Goal: Contribute content: Contribute content

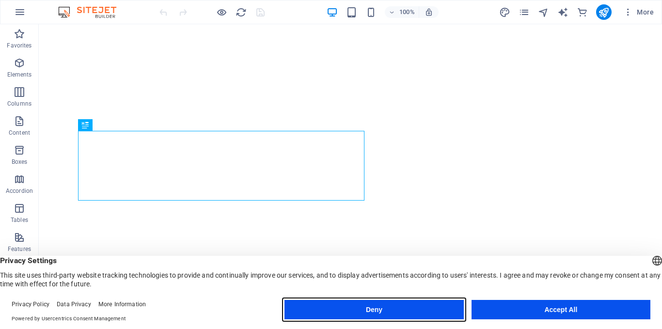
click at [439, 315] on button "Deny" at bounding box center [373, 309] width 179 height 19
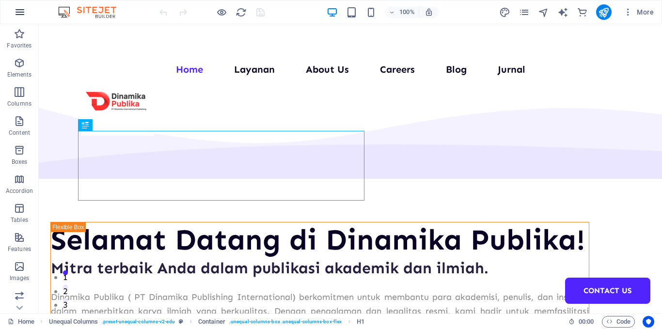
click at [17, 9] on icon "button" at bounding box center [20, 12] width 12 height 12
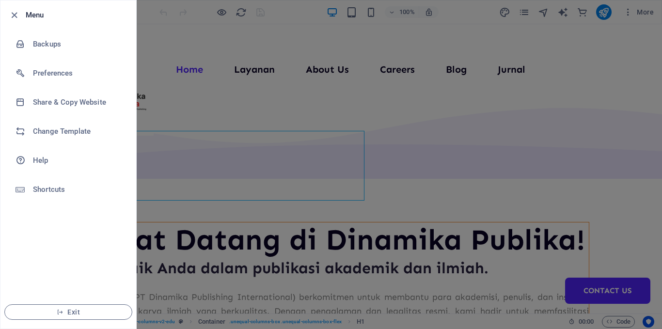
click at [17, 10] on icon "button" at bounding box center [14, 15] width 11 height 11
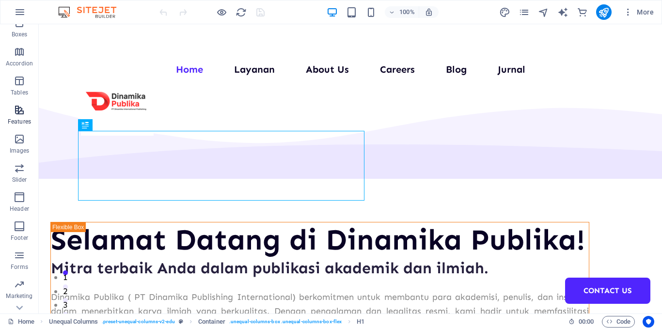
scroll to position [176, 0]
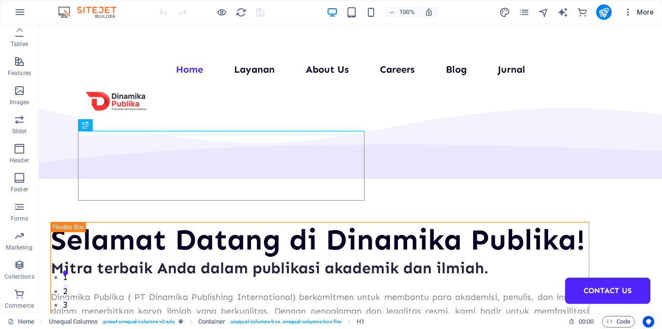
click at [627, 16] on icon "button" at bounding box center [628, 12] width 10 height 10
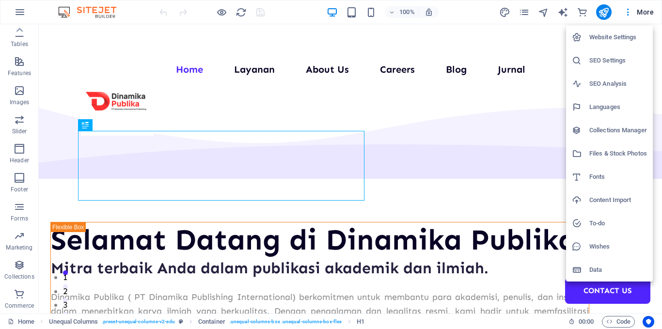
click at [591, 133] on h6 "Collections Manager" at bounding box center [618, 131] width 58 height 12
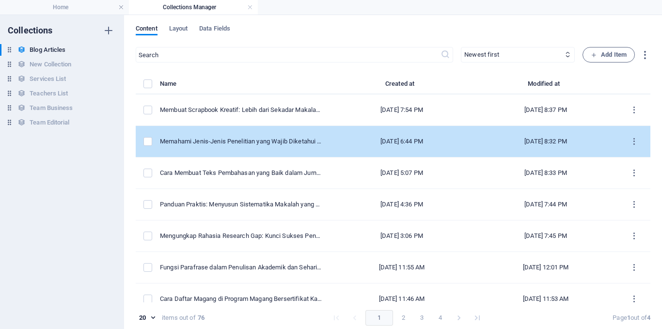
click at [338, 138] on div "[DATE] 6:44 PM" at bounding box center [402, 141] width 128 height 9
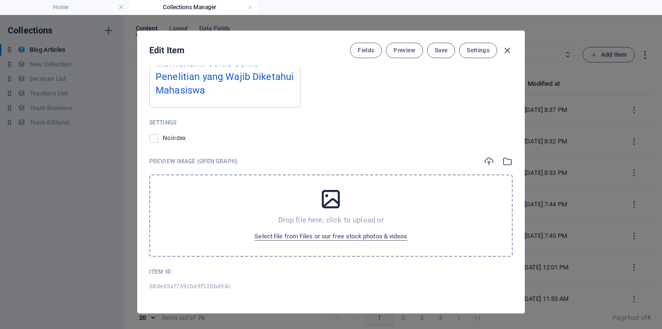
scroll to position [4, 0]
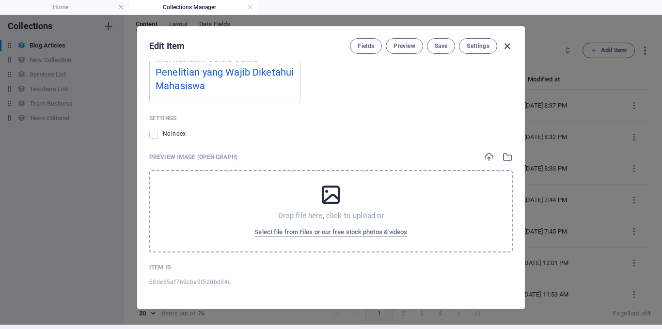
click at [507, 47] on icon "button" at bounding box center [506, 46] width 11 height 11
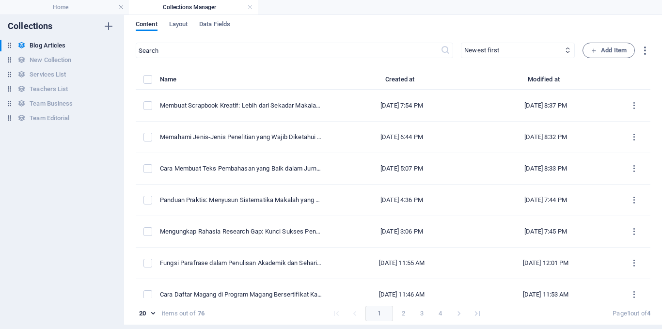
checkbox input "false"
type input "memahami-jenis-jenis-penelitian-yang-wajib-diketahui-mahasiswa"
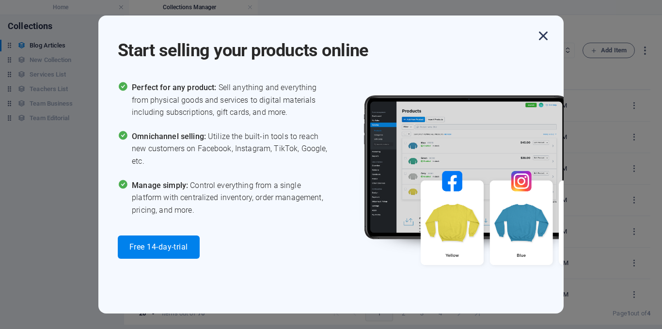
click at [539, 42] on icon "button" at bounding box center [542, 35] width 17 height 17
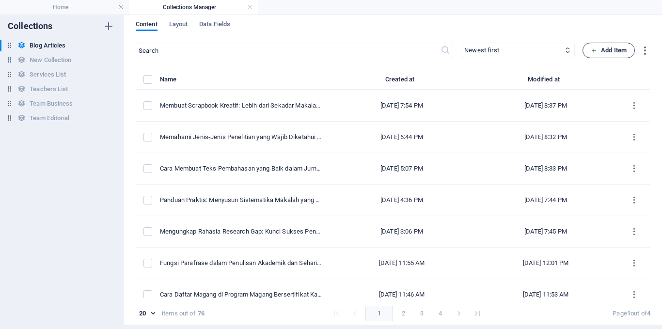
click at [604, 48] on span "Add Item" at bounding box center [609, 51] width 36 height 12
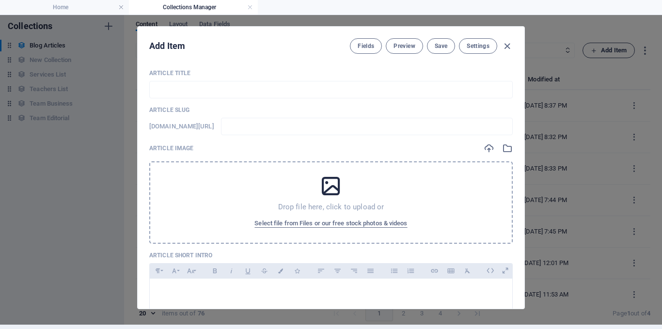
scroll to position [0, 0]
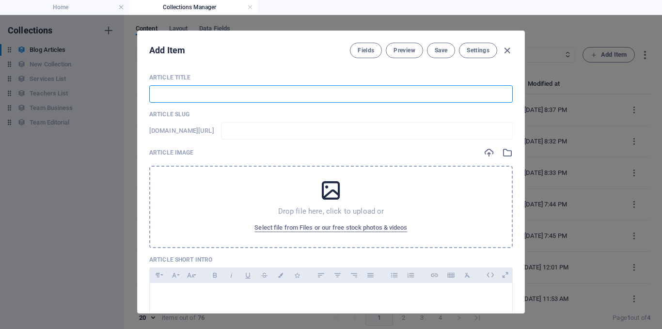
click at [205, 97] on input "text" at bounding box center [330, 93] width 363 height 17
paste input "Kalimat Rancu adalah: Definisi, Karakteristik, dan Contoh"
type input "Kalimat Rancu adalah: Definisi, Karakteristik, dan Contoh"
type input "kalimat-rancu-adalah-definisi-karakteristik-dan-contoh"
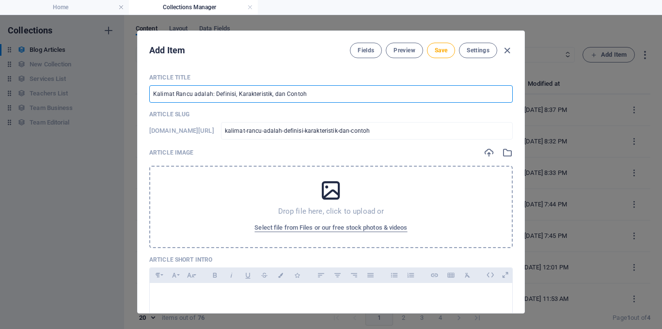
type input "Kalimat Rancu adalah: Definisi, Karakteristik, dan Contoh"
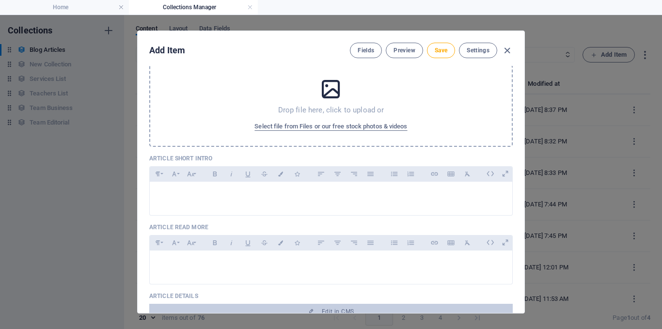
scroll to position [102, 0]
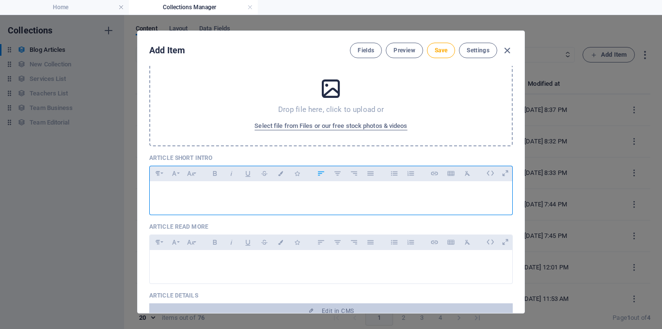
click at [221, 197] on p at bounding box center [330, 193] width 347 height 9
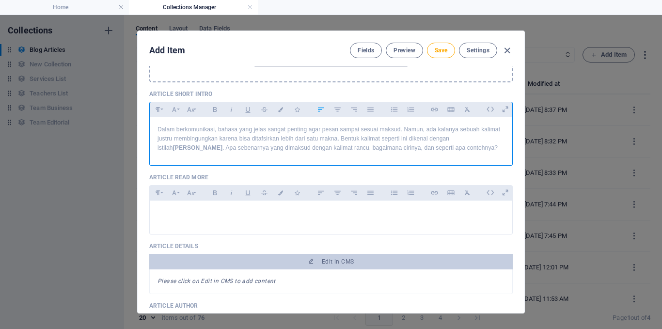
scroll to position [184, 0]
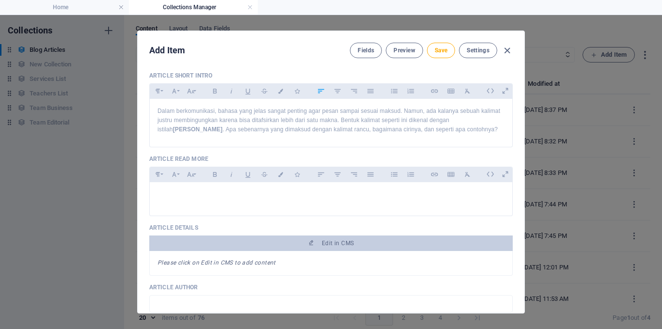
click at [194, 258] on div "Please click on Edit in CMS to add content" at bounding box center [330, 263] width 363 height 25
click at [196, 265] on em "Please click on Edit in CMS to add content" at bounding box center [216, 262] width 118 height 7
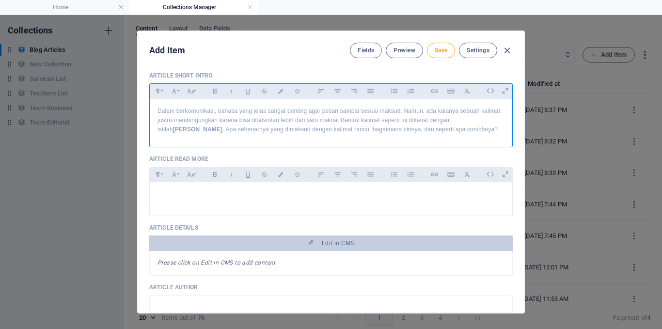
click at [455, 129] on p "Dalam berkomunikasi, bahasa yang jelas sangat penting agar pesan sampai sesuai …" at bounding box center [330, 121] width 347 height 28
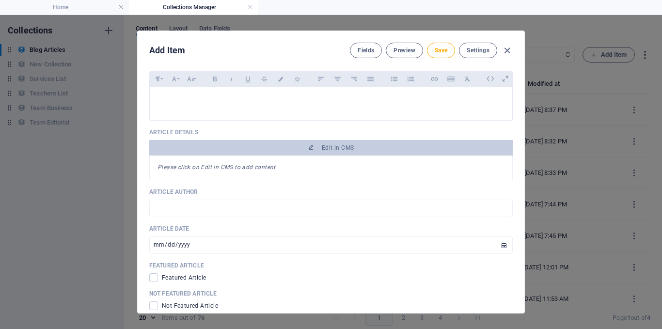
scroll to position [281, 0]
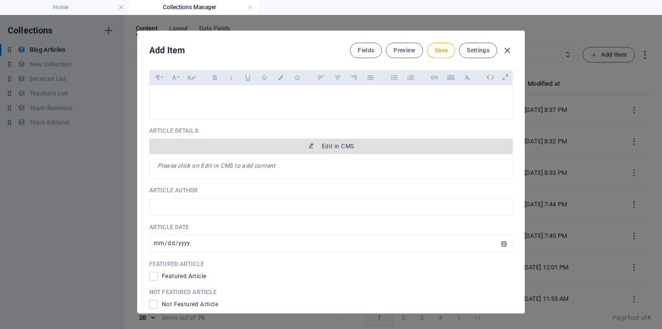
click at [306, 150] on button "Edit in CMS" at bounding box center [330, 147] width 363 height 16
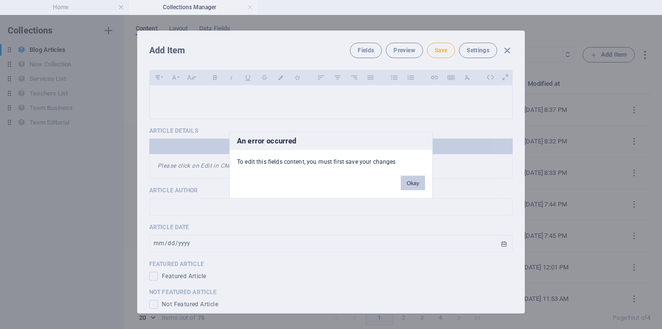
click at [408, 182] on button "Okay" at bounding box center [413, 182] width 24 height 15
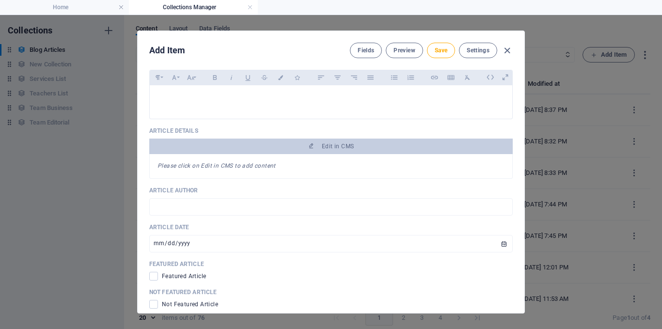
click at [344, 159] on div "Please click on Edit in CMS to add content" at bounding box center [330, 166] width 363 height 25
click at [435, 49] on span "Save" at bounding box center [441, 51] width 13 height 8
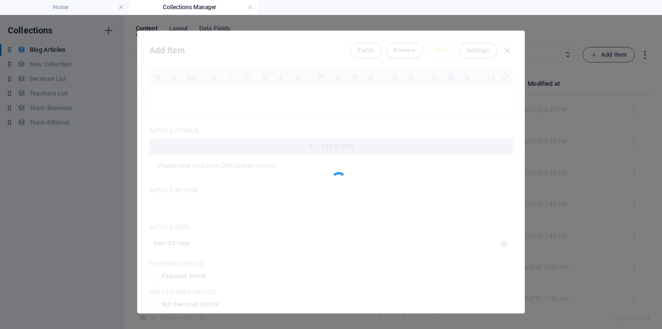
type input "kalimat-rancu-adalah-definisi-karakteristik-dan-contoh"
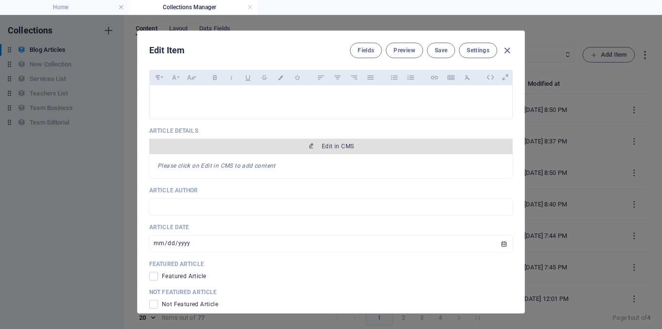
click at [332, 150] on span "Edit in CMS" at bounding box center [338, 146] width 32 height 8
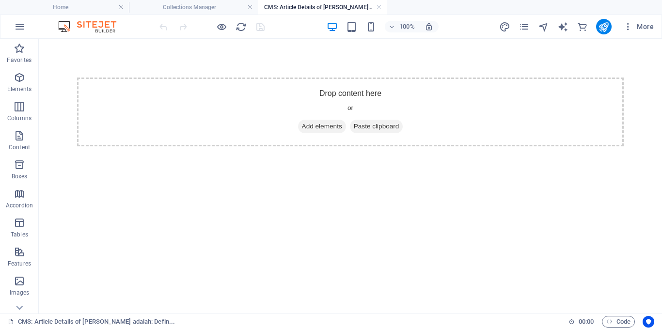
scroll to position [0, 0]
click at [343, 81] on div "+ Add section" at bounding box center [351, 77] width 54 height 16
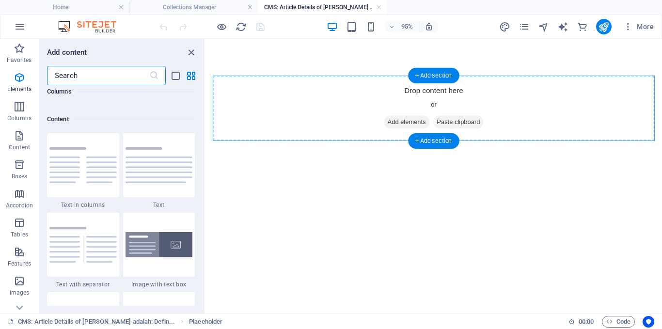
scroll to position [1695, 0]
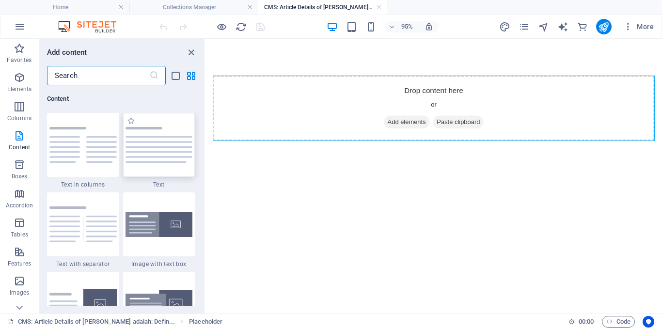
click at [151, 140] on div at bounding box center [159, 145] width 72 height 64
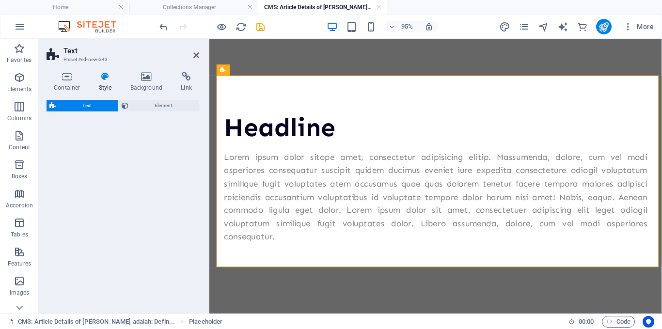
select select "preset-text-v2-default"
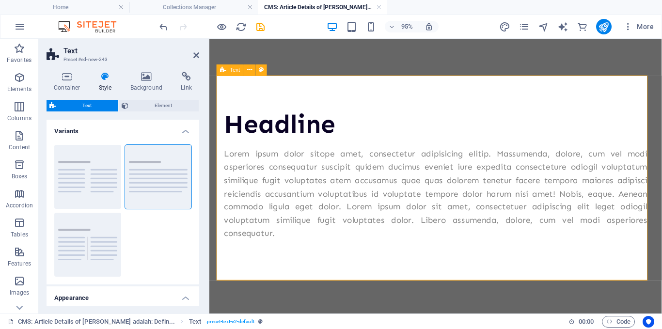
scroll to position [4, 0]
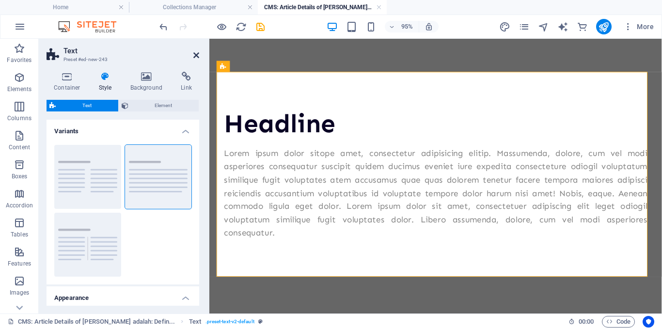
click at [196, 56] on icon at bounding box center [196, 55] width 6 height 8
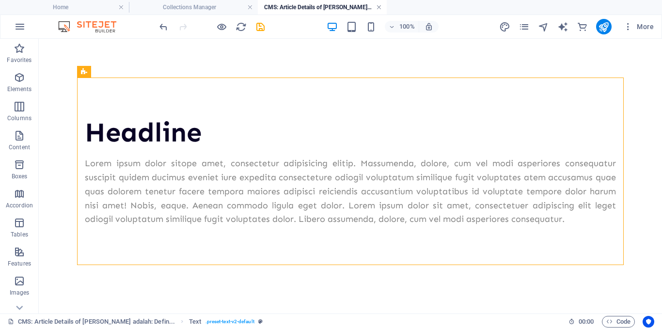
click at [377, 8] on link at bounding box center [379, 7] width 6 height 9
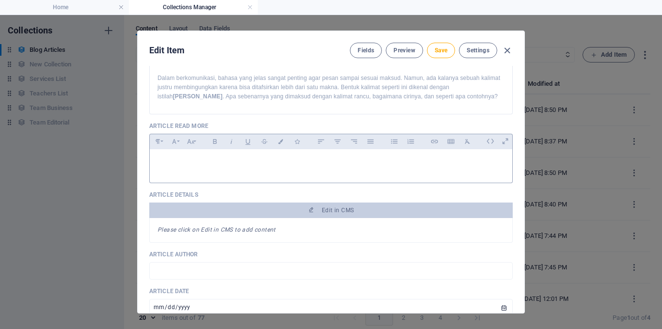
scroll to position [212, 0]
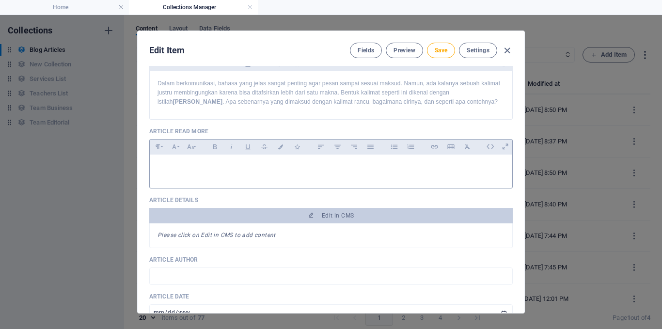
click at [233, 175] on div at bounding box center [331, 169] width 362 height 29
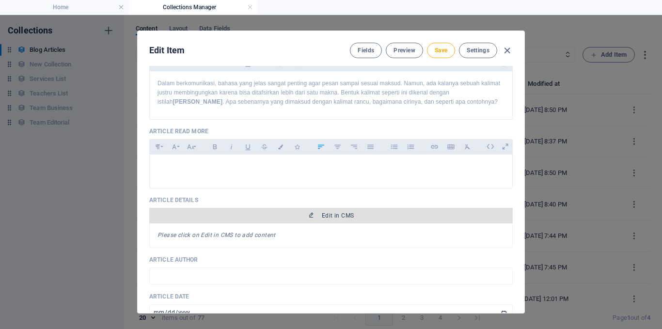
click at [305, 219] on span "Edit in CMS" at bounding box center [331, 216] width 356 height 8
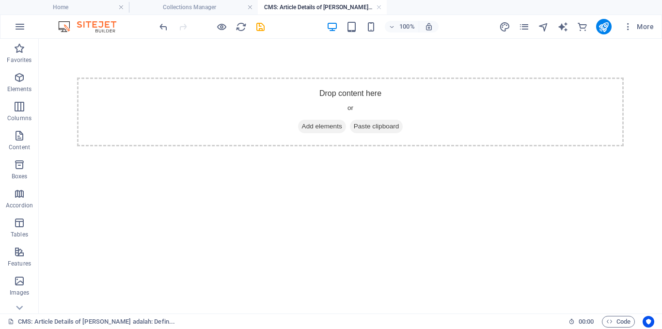
scroll to position [0, 0]
click at [368, 128] on span "Paste clipboard" at bounding box center [376, 127] width 53 height 14
click at [354, 126] on icon at bounding box center [354, 126] width 0 height 0
click at [352, 79] on div "+ Add section" at bounding box center [351, 77] width 54 height 16
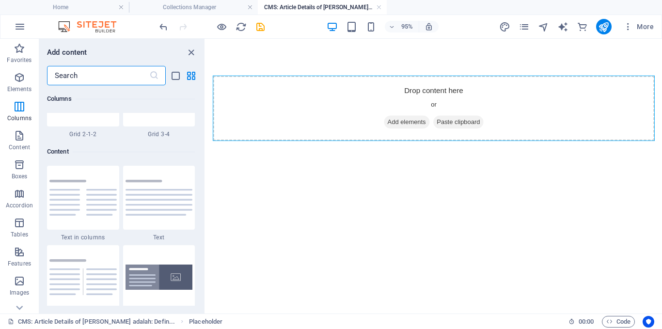
scroll to position [1644, 0]
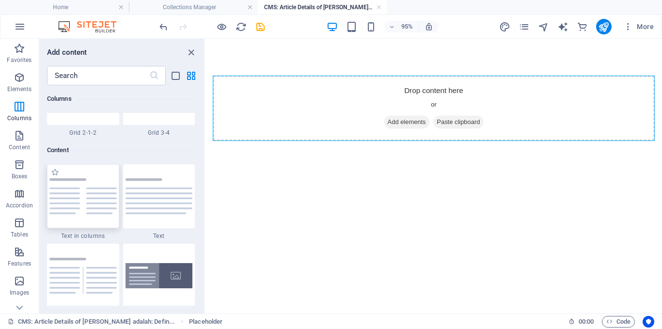
click at [77, 199] on img at bounding box center [82, 196] width 67 height 36
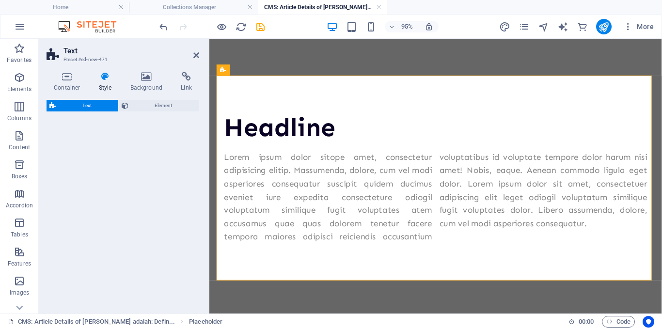
select select "rem"
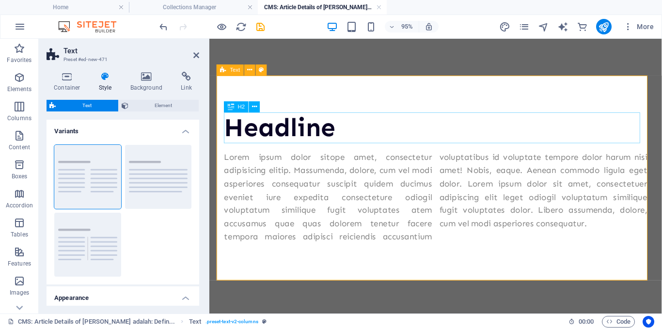
click at [286, 140] on div "Headline" at bounding box center [447, 132] width 445 height 32
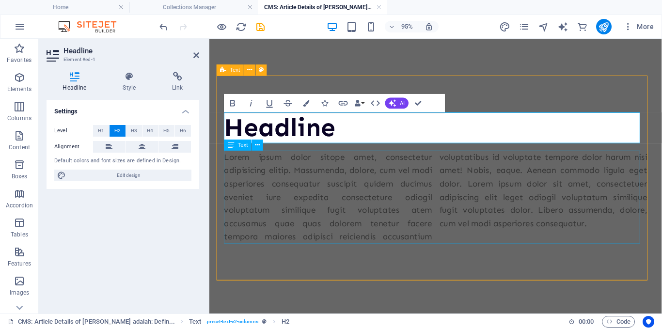
click at [299, 206] on div "Lorem ipsum dolor sitope amet, consectetur adipisicing elitip. Massumenda, dolo…" at bounding box center [447, 205] width 445 height 98
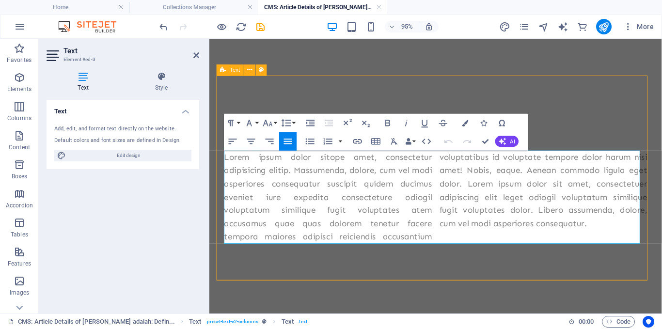
click at [436, 245] on p "Lorem ipsum dolor sitope amet, consectetur adipisicing elitip. Massumenda, dolo…" at bounding box center [447, 205] width 445 height 98
click at [452, 249] on div "Lorem ipsum dolor sitope amet, consectetur adipisicing elitip. Massumenda, dolo…" at bounding box center [447, 205] width 445 height 98
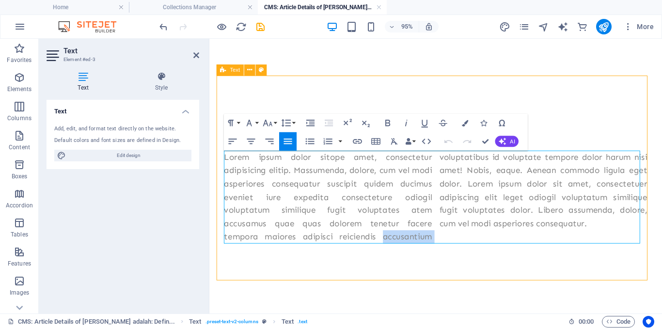
drag, startPoint x: 452, startPoint y: 249, endPoint x: 415, endPoint y: 234, distance: 40.2
click at [415, 234] on div "Lorem ipsum dolor sitope amet, consectetur adipisicing elitip. Massumenda, dolo…" at bounding box center [447, 205] width 445 height 98
click at [448, 249] on div "Lorem ipsum dolor sitope amet, consectetur adipisicing elitip. Massumenda, dolo…" at bounding box center [447, 205] width 445 height 98
click at [337, 195] on p "Lorem ipsum dolor sitope amet, consectetur adipisicing elitip. Massumenda, dolo…" at bounding box center [447, 205] width 445 height 98
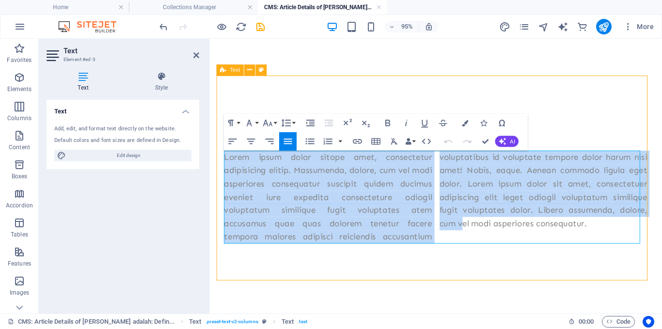
drag, startPoint x: 225, startPoint y: 164, endPoint x: 472, endPoint y: 243, distance: 259.5
click at [472, 243] on div "Lorem ipsum dolor sitope amet, consectetur adipisicing elitip. Massumenda, dolo…" at bounding box center [447, 205] width 445 height 98
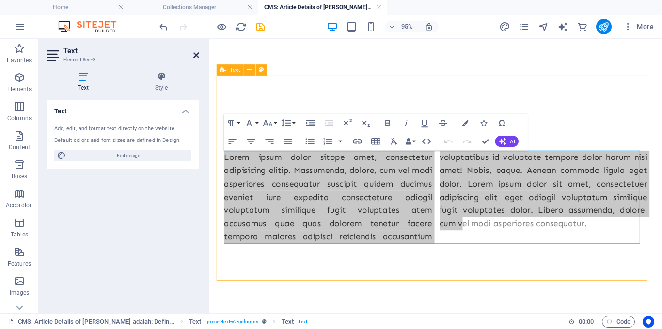
click at [196, 57] on icon at bounding box center [196, 55] width 6 height 8
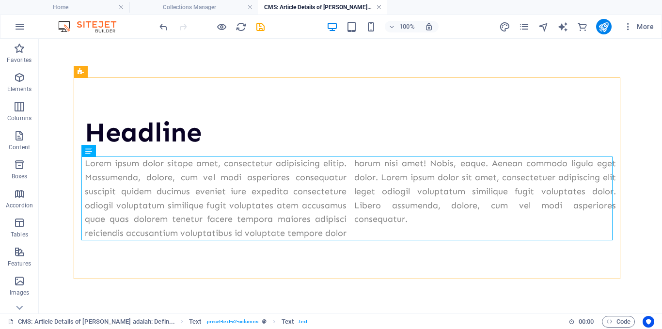
click at [378, 5] on link at bounding box center [379, 7] width 6 height 9
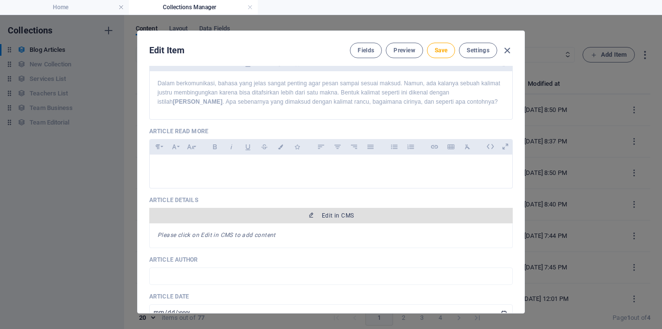
click at [333, 213] on span "Edit in CMS" at bounding box center [338, 216] width 32 height 8
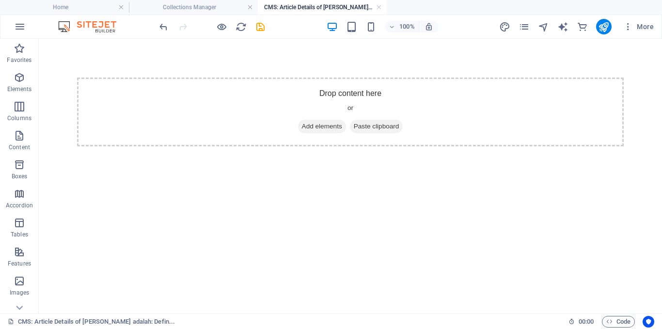
scroll to position [0, 0]
click at [359, 80] on div "+ Add section" at bounding box center [351, 77] width 54 height 16
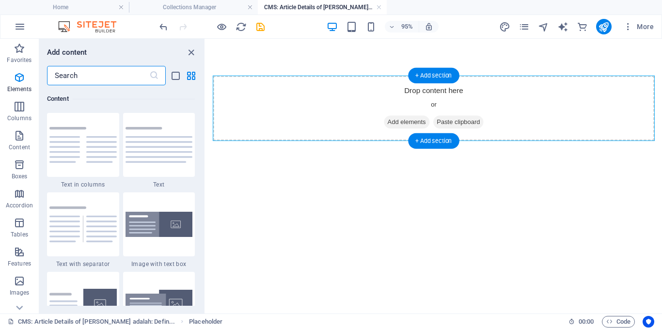
scroll to position [1695, 0]
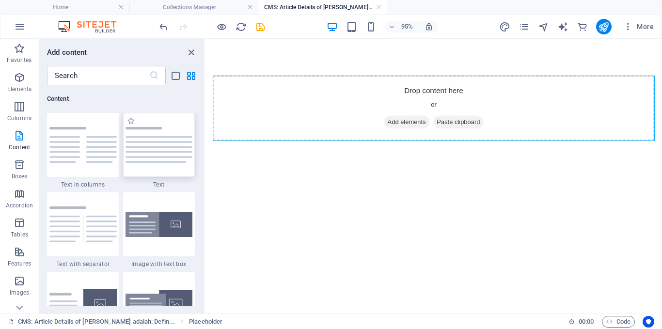
click at [173, 167] on div at bounding box center [159, 145] width 72 height 64
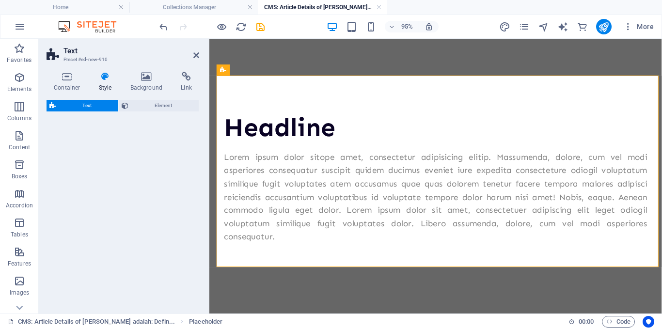
select select "preset-text-v2-default"
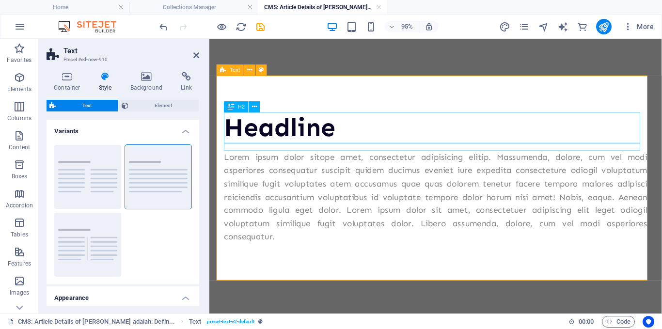
click at [294, 131] on div "Headline" at bounding box center [447, 132] width 445 height 32
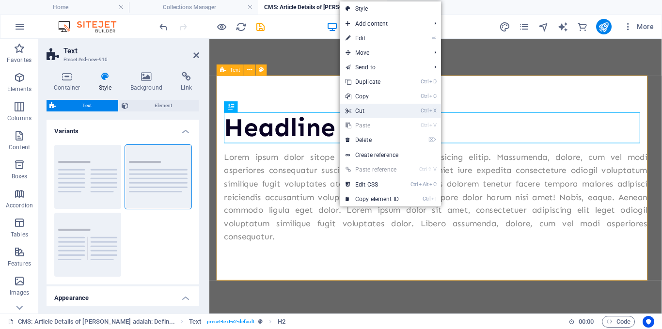
click at [378, 108] on link "Ctrl X Cut" at bounding box center [372, 111] width 65 height 15
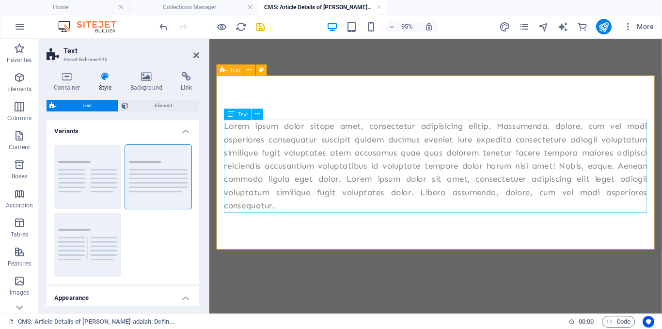
click at [344, 168] on div "Lorem ipsum dolor sitope amet, consectetur adipisicing elitip. Massumenda, dolo…" at bounding box center [447, 173] width 445 height 98
click at [291, 210] on div "Lorem ipsum dolor sitope amet, consectetur adipisicing elitip. Massumenda, dolo…" at bounding box center [447, 173] width 445 height 98
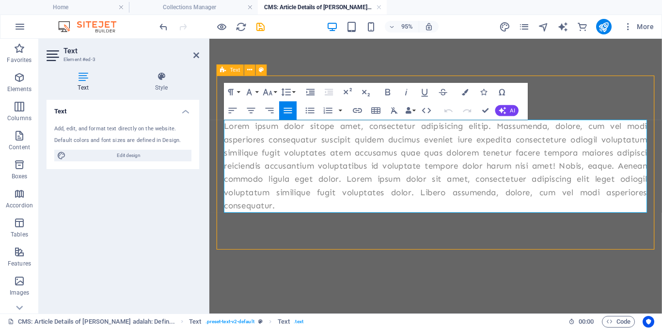
click at [291, 210] on p "Lorem ipsum dolor sitope amet, consectetur adipisicing elitip. Massumenda, dolo…" at bounding box center [447, 173] width 445 height 98
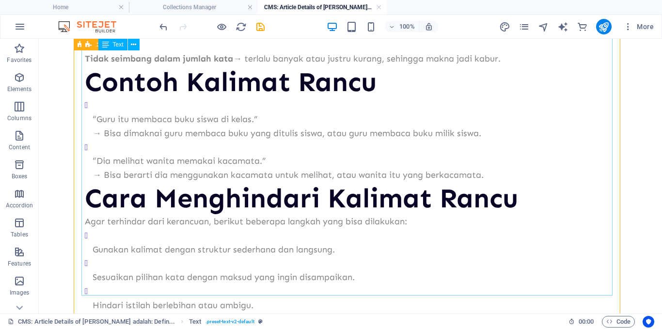
scroll to position [0, 0]
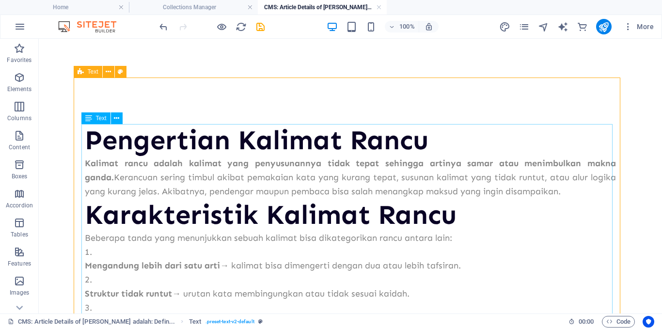
click at [89, 122] on icon at bounding box center [88, 118] width 7 height 12
drag, startPoint x: 86, startPoint y: 139, endPoint x: 337, endPoint y: 140, distance: 251.0
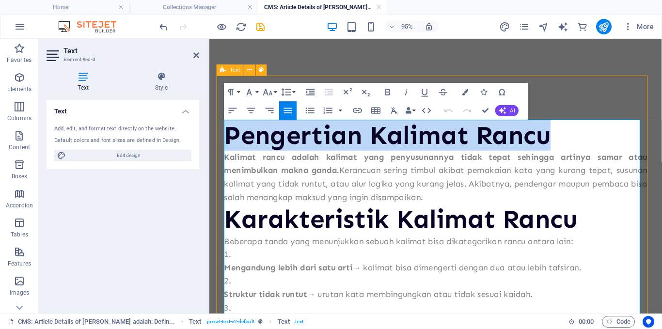
drag, startPoint x: 571, startPoint y: 144, endPoint x: 224, endPoint y: 145, distance: 347.4
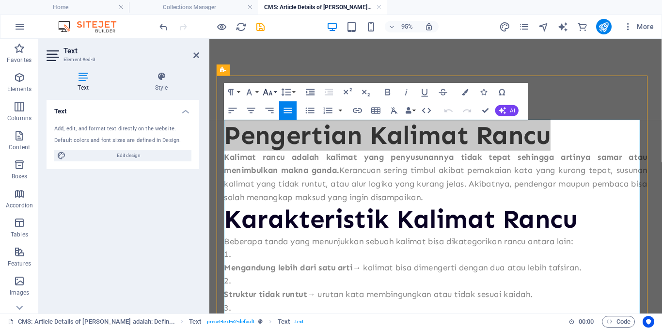
click at [273, 93] on icon "button" at bounding box center [267, 92] width 11 height 11
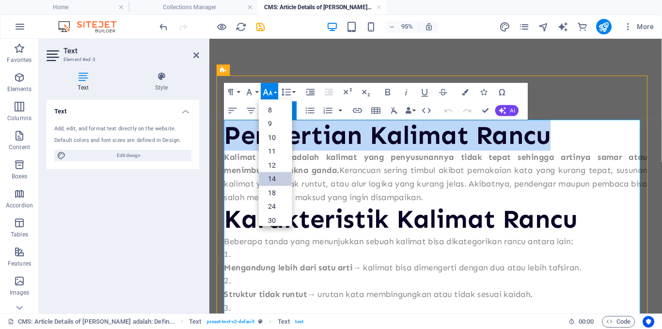
click at [273, 178] on link "14" at bounding box center [275, 179] width 33 height 14
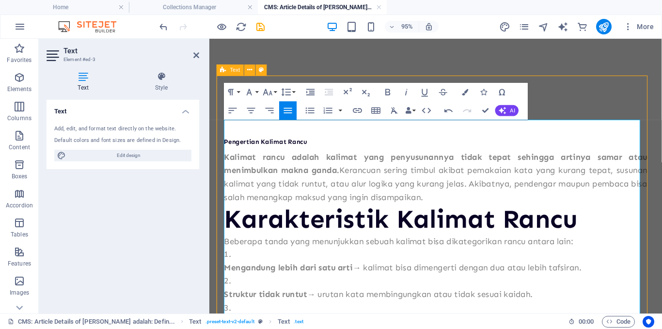
drag, startPoint x: 225, startPoint y: 161, endPoint x: 529, endPoint y: 204, distance: 306.3
click at [529, 204] on p "Kalimat rancu adalah kalimat yang penyusunannya tidak tepat sehingga artinya sa…" at bounding box center [447, 184] width 445 height 56
click at [274, 93] on button "Font Size" at bounding box center [269, 92] width 17 height 18
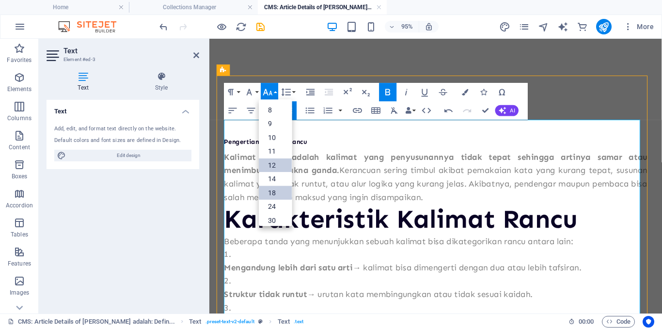
click at [272, 163] on link "12" at bounding box center [275, 165] width 33 height 14
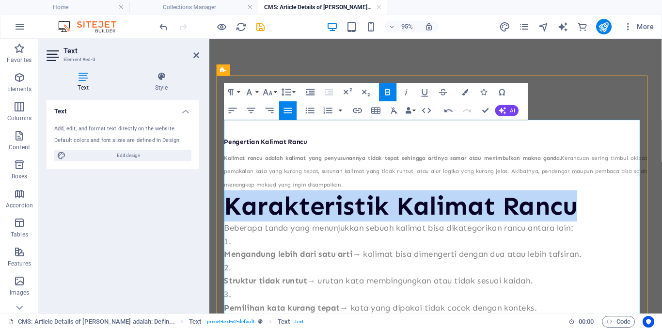
drag, startPoint x: 600, startPoint y: 218, endPoint x: 225, endPoint y: 209, distance: 375.1
click at [225, 209] on h2 "Karakteristik Kalimat Rancu" at bounding box center [447, 215] width 445 height 32
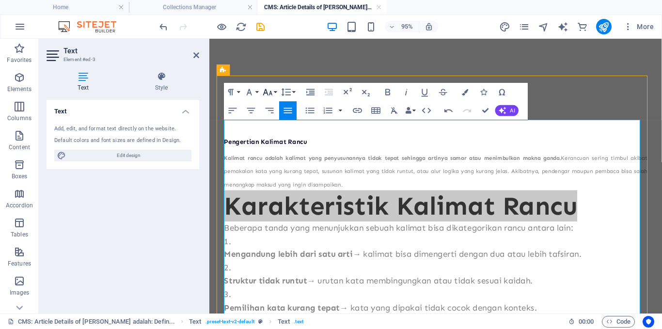
click at [273, 91] on icon "button" at bounding box center [267, 92] width 11 height 11
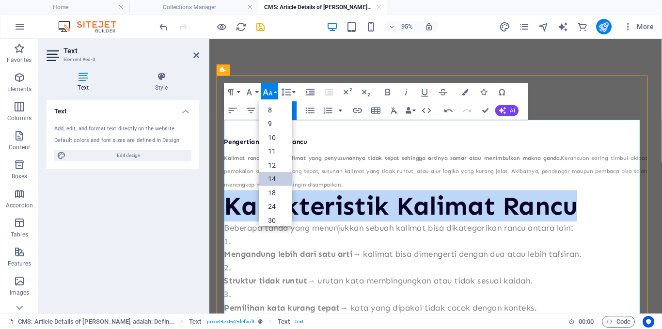
click at [272, 173] on link "14" at bounding box center [275, 179] width 33 height 14
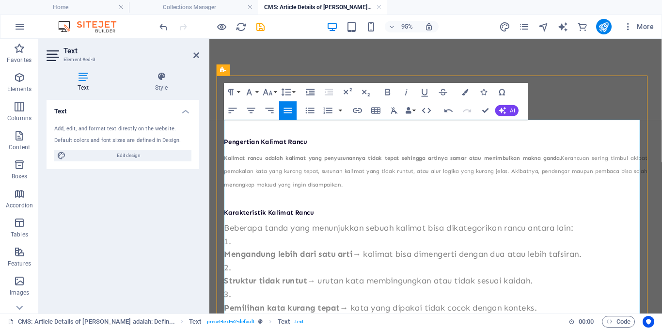
click at [339, 211] on h2 "Karakteristik Kalimat Rancu" at bounding box center [447, 215] width 445 height 32
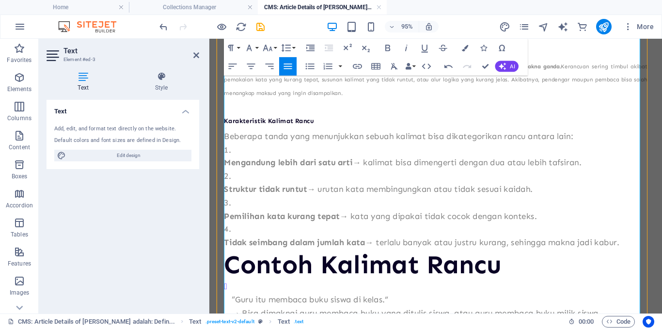
scroll to position [97, 0]
drag, startPoint x: 225, startPoint y: 142, endPoint x: 648, endPoint y: 255, distance: 437.8
click at [648, 255] on div "Pengertian Kalimat Rancu Kalimat rancu adalah kalimat yang penyusunannya tidak …" at bounding box center [447, 317] width 445 height 581
click at [274, 45] on button "Font Size" at bounding box center [269, 48] width 17 height 18
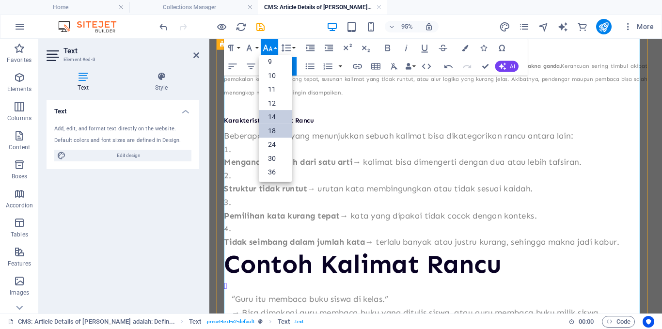
scroll to position [0, 0]
click at [270, 121] on link "12" at bounding box center [275, 121] width 33 height 14
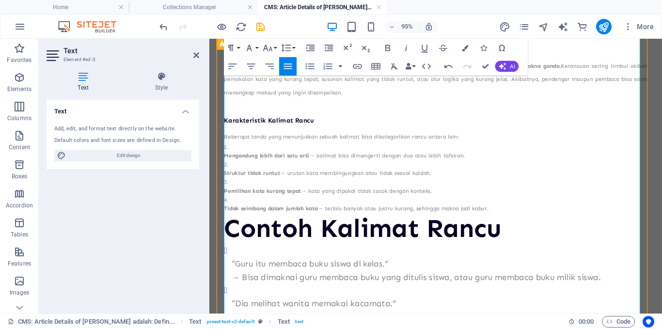
click at [353, 177] on p "Struktur tidak runtut → urutan kata membingungkan atau tidak sesuai kaidah." at bounding box center [447, 180] width 445 height 9
click at [225, 162] on strong "Mengandung lebih dari satu arti" at bounding box center [270, 161] width 90 height 7
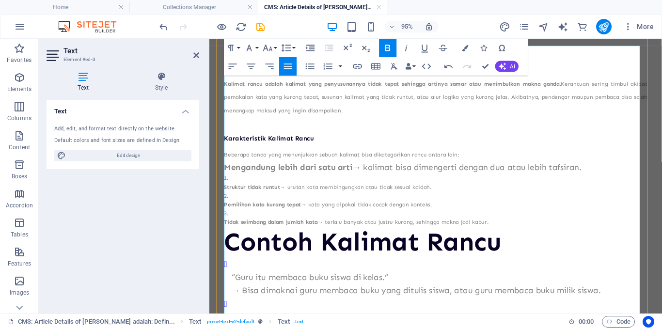
scroll to position [105, 0]
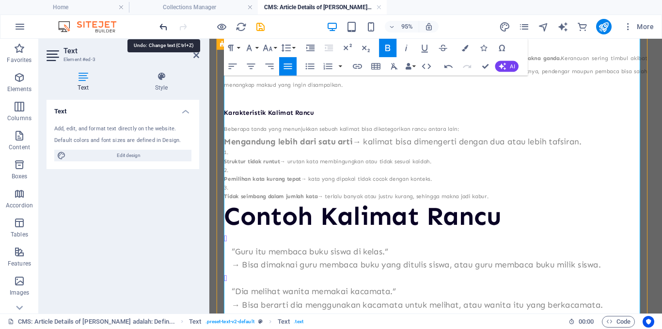
click at [164, 29] on icon "undo" at bounding box center [163, 26] width 11 height 11
click at [459, 234] on h2 "Contoh Kalimat Rancu" at bounding box center [447, 225] width 445 height 32
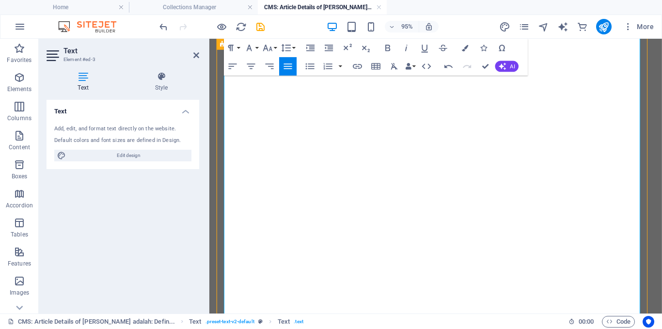
scroll to position [0, 0]
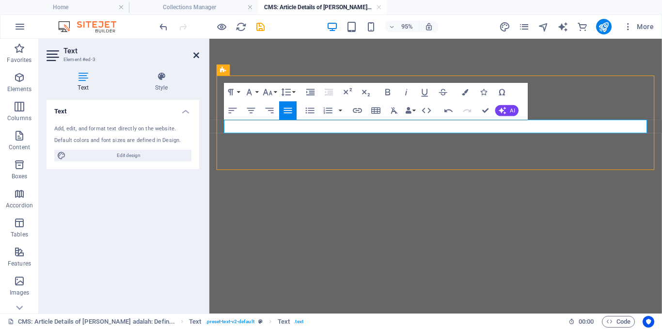
click at [193, 53] on icon at bounding box center [196, 55] width 6 height 8
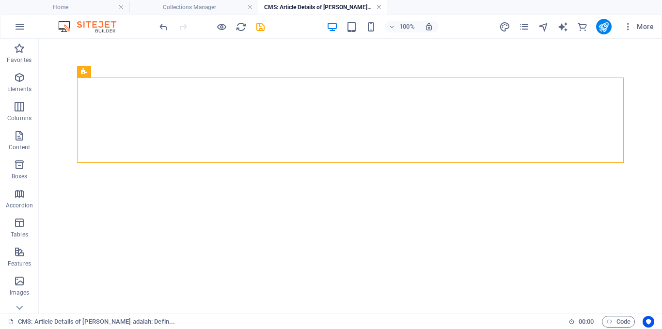
click at [377, 7] on link at bounding box center [379, 7] width 6 height 9
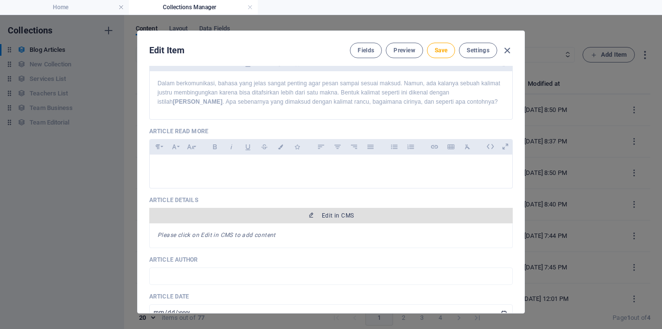
click at [298, 212] on span "Edit in CMS" at bounding box center [331, 216] width 356 height 8
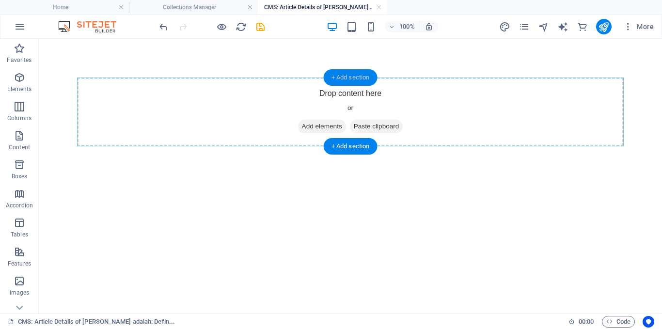
click at [347, 75] on div "+ Add section" at bounding box center [351, 77] width 54 height 16
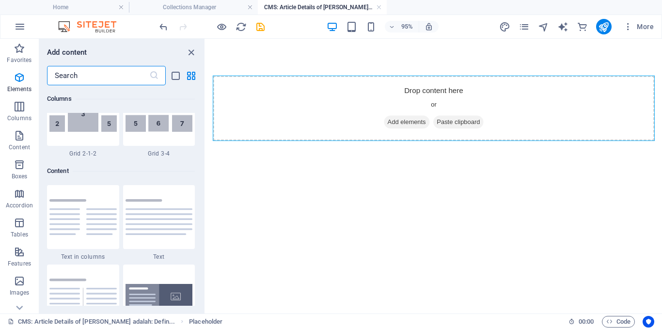
scroll to position [1695, 0]
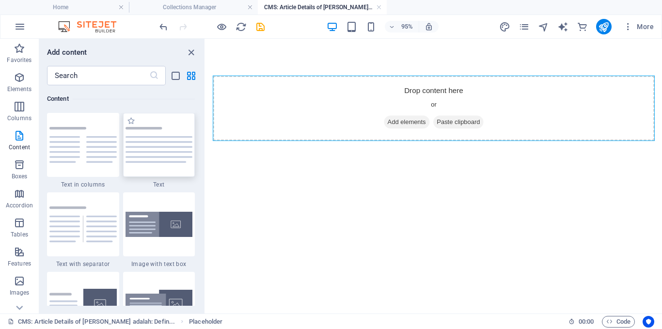
click at [153, 158] on div at bounding box center [159, 145] width 72 height 64
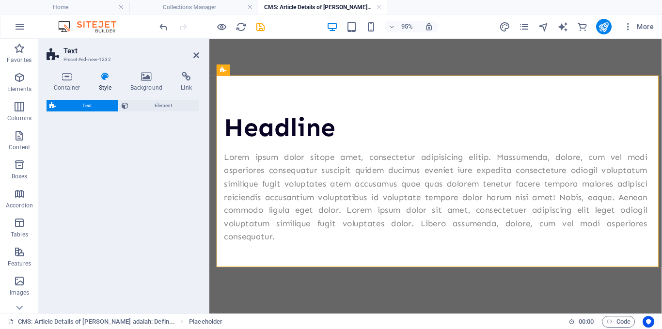
select select "preset-text-v2-default"
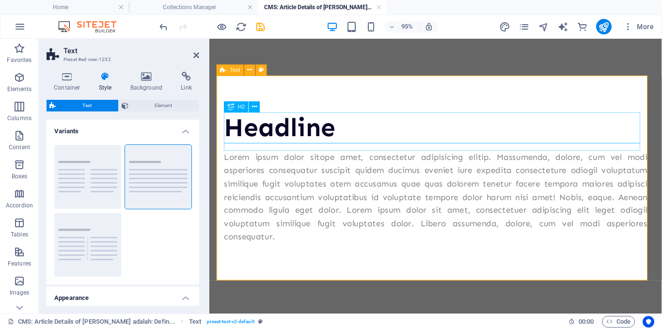
click at [298, 128] on div "Headline" at bounding box center [447, 132] width 445 height 32
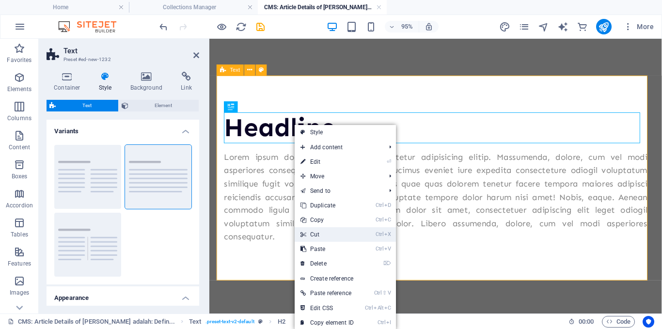
click at [325, 235] on link "Ctrl X Cut" at bounding box center [327, 234] width 65 height 15
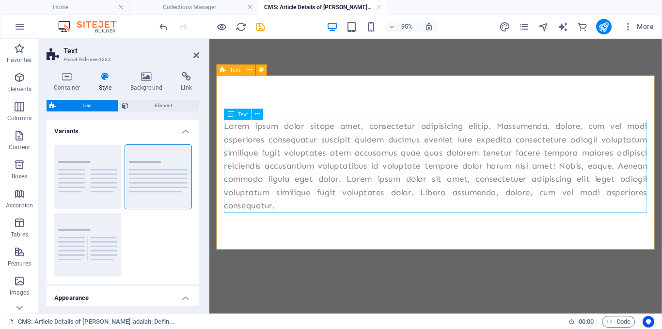
click at [311, 185] on div "Lorem ipsum dolor sitope amet, consectetur adipisicing elitip. Massumenda, dolo…" at bounding box center [447, 173] width 445 height 98
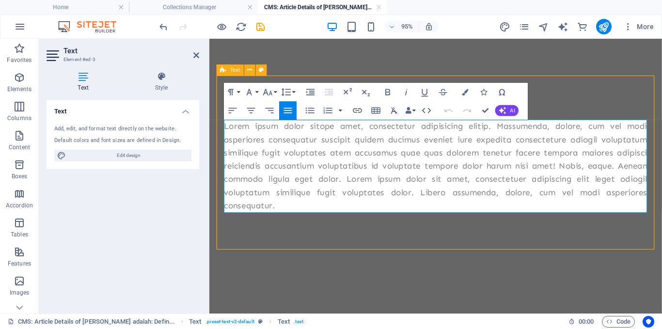
click at [284, 212] on p "Lorem ipsum dolor sitope amet, consectetur adipisicing elitip. Massumenda, dolo…" at bounding box center [447, 173] width 445 height 98
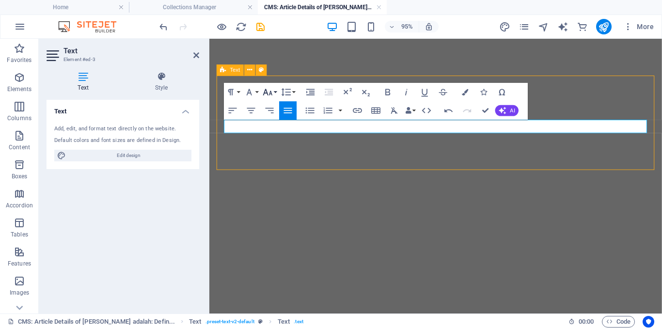
click at [269, 95] on icon "button" at bounding box center [267, 92] width 9 height 6
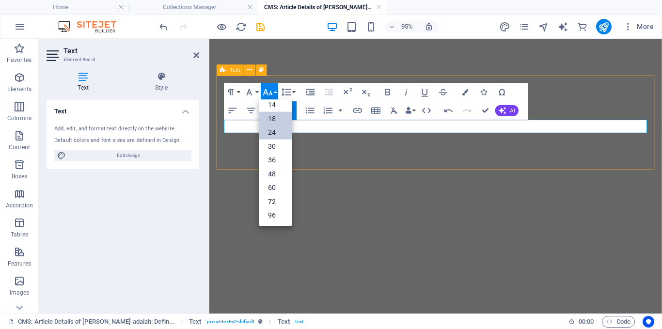
scroll to position [0, 0]
click at [273, 164] on link "12" at bounding box center [275, 165] width 33 height 14
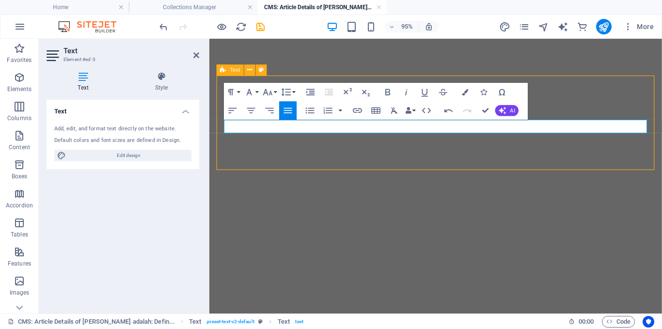
click at [261, 129] on p "​" at bounding box center [447, 131] width 445 height 14
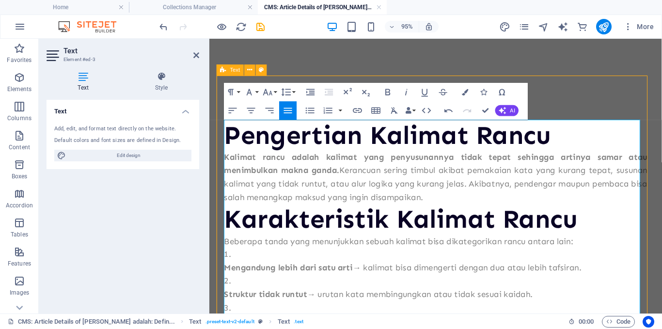
click at [252, 136] on h2 "Pengertian Kalimat Rancu" at bounding box center [447, 140] width 445 height 32
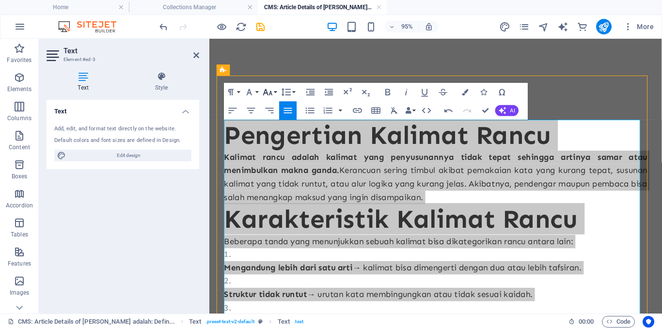
click at [269, 90] on icon "button" at bounding box center [267, 92] width 11 height 11
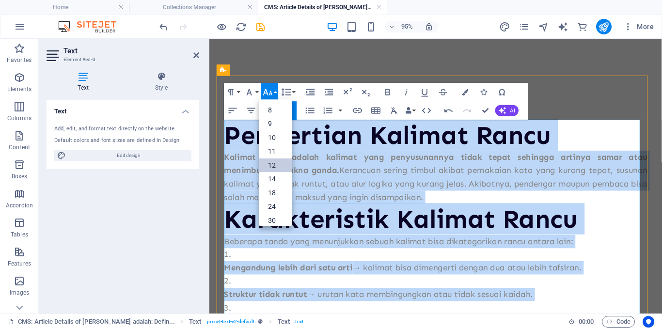
click at [274, 164] on link "12" at bounding box center [275, 165] width 33 height 14
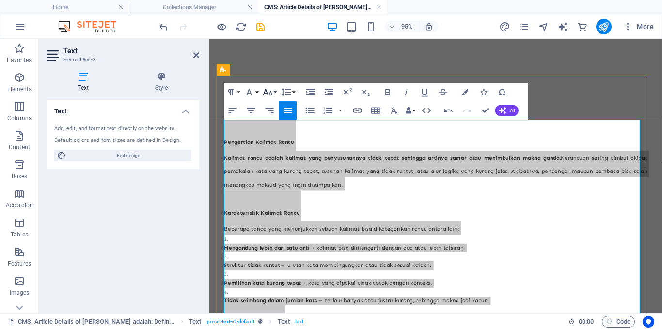
click at [270, 91] on icon "button" at bounding box center [267, 92] width 9 height 6
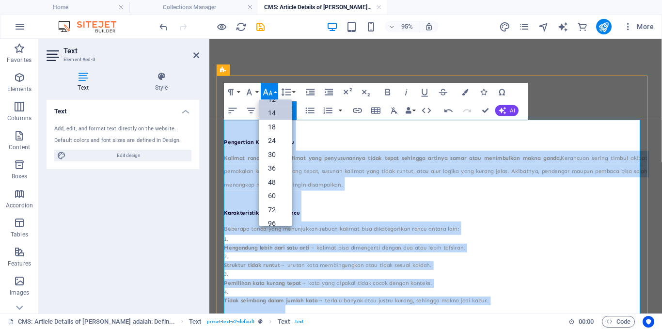
click at [274, 114] on link "14" at bounding box center [275, 114] width 33 height 14
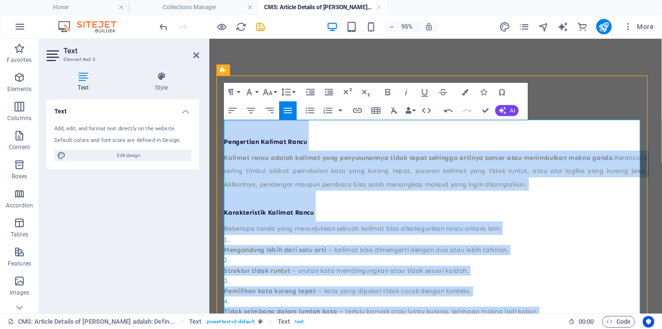
click at [330, 217] on h2 "Karakteristik Kalimat Rancu" at bounding box center [447, 215] width 445 height 32
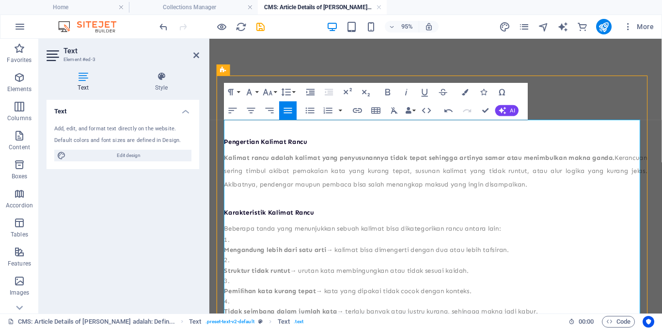
click at [322, 208] on h2 "Karakteristik Kalimat Rancu" at bounding box center [447, 215] width 445 height 32
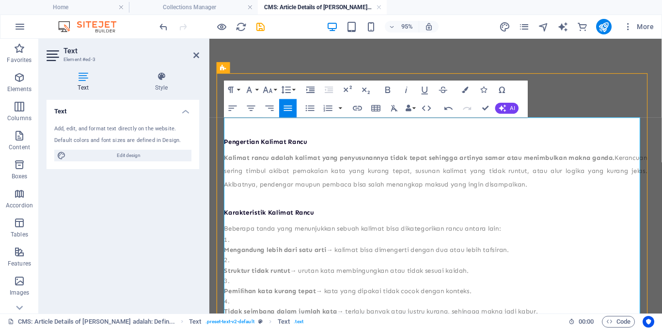
scroll to position [79, 0]
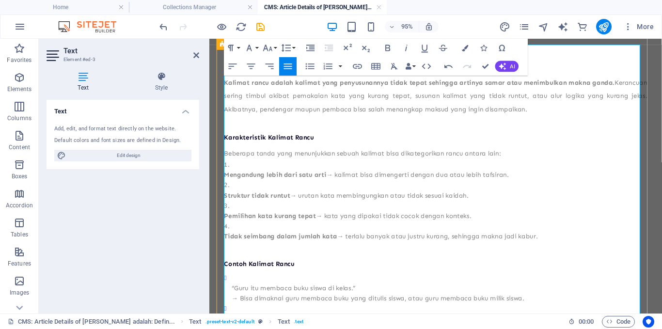
click at [232, 173] on li "Mengandung lebih dari satu arti → kalimat bisa dimengerti dengan dua atau lebih…" at bounding box center [447, 177] width 445 height 22
click at [236, 172] on li "Mengandung lebih dari satu arti → kalimat bisa dimengerti dengan dua atau lebih…" at bounding box center [447, 177] width 445 height 22
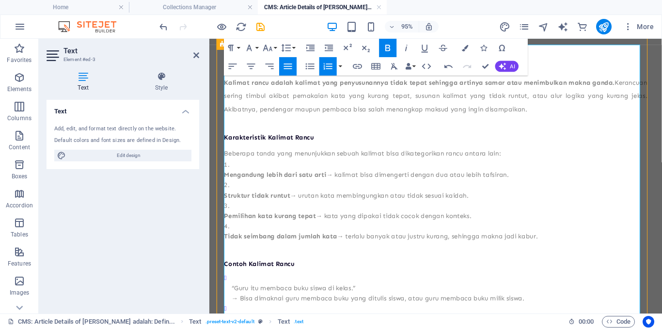
click at [236, 172] on li "Mengandung lebih dari satu arti → kalimat bisa dimengerti dengan dua atau lebih…" at bounding box center [447, 177] width 445 height 22
click at [225, 182] on strong "Mengandung lebih dari satu arti" at bounding box center [279, 182] width 108 height 8
click at [226, 180] on strong "Mengandung lebih dari satu arti" at bounding box center [279, 182] width 108 height 8
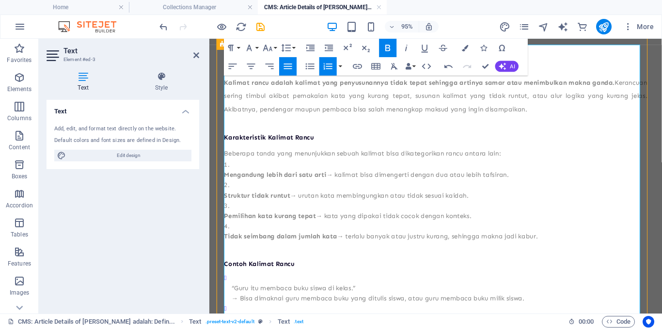
click at [226, 180] on strong "Mengandung lebih dari satu arti" at bounding box center [279, 182] width 108 height 8
click at [225, 183] on strong "Mengandung lebih dari satu arti" at bounding box center [279, 182] width 108 height 8
click at [267, 181] on strong "Mengandung lebih dari satu arti" at bounding box center [279, 182] width 108 height 8
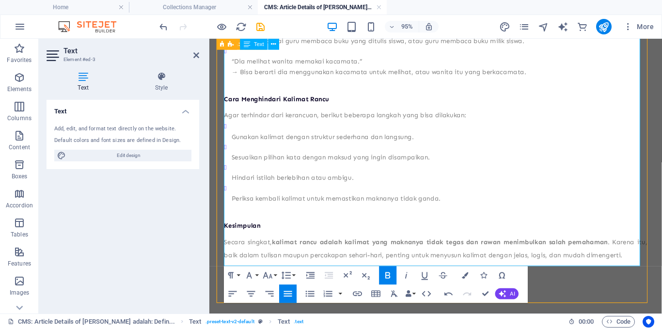
scroll to position [343, 0]
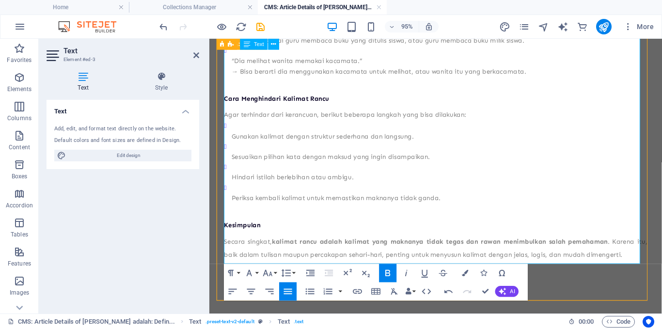
click at [270, 187] on p "Hindari istilah berlebihan atau ambigu." at bounding box center [451, 185] width 437 height 11
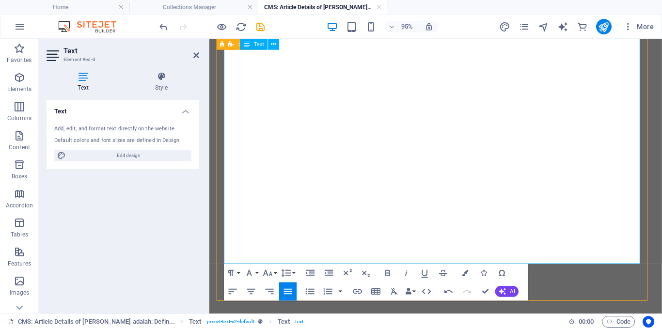
scroll to position [0, 0]
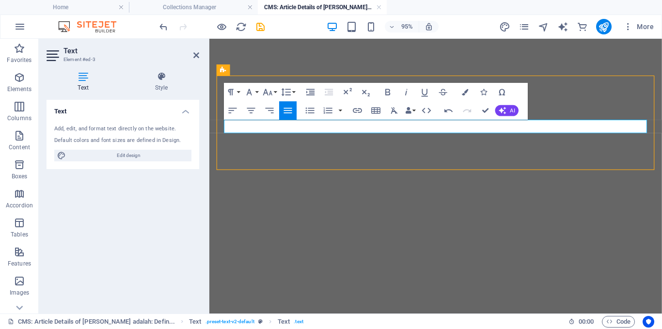
click at [285, 132] on p at bounding box center [447, 131] width 445 height 14
click at [260, 130] on p at bounding box center [447, 131] width 445 height 14
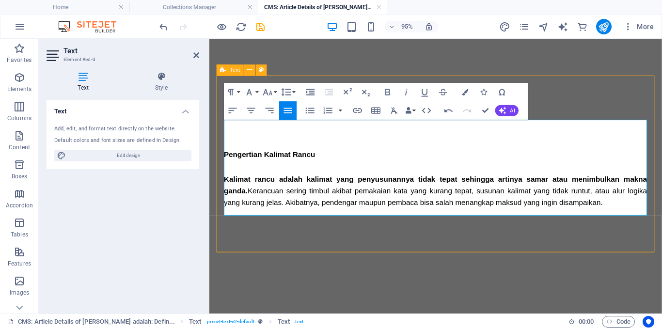
click at [235, 136] on h2 "Pengertian Kalimat Rancu" at bounding box center [447, 154] width 445 height 37
click at [269, 181] on p "Kalimat rancu adalah kalimat yang penyusunannya tidak tepat sehingga artinya sa…" at bounding box center [447, 199] width 445 height 36
click at [625, 216] on p "Kalimat rancu adalah kalimat yang penyusunannya tidak tepat sehingga artinya sa…" at bounding box center [447, 199] width 445 height 36
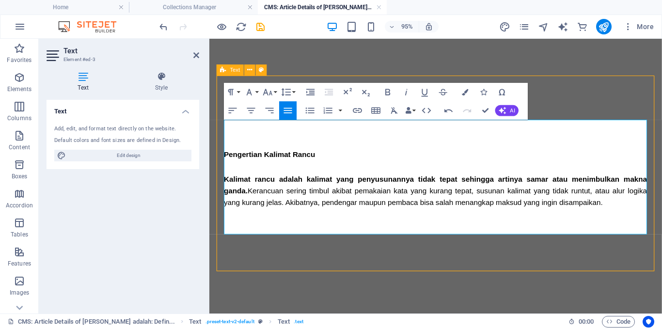
click at [249, 234] on p "​" at bounding box center [447, 231] width 445 height 12
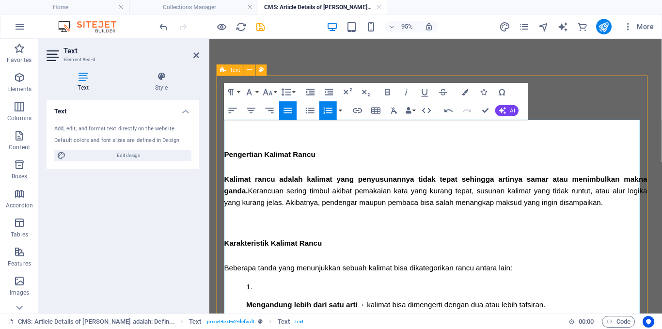
click at [255, 248] on h2 "Karakteristik Kalimat Rancu" at bounding box center [447, 247] width 445 height 37
click at [255, 237] on h2 "Karakteristik Kalimat Rancu" at bounding box center [447, 247] width 445 height 37
click at [273, 237] on h2 "Karakteristik Kalimat Rancu" at bounding box center [447, 247] width 445 height 37
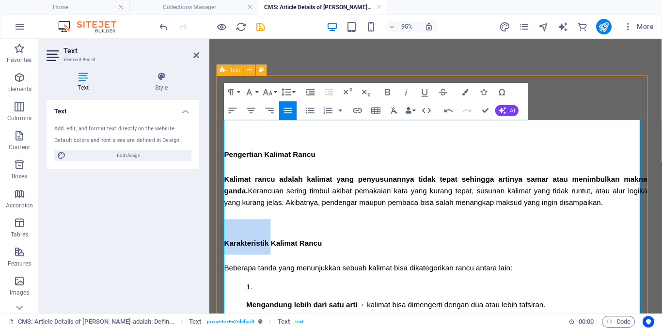
click at [273, 237] on h2 "Karakteristik Kalimat Rancu" at bounding box center [447, 247] width 445 height 37
click at [289, 235] on h2 "Karakteristik Kalimat Rancu" at bounding box center [447, 247] width 445 height 37
click at [245, 214] on span "Kerancuan sering timbul akibat pemakaian kata yang kurang tepat, susunan kalima…" at bounding box center [448, 205] width 447 height 20
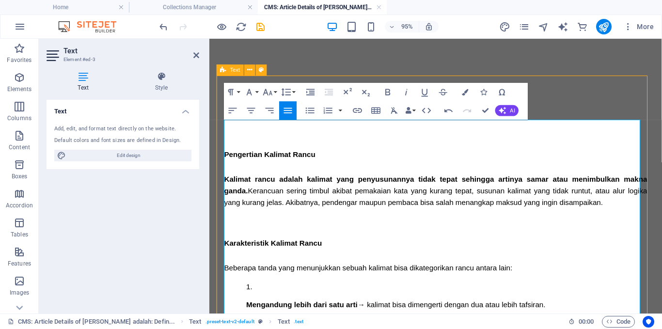
click at [253, 225] on div "Pengertian Kalimat Rancu Kalimat rancu adalah kalimat yang penyusunannya tidak …" at bounding box center [447, 286] width 445 height 301
click at [288, 274] on p "Beberapa tanda yang menunjukkan sebuah kalimat bisa dikategorikan rancu antara …" at bounding box center [447, 280] width 445 height 12
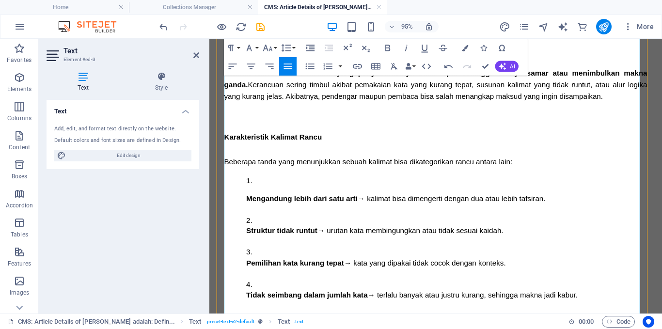
scroll to position [152, 0]
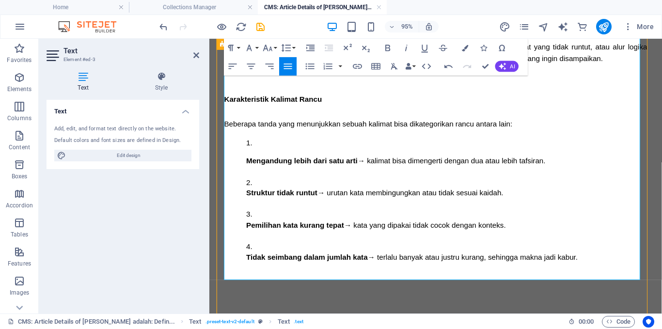
drag, startPoint x: 604, startPoint y: 268, endPoint x: 218, endPoint y: 107, distance: 417.8
click at [218, 107] on div "Pengertian Kalimat Rancu Kalimat rancu adalah kalimat yang penyusunannya tidak …" at bounding box center [447, 129] width 461 height 406
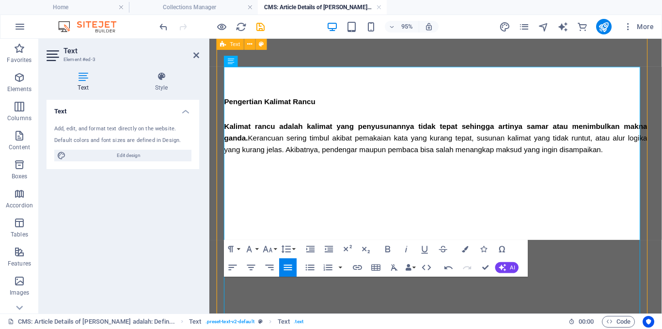
scroll to position [56, 0]
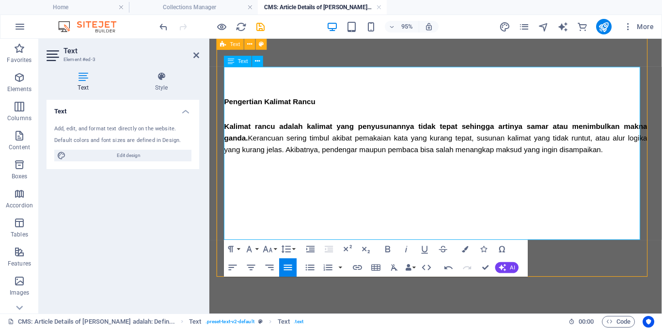
click at [640, 157] on p "Kalimat rancu adalah kalimat yang penyusunannya tidak tepat sehingga artinya sa…" at bounding box center [447, 143] width 445 height 36
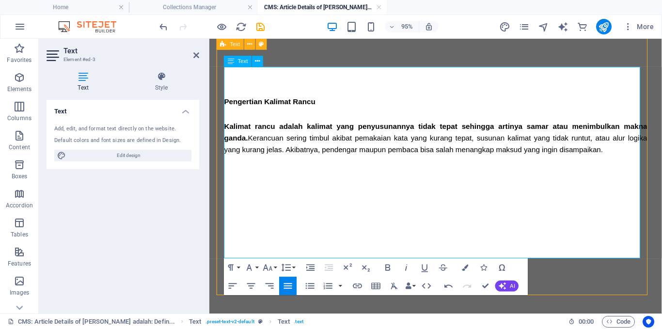
click at [329, 99] on h2 "Pengertian Kalimat Rancu" at bounding box center [447, 98] width 445 height 37
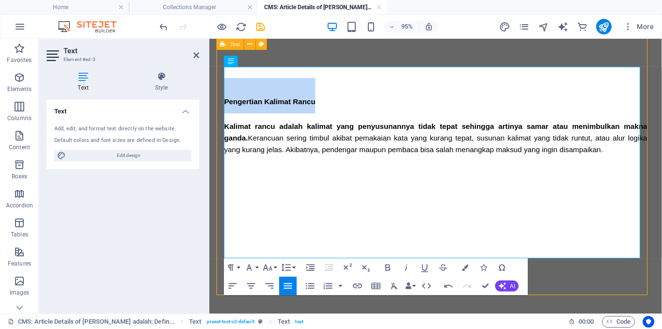
drag, startPoint x: 328, startPoint y: 100, endPoint x: 220, endPoint y: 101, distance: 108.0
click at [220, 101] on div "Pengertian Kalimat Rancu Kalimat rancu adalah kalimat yang penyusunannya tidak …" at bounding box center [447, 165] width 461 height 287
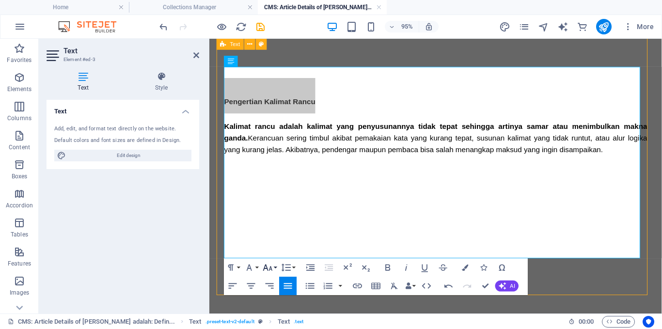
click at [269, 268] on icon "button" at bounding box center [267, 267] width 11 height 11
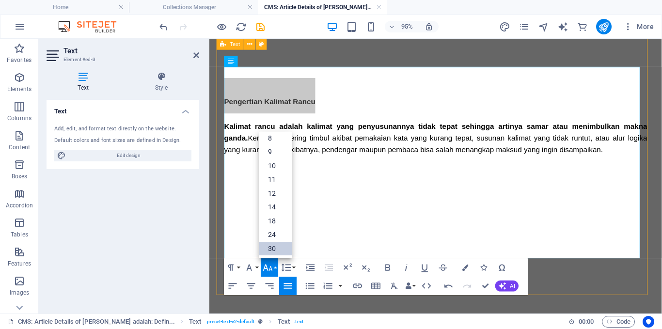
scroll to position [0, 0]
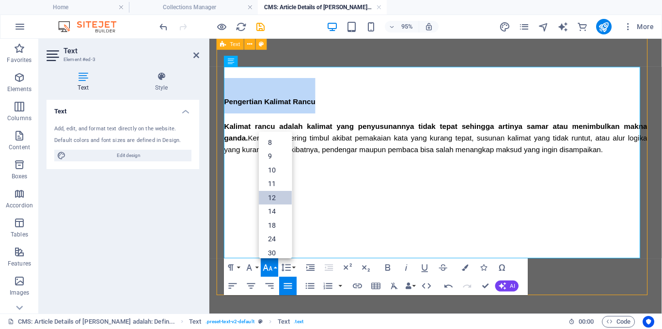
click at [272, 192] on link "12" at bounding box center [275, 198] width 33 height 14
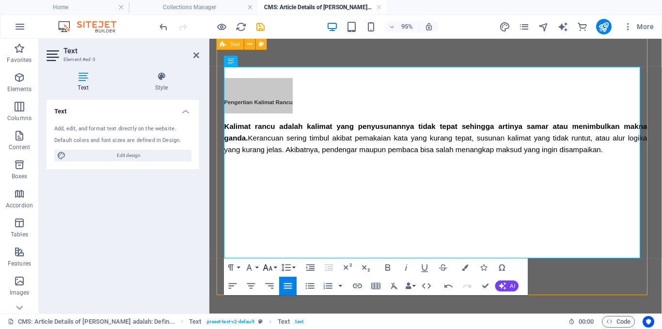
click at [268, 264] on icon "button" at bounding box center [267, 267] width 11 height 11
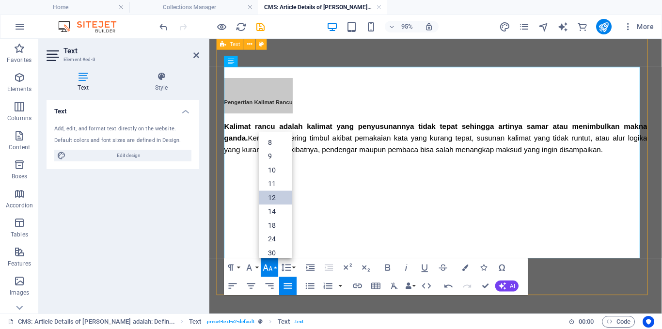
scroll to position [69, 0]
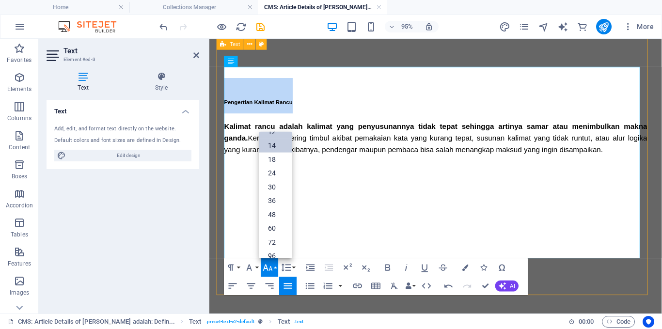
click at [267, 148] on link "14" at bounding box center [275, 146] width 33 height 14
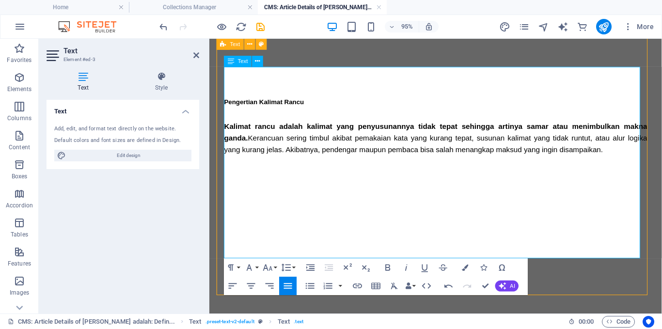
click at [270, 153] on span "Kerancuan sering timbul akibat pemakaian kata yang kurang tepat, susunan kalima…" at bounding box center [448, 149] width 447 height 20
click at [625, 156] on p "Kalimat rancu adalah kalimat yang penyusunannya tidak tepat sehingga artinya sa…" at bounding box center [447, 143] width 445 height 36
drag, startPoint x: 625, startPoint y: 156, endPoint x: 405, endPoint y: 138, distance: 221.2
click at [209, 102] on html "Pengertian Kalimat Rancu Kalimat rancu adalah kalimat yang penyusunannya tidak …" at bounding box center [447, 165] width 476 height 364
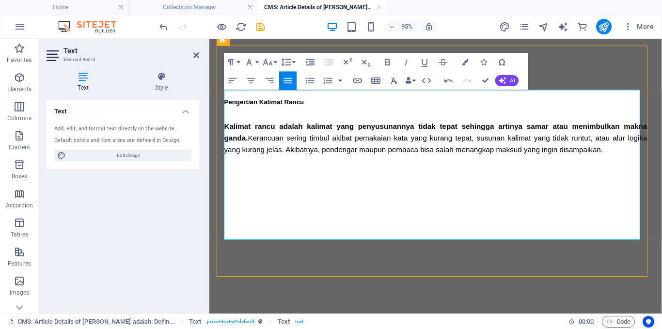
scroll to position [31, 0]
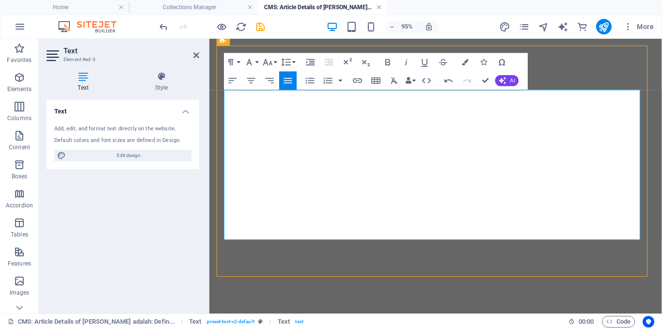
click at [377, 7] on link at bounding box center [379, 7] width 6 height 9
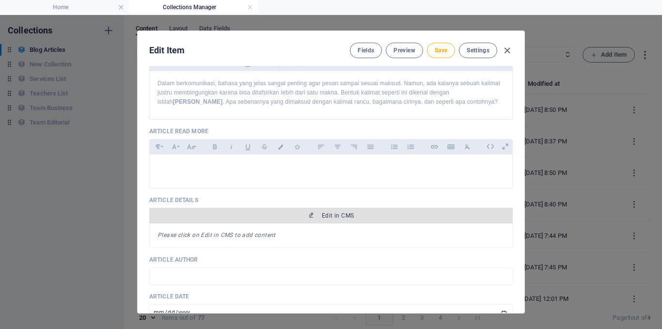
click at [310, 213] on icon "button" at bounding box center [311, 215] width 6 height 6
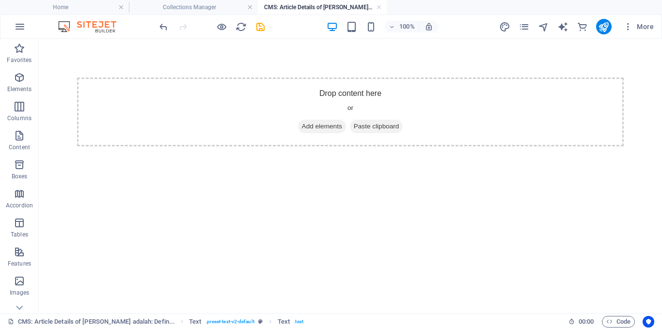
scroll to position [0, 0]
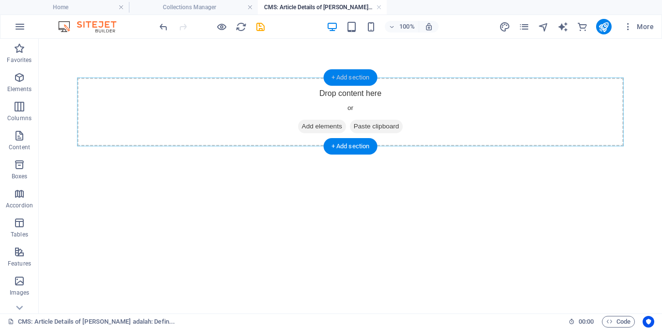
click at [347, 75] on div "+ Add section" at bounding box center [351, 77] width 54 height 16
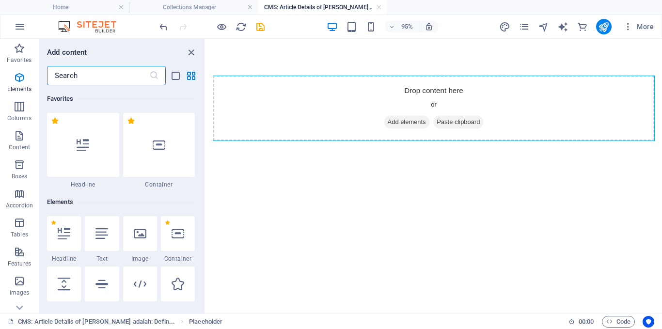
scroll to position [1695, 0]
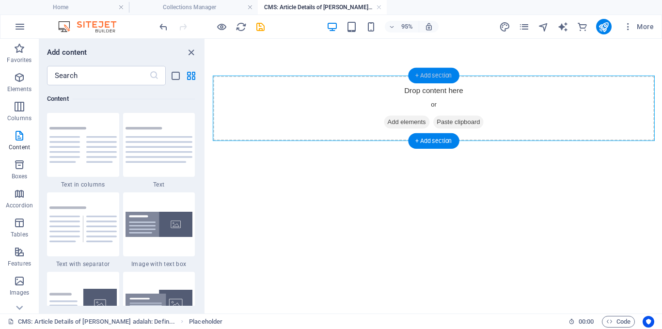
click at [454, 70] on div "+ Add section" at bounding box center [433, 76] width 51 height 16
click at [161, 142] on img at bounding box center [158, 145] width 67 height 36
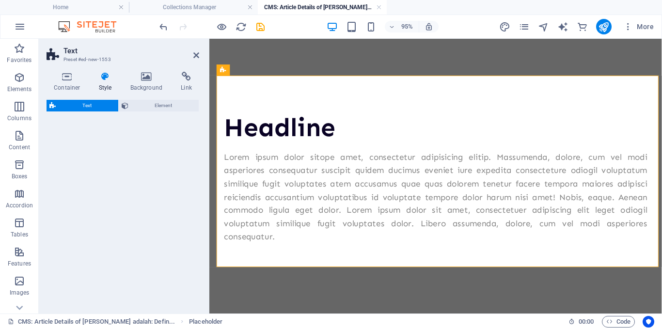
select select "preset-text-v2-default"
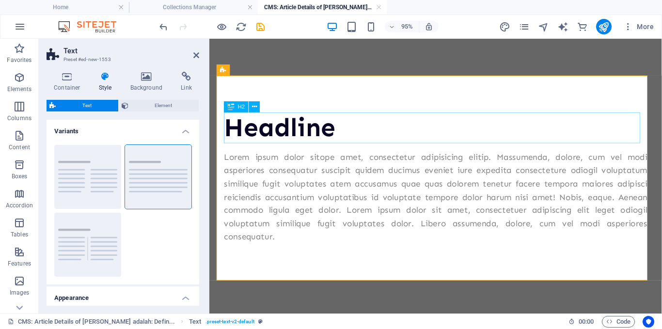
click at [330, 134] on div "Headline" at bounding box center [447, 132] width 445 height 32
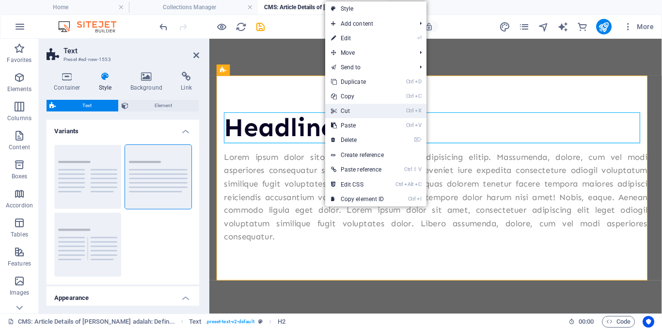
click at [345, 111] on link "Ctrl X Cut" at bounding box center [357, 111] width 65 height 15
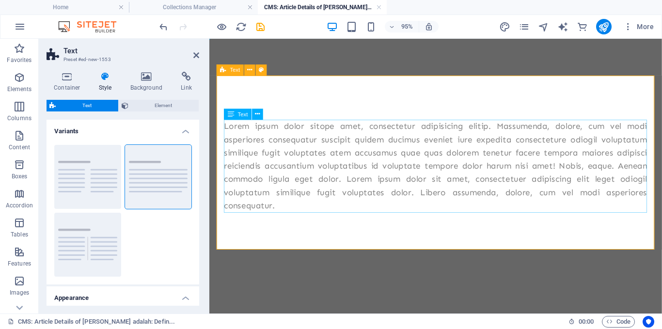
click at [334, 170] on div "Lorem ipsum dolor sitope amet, consectetur adipisicing elitip. Massumenda, dolo…" at bounding box center [447, 173] width 445 height 98
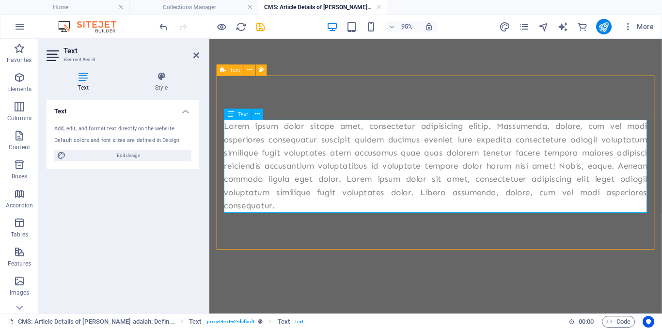
click at [314, 174] on p "Lorem ipsum dolor sitope amet, consectetur adipisicing elitip. Massumenda, dolo…" at bounding box center [447, 173] width 445 height 98
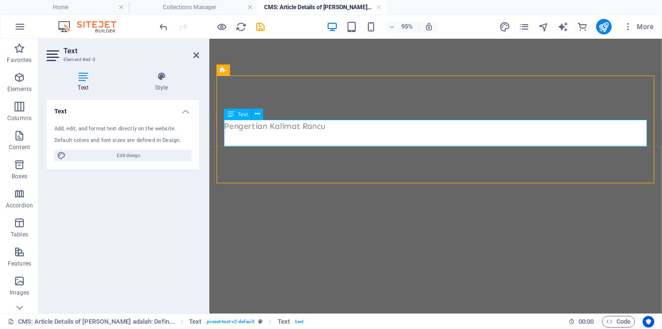
click at [286, 144] on p at bounding box center [447, 145] width 445 height 14
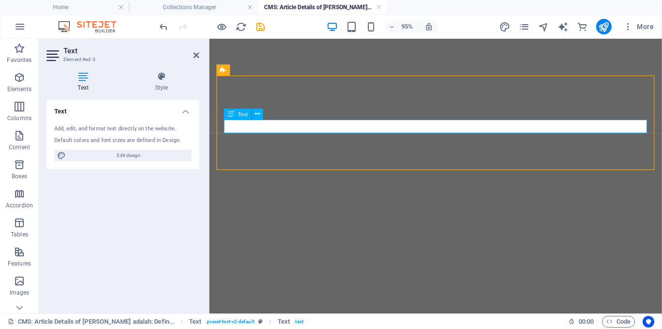
click at [277, 131] on p at bounding box center [447, 131] width 445 height 14
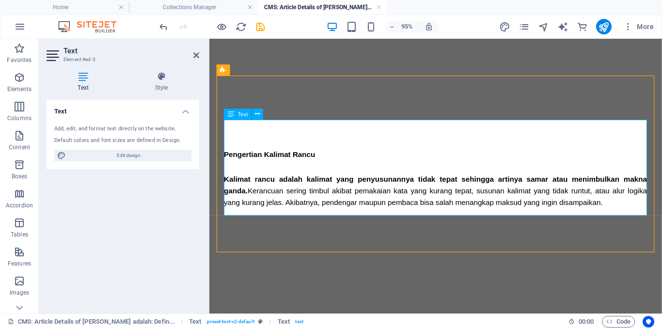
click at [277, 165] on h2 "Pengertian Kalimat Rancu" at bounding box center [447, 154] width 445 height 37
click at [277, 172] on h2 "Pengertian Kalimat Rancu" at bounding box center [447, 154] width 445 height 37
click at [286, 146] on h2 "Pengertian Kalimat Rancu" at bounding box center [447, 154] width 445 height 37
click at [650, 216] on p "Kalimat rancu adalah kalimat yang penyusunannya tidak tepat sehingga artinya sa…" at bounding box center [447, 199] width 445 height 36
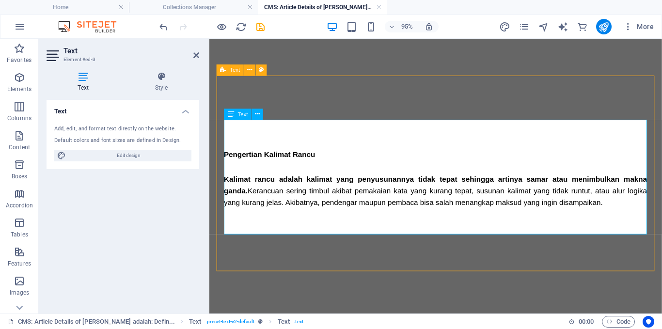
click at [234, 232] on p "​" at bounding box center [447, 231] width 445 height 12
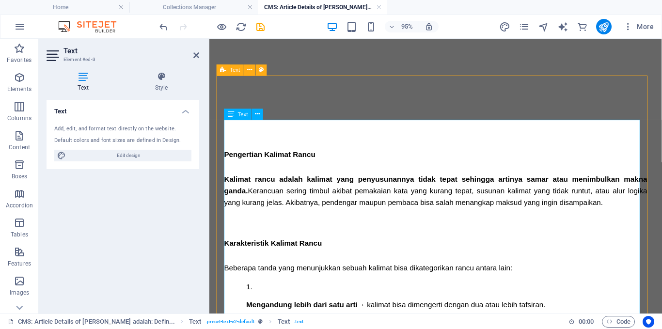
click at [243, 240] on h2 "Karakteristik Kalimat Rancu" at bounding box center [447, 247] width 445 height 37
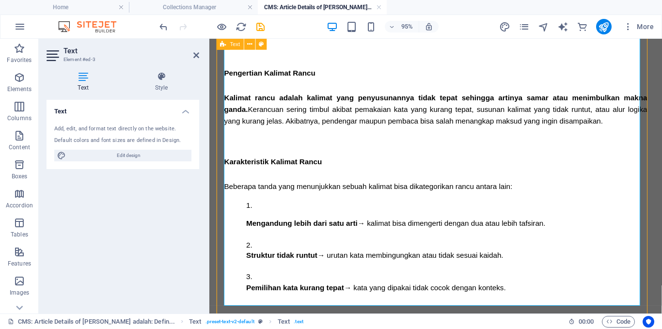
scroll to position [107, 0]
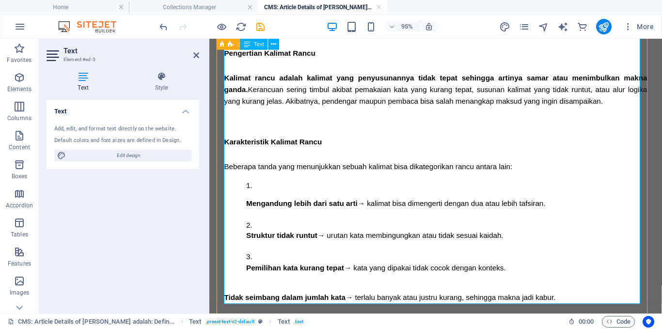
click at [260, 194] on li "Mengandung lebih dari satu arti → kalimat bisa dimengerti dengan dua atau lebih…" at bounding box center [459, 208] width 422 height 42
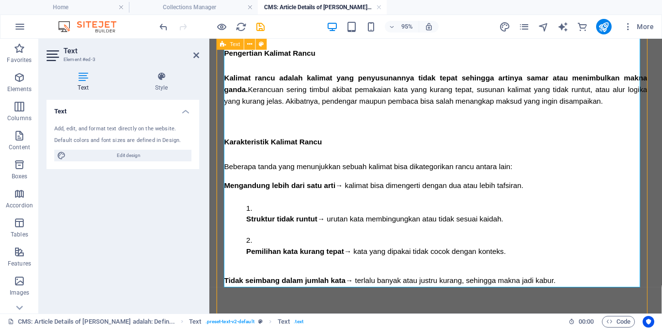
click at [233, 44] on span "Text" at bounding box center [235, 44] width 10 height 5
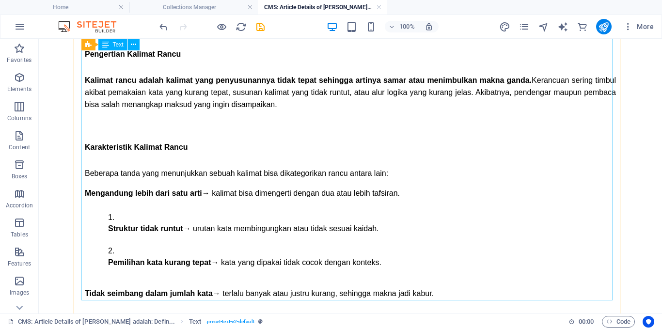
click at [111, 45] on div "Text" at bounding box center [112, 45] width 29 height 12
click at [133, 47] on icon at bounding box center [133, 45] width 5 height 10
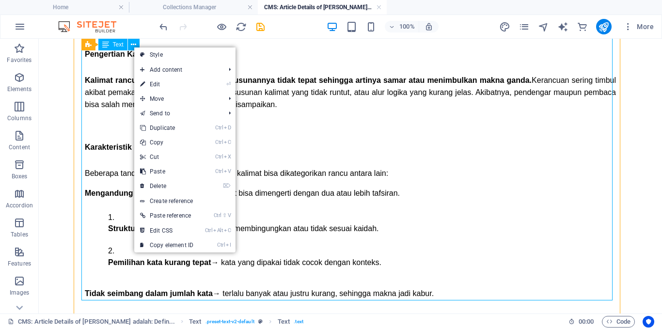
click at [100, 222] on div "Pengertian Kalimat Rancu Kalimat rancu adalah kalimat yang penyusunannya tidak …" at bounding box center [350, 158] width 531 height 283
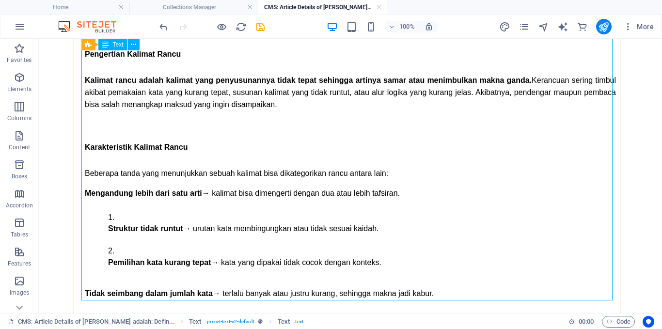
click at [117, 217] on div "Pengertian Kalimat Rancu Kalimat rancu adalah kalimat yang penyusunannya tidak …" at bounding box center [350, 158] width 531 height 283
click at [113, 216] on div "Pengertian Kalimat Rancu Kalimat rancu adalah kalimat yang penyusunannya tidak …" at bounding box center [350, 158] width 531 height 283
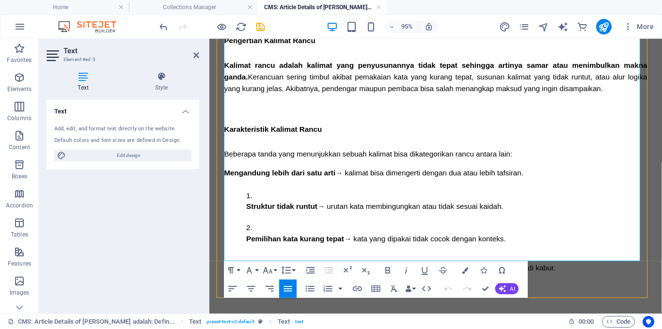
scroll to position [134, 0]
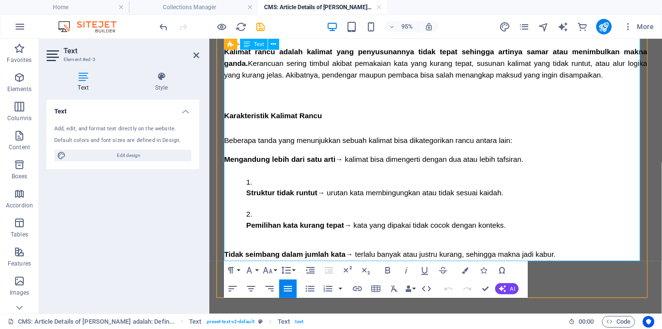
click at [256, 191] on li "Struktur tidak runtut → urutan kata membingungkan atau tidak sesuai kaidah." at bounding box center [459, 201] width 422 height 34
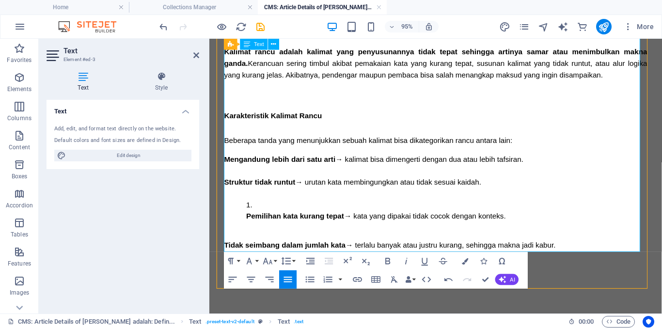
click at [259, 211] on li "Pemilihan kata kurang tepat → kata yang dipakai tidak cocok dengan konteks." at bounding box center [459, 224] width 422 height 34
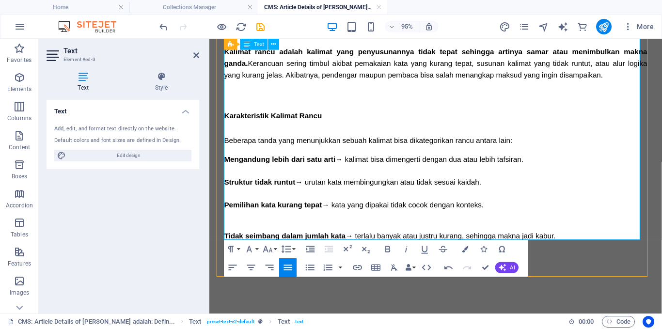
scroll to position [137, 0]
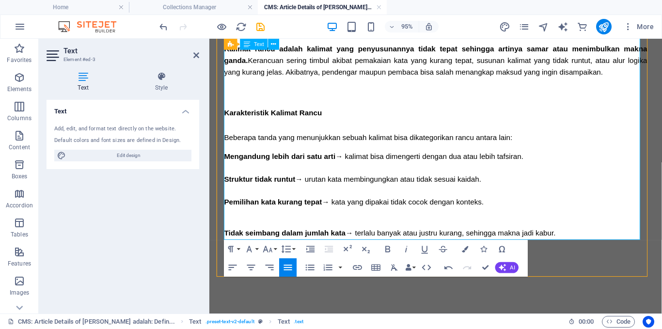
click at [225, 244] on span "Tidak seimbang dalam jumlah kata" at bounding box center [289, 243] width 128 height 8
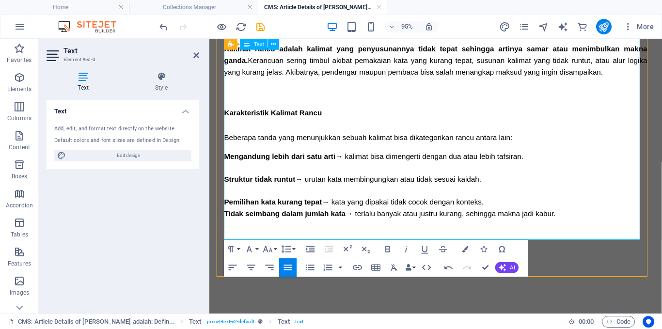
click at [233, 201] on p "Struktur tidak runtut → urutan kata membingungkan atau tidak sesuai kaidah." at bounding box center [447, 193] width 445 height 24
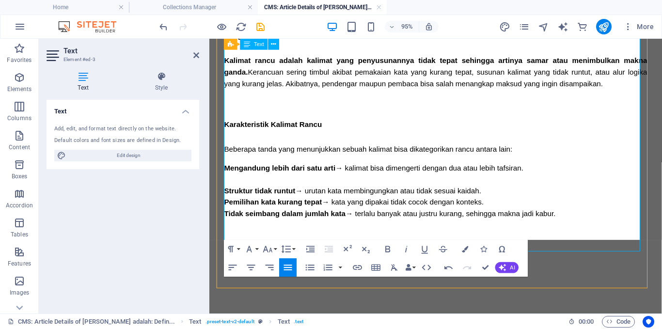
scroll to position [125, 0]
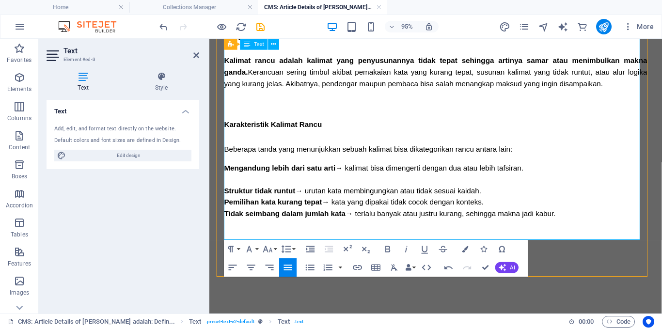
click at [237, 186] on p "Mengandung lebih dari satu arti → kalimat bisa dimengerti dengan dua atau lebih…" at bounding box center [447, 181] width 445 height 24
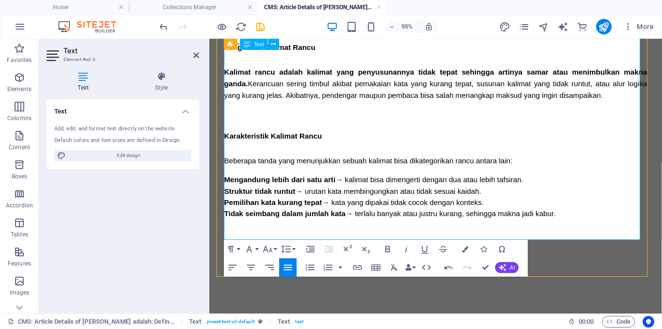
click at [226, 186] on span "Mengandung lebih dari satu arti" at bounding box center [283, 187] width 117 height 8
click at [340, 267] on button "button" at bounding box center [340, 267] width 7 height 18
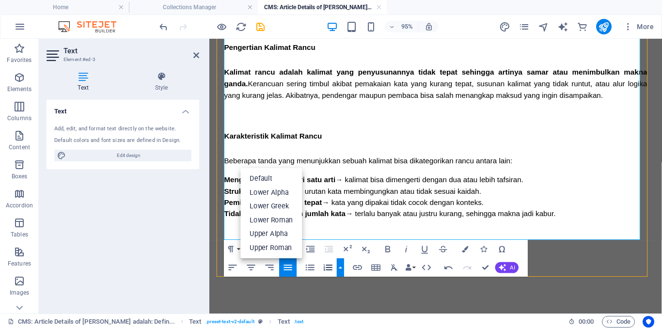
click at [327, 265] on icon "button" at bounding box center [328, 268] width 9 height 6
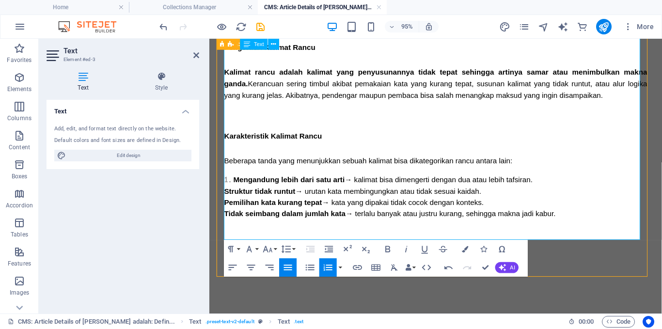
click at [225, 199] on span "Struktur tidak runtut" at bounding box center [262, 199] width 75 height 8
click at [322, 268] on button "Ordered List" at bounding box center [327, 267] width 17 height 18
click at [225, 211] on span "Pemilihan kata kurang tepat" at bounding box center [276, 211] width 103 height 8
click at [323, 263] on icon "button" at bounding box center [328, 267] width 11 height 11
click at [227, 221] on span "Tidak seimbang dalam jumlah kata" at bounding box center [289, 222] width 128 height 8
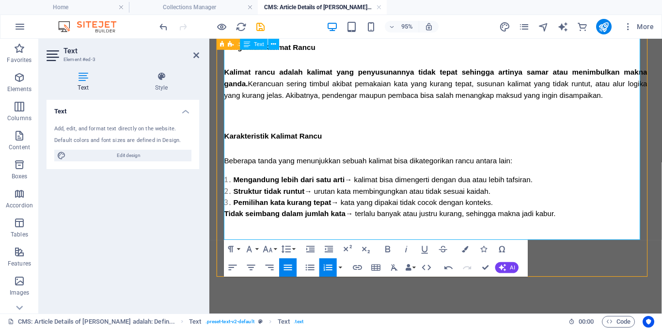
click at [225, 221] on span "Tidak seimbang dalam jumlah kata" at bounding box center [289, 222] width 128 height 8
click at [226, 222] on span "Tidak seimbang dalam jumlah kata" at bounding box center [289, 222] width 128 height 8
click at [326, 265] on icon "button" at bounding box center [328, 267] width 11 height 11
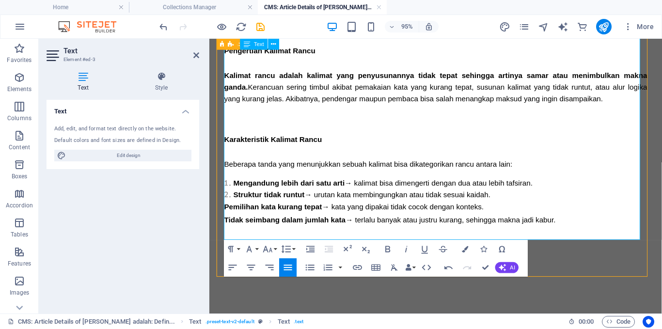
click at [225, 215] on span "Pemilihan kata kurang tepat" at bounding box center [276, 216] width 103 height 8
click at [324, 268] on icon "button" at bounding box center [328, 267] width 11 height 11
click at [226, 228] on span "Tidak seimbang dalam jumlah kata" at bounding box center [289, 229] width 128 height 8
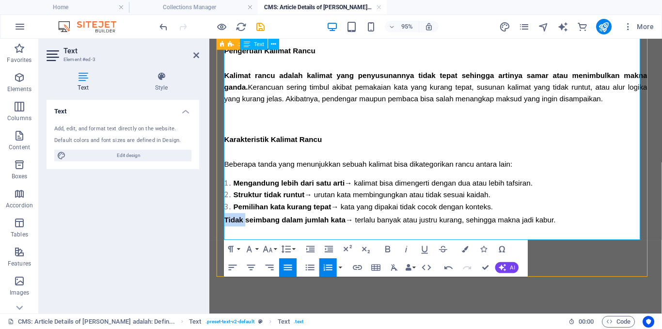
click at [226, 228] on span "Tidak seimbang dalam jumlah kata" at bounding box center [289, 229] width 128 height 8
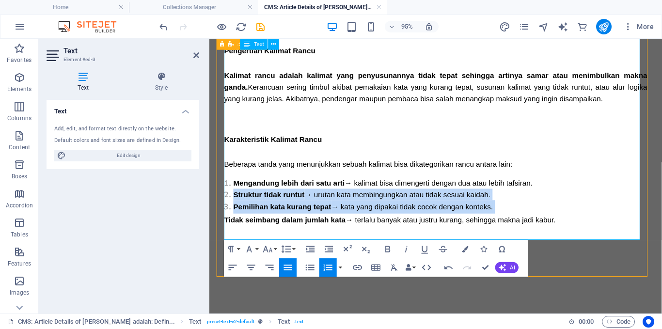
drag, startPoint x: 226, startPoint y: 228, endPoint x: 228, endPoint y: 208, distance: 19.5
click at [228, 209] on li "Pemilihan kata kurang tepat → kata yang dipakai tidak cocok dengan konteks. Tid…" at bounding box center [447, 223] width 445 height 28
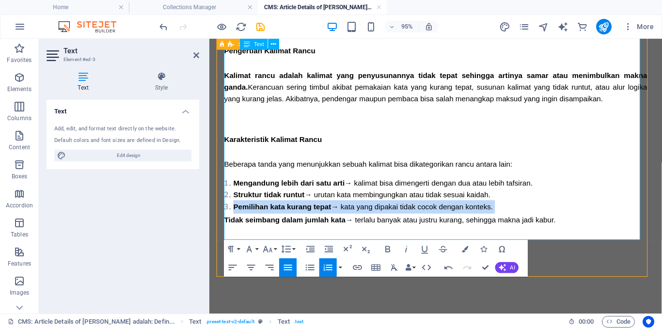
click at [228, 209] on li "Pemilihan kata kurang tepat → kata yang dipakai tidak cocok dengan konteks. Tid…" at bounding box center [447, 223] width 445 height 28
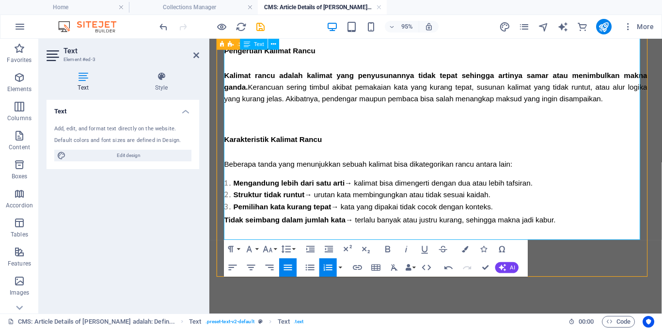
click at [225, 229] on span "Tidak seimbang dalam jumlah kata" at bounding box center [289, 229] width 128 height 8
click at [328, 268] on icon "button" at bounding box center [328, 267] width 11 height 11
click at [235, 230] on span "Tidak seimbang dalam jumlah kata" at bounding box center [289, 229] width 128 height 8
drag, startPoint x: 244, startPoint y: 229, endPoint x: 233, endPoint y: 228, distance: 11.7
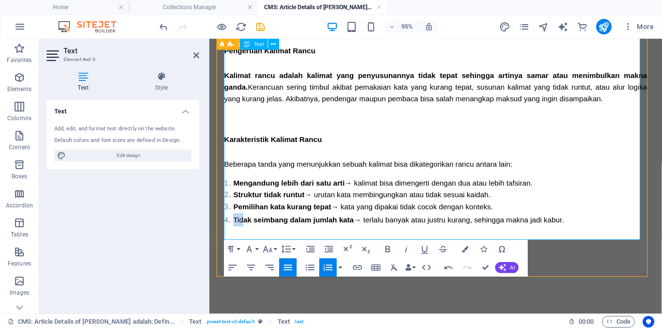
click at [233, 228] on li "Tid ak seimbang dalam jumlah kata → terlalu banyak atau justru kurang, sehingga…" at bounding box center [447, 229] width 445 height 14
click at [388, 246] on icon "button" at bounding box center [388, 249] width 5 height 6
click at [526, 176] on p "Beberapa tanda yang menunjukkan sebuah kalimat bisa dikategorikan rancu antara …" at bounding box center [447, 171] width 445 height 12
click at [612, 228] on li "Tid ak seimbang dalam jumlah kata → terlalu banyak atau justru kurang, sehingga…" at bounding box center [447, 229] width 445 height 14
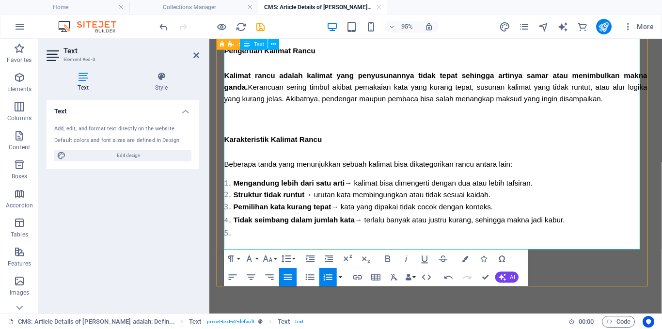
scroll to position [113, 0]
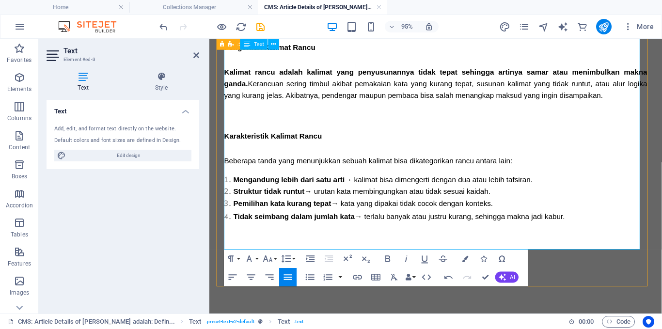
click at [251, 251] on div at bounding box center [447, 254] width 445 height 14
click at [585, 233] on p at bounding box center [447, 240] width 445 height 14
click at [590, 225] on li "Tid ak seimbang dalam jumlah kata → terlalu banyak atau justru kurang, sehingga…" at bounding box center [447, 225] width 445 height 14
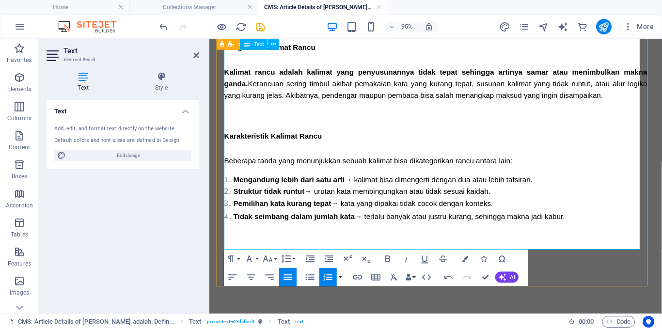
click at [590, 225] on li "Tid ak seimbang dalam jumlah kata → terlalu banyak atau justru kurang, sehingga…" at bounding box center [447, 225] width 445 height 14
click at [583, 226] on span "→ terlalu banyak atau justru kurang, sehingga makna jadi kabur." at bounding box center [472, 225] width 221 height 8
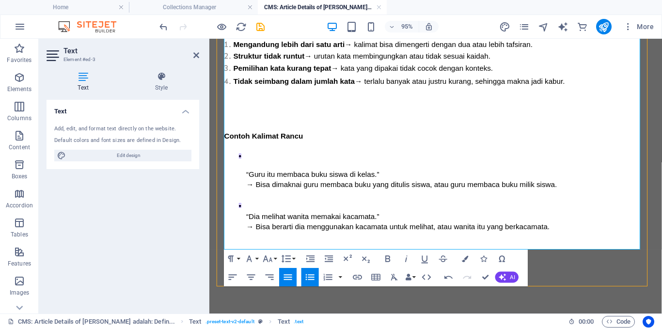
scroll to position [286, 0]
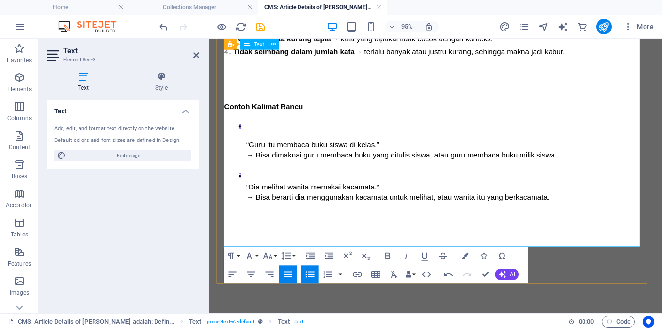
click at [248, 134] on li "“Guru itu membaca buku siswa di kelas.” → Bisa dimaknai guru membaca buku yang …" at bounding box center [459, 151] width 422 height 52
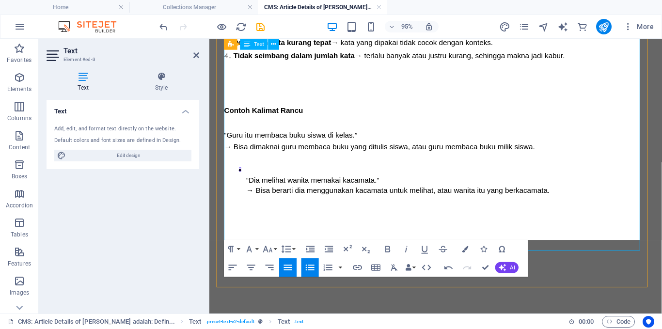
scroll to position [282, 0]
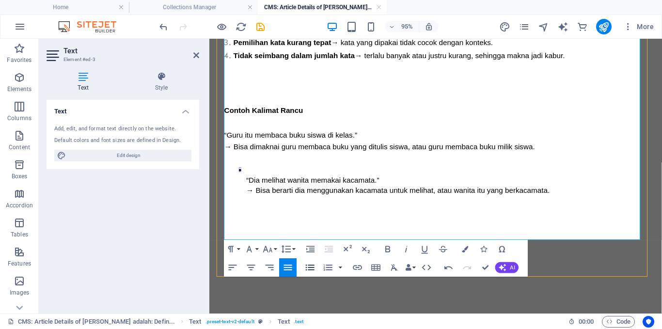
click at [310, 268] on icon "button" at bounding box center [310, 268] width 9 height 6
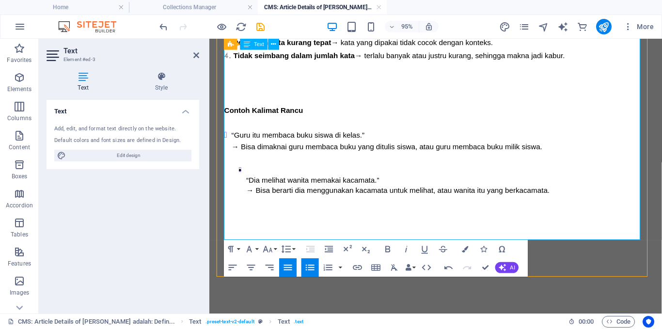
click at [246, 183] on ul "“Dia melihat wanita memakai kacamata.” → Bisa berarti dia menggunakan kacamata …" at bounding box center [447, 193] width 445 height 45
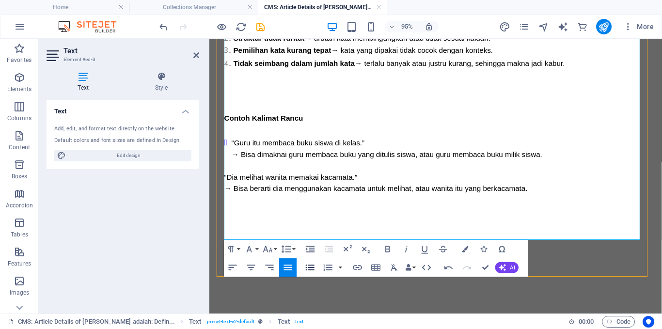
click at [310, 268] on icon "button" at bounding box center [310, 268] width 9 height 6
click at [559, 218] on div "Pengertian Kalimat Rancu Kalimat rancu adalah kalimat yang penyusunannya tidak …" at bounding box center [447, 56] width 445 height 389
click at [563, 197] on li "“Dia melihat wanita memakai kacamata.” → Bisa berarti dia menggunakan kacamata …" at bounding box center [451, 197] width 437 height 36
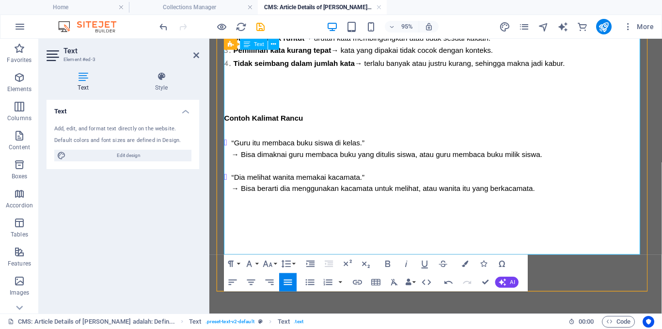
click at [266, 228] on p "​" at bounding box center [447, 231] width 445 height 14
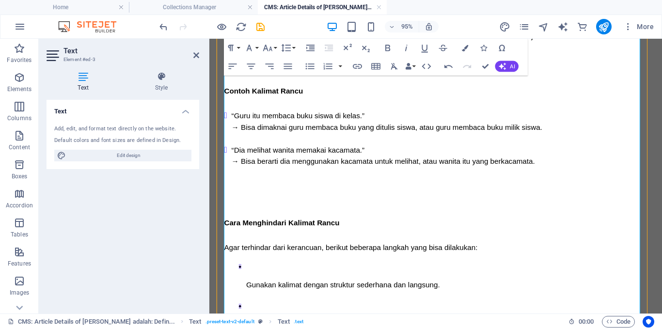
scroll to position [396, 0]
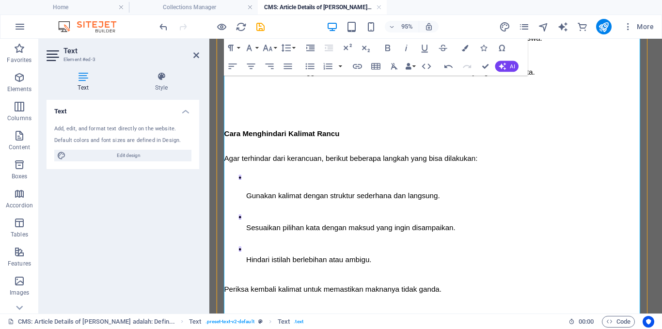
click at [247, 202] on ul "Gunakan kalimat dengan struktur sederhana dan langsung. Sesuaikan pilihan kata …" at bounding box center [447, 232] width 445 height 109
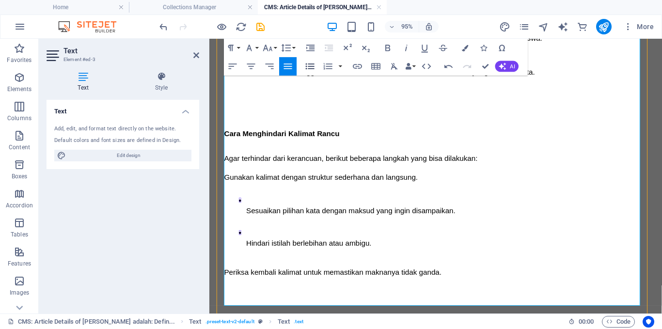
click at [312, 64] on icon "button" at bounding box center [310, 66] width 9 height 6
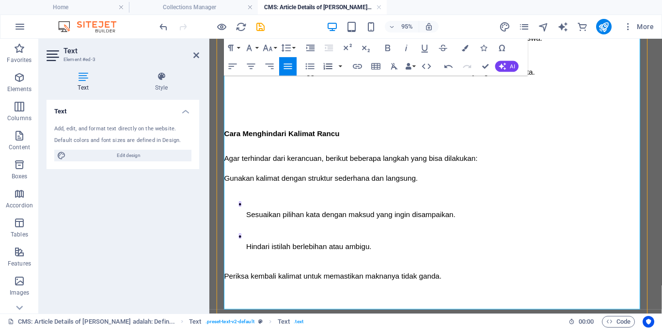
click at [324, 68] on icon "button" at bounding box center [328, 66] width 9 height 6
click at [249, 223] on span "Sesuaikan pilihan kata dengan maksud yang ingin disampaikan." at bounding box center [358, 223] width 220 height 8
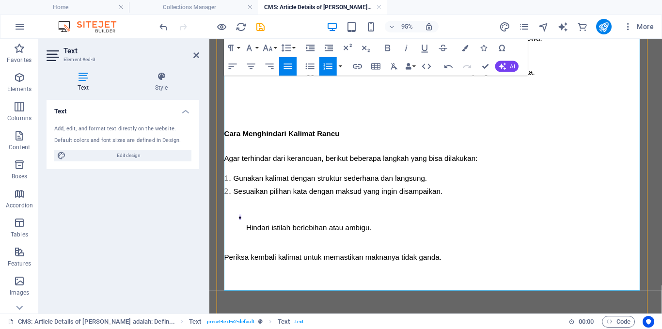
click at [245, 236] on ul "Hindari istilah berlebihan atau ambigu." at bounding box center [447, 237] width 445 height 34
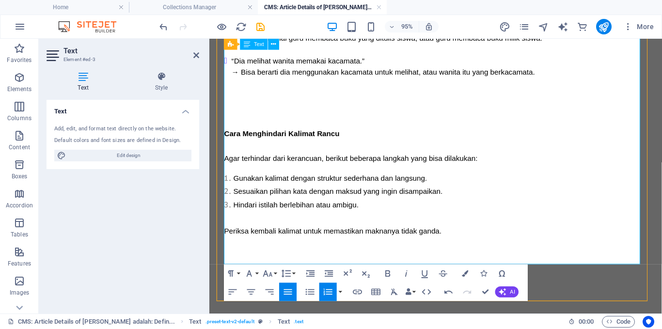
click at [225, 241] on span "Periksa kembali kalimat untuk memastikan maknanya tidak ganda." at bounding box center [339, 241] width 229 height 8
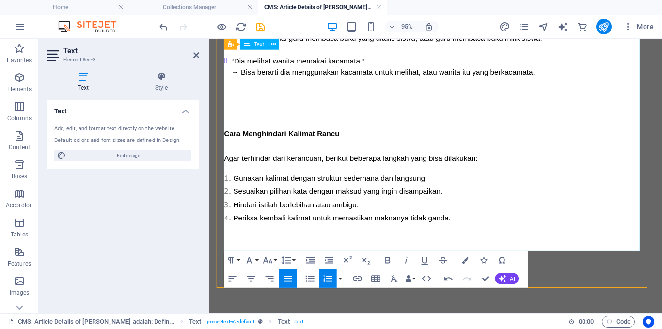
click at [474, 217] on li "Hindari istilah berlebihan atau ambigu." at bounding box center [447, 213] width 445 height 14
click at [477, 231] on li "​ Periksa kembali kalimat untuk memastikan maknanya tidak ganda." at bounding box center [447, 227] width 445 height 14
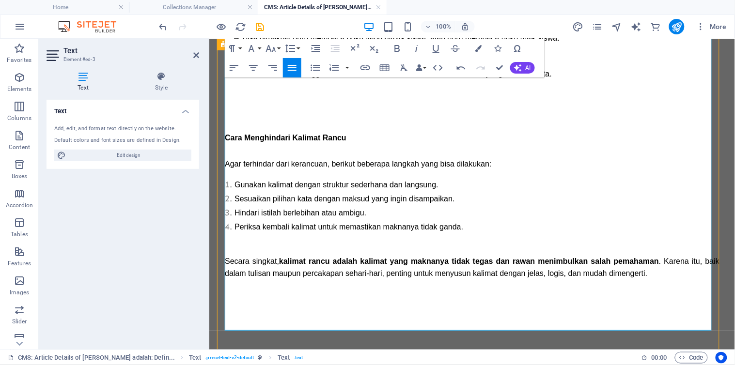
scroll to position [396, 0]
click at [538, 122] on h2 "Cara Menghindari Kalimat Rancu" at bounding box center [471, 131] width 495 height 37
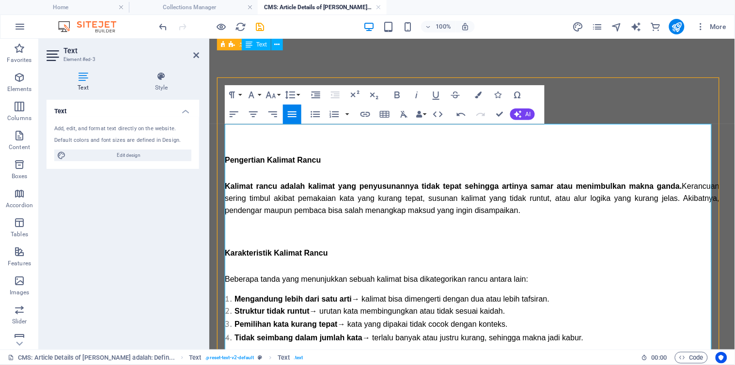
scroll to position [0, 0]
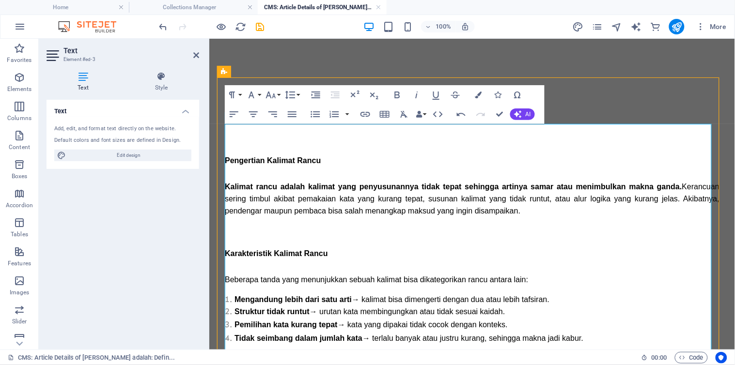
click at [235, 71] on span "Text" at bounding box center [236, 72] width 11 height 6
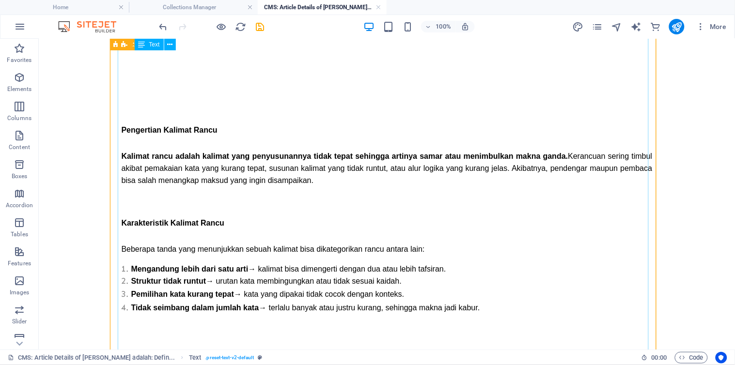
scroll to position [16, 0]
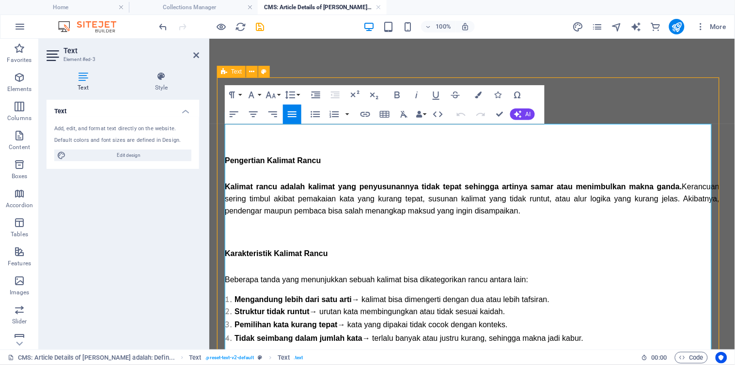
click at [255, 231] on h2 "Karakteristik Kalimat Rancu" at bounding box center [471, 246] width 495 height 37
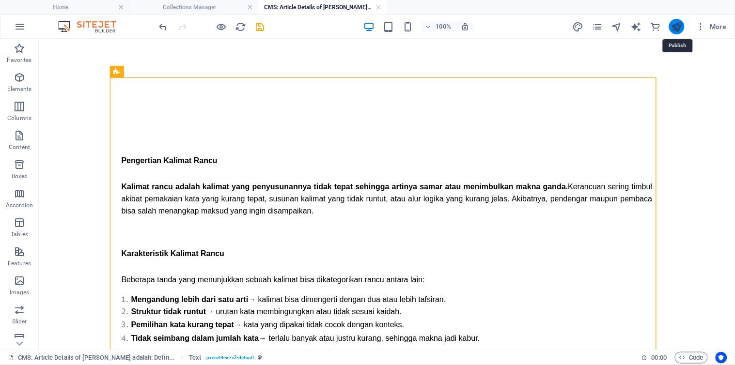
click at [661, 27] on icon "publish" at bounding box center [676, 26] width 11 height 11
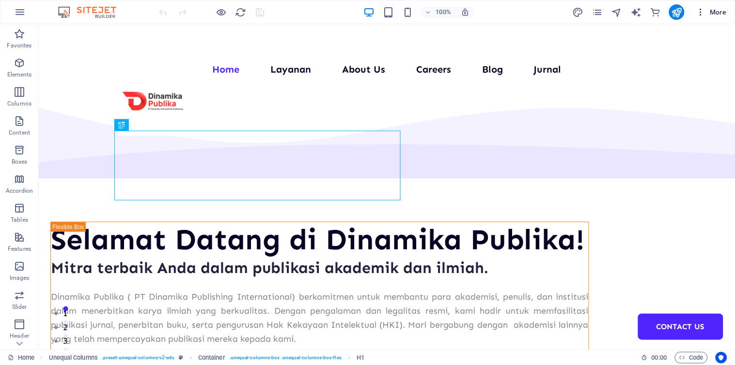
click at [702, 13] on icon "button" at bounding box center [701, 12] width 10 height 10
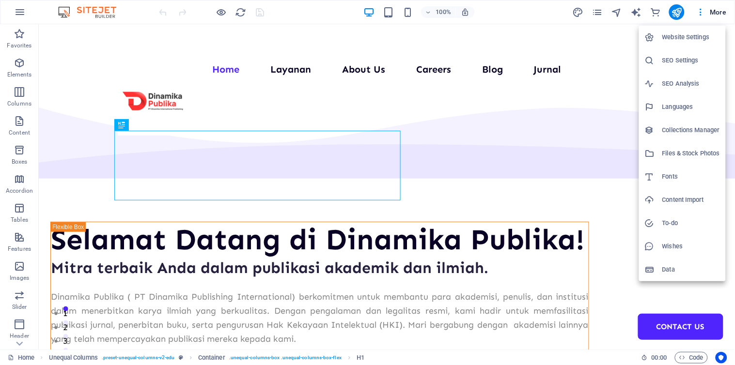
click at [675, 132] on h6 "Collections Manager" at bounding box center [691, 131] width 58 height 12
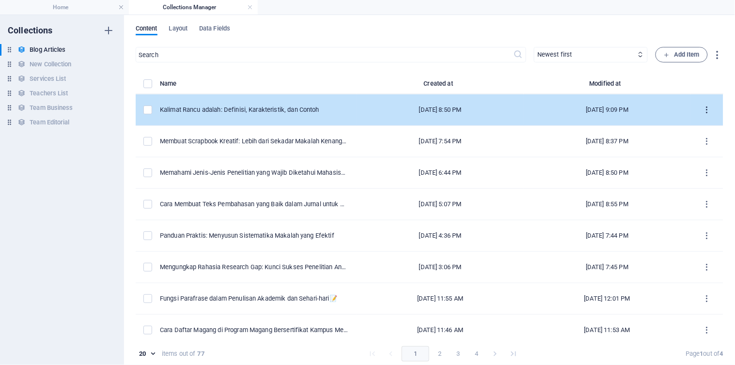
click at [699, 110] on button "items list" at bounding box center [707, 110] width 17 height 16
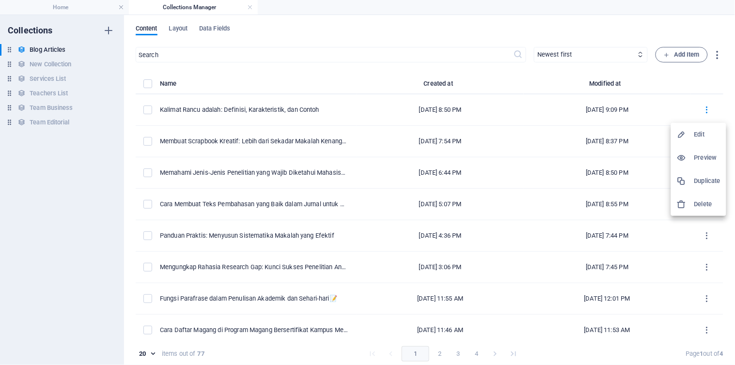
click at [693, 137] on div at bounding box center [685, 135] width 17 height 10
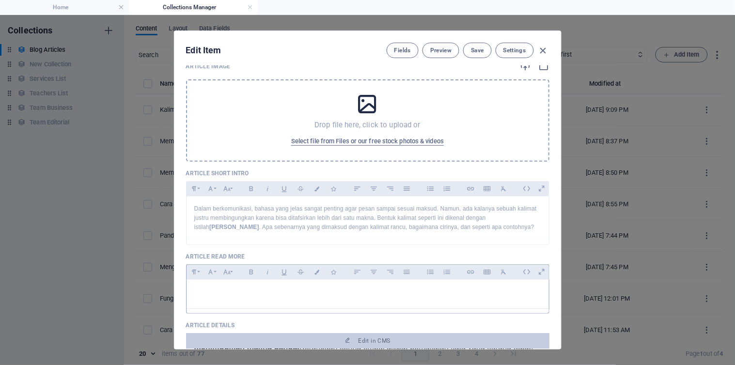
scroll to position [84, 0]
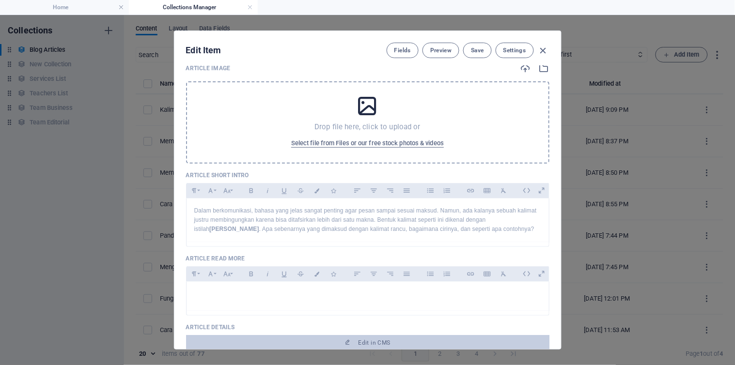
click at [348, 115] on div "Drop file here, click to upload or Select file from Files or our free stock pho…" at bounding box center [367, 122] width 363 height 82
drag, startPoint x: 404, startPoint y: 109, endPoint x: 391, endPoint y: 80, distance: 31.9
click at [391, 80] on div "Drop file here, click to upload or Select file from Files or our free stock pho…" at bounding box center [367, 121] width 363 height 86
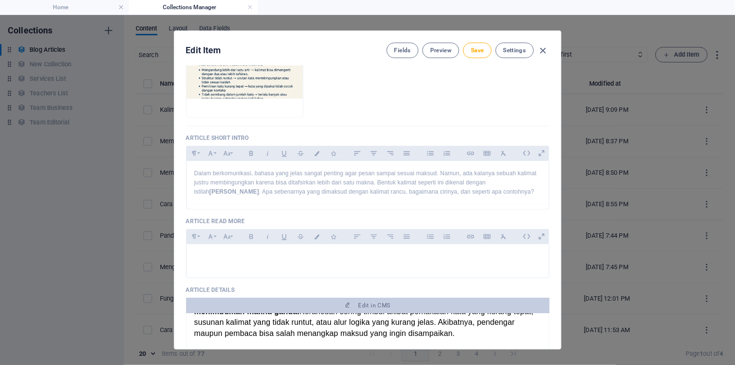
scroll to position [173, 0]
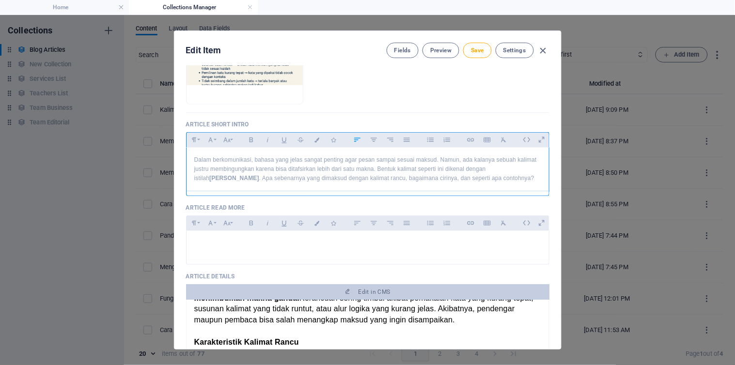
click at [403, 169] on p "Dalam berkomunikasi, bahasa yang jelas sangat penting agar pesan sampai sesuai …" at bounding box center [367, 170] width 347 height 28
click at [226, 141] on icon "button" at bounding box center [227, 140] width 8 height 12
click at [304, 193] on div at bounding box center [367, 193] width 363 height 5
click at [218, 143] on div "Paragraph Format Normal Heading 1 Heading 2 Heading 3 Heading 4 Heading 5 Headi…" at bounding box center [211, 140] width 49 height 15
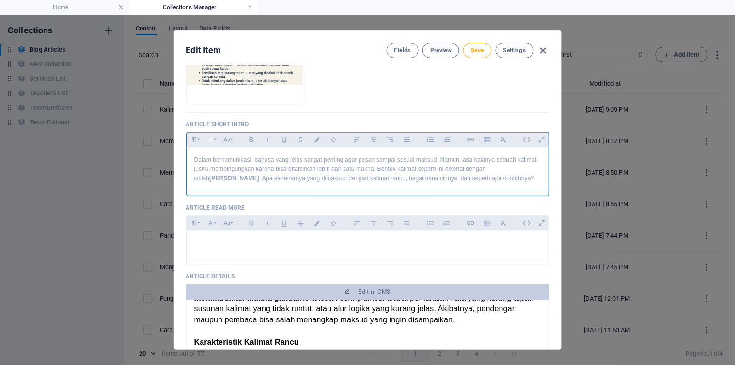
click at [216, 140] on button "Font Family" at bounding box center [211, 140] width 16 height 13
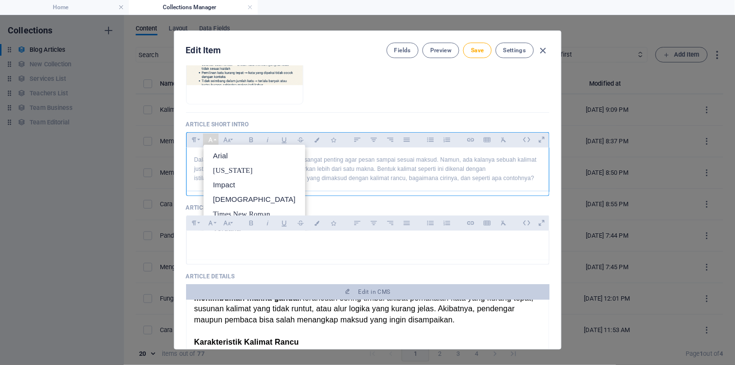
click at [386, 174] on p "Dalam berkomunikasi, bahasa yang jelas sangat penting agar pesan sampai sesuai …" at bounding box center [367, 170] width 347 height 28
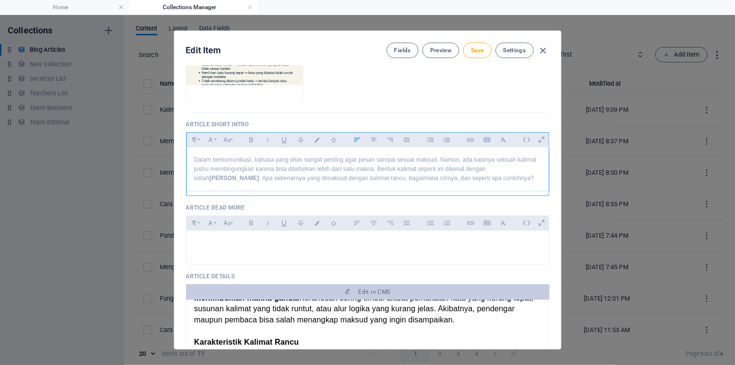
click at [199, 161] on p "Dalam berkomunikasi, bahasa yang jelas sangat penting agar pesan sampai sesuai …" at bounding box center [367, 170] width 347 height 28
click at [316, 143] on button "Colors" at bounding box center [318, 140] width 16 height 13
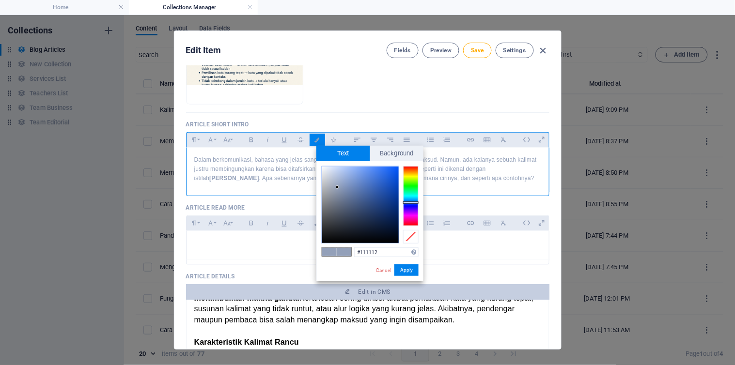
click at [327, 237] on div at bounding box center [360, 205] width 77 height 77
click at [323, 252] on div "#000000 Supported formats #0852ed rgb(8, 82, 237) rgba(8, 82, 237, 90%) hsv(221…" at bounding box center [369, 291] width 107 height 261
click at [405, 273] on button "Apply" at bounding box center [406, 271] width 24 height 12
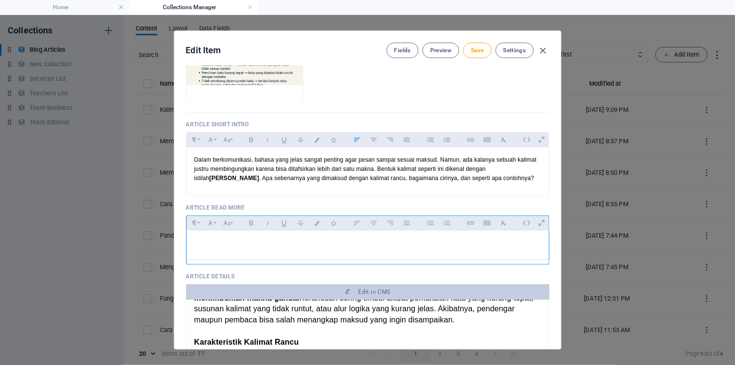
click at [408, 251] on div at bounding box center [368, 245] width 362 height 29
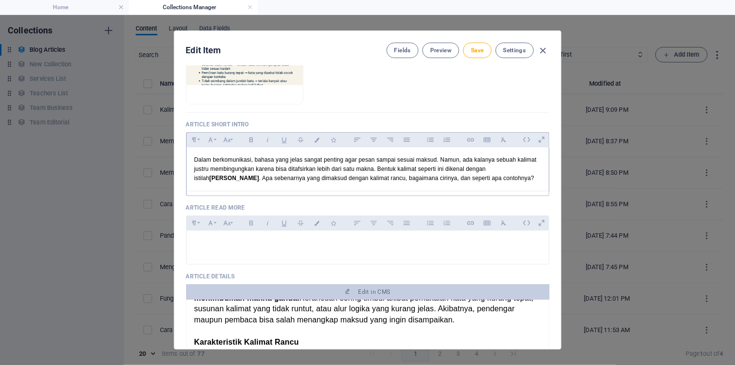
click at [467, 195] on div at bounding box center [367, 193] width 363 height 5
click at [480, 177] on span "Dalam berkomunikasi, bahasa yang jelas sangat penting agar pesan sampai sesuai …" at bounding box center [365, 168] width 343 height 25
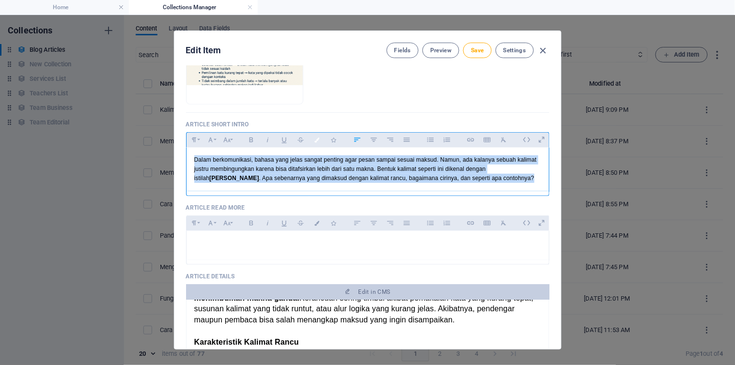
click at [312, 142] on button "Colors" at bounding box center [318, 140] width 16 height 13
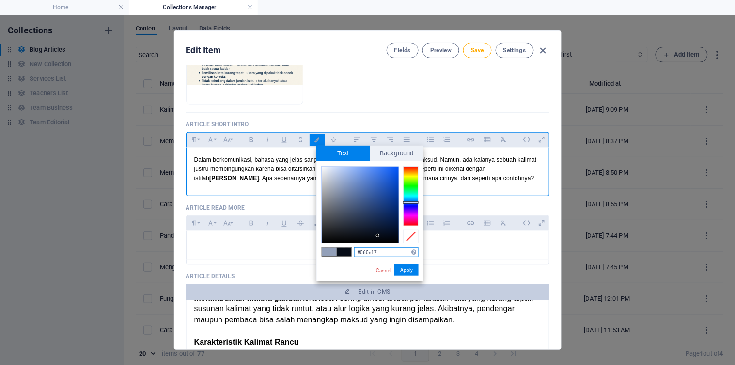
click at [378, 236] on div at bounding box center [360, 205] width 77 height 77
click at [363, 239] on div at bounding box center [360, 205] width 77 height 77
click at [330, 233] on div at bounding box center [360, 205] width 77 height 77
type input "#111315"
click at [336, 236] on div at bounding box center [360, 205] width 77 height 77
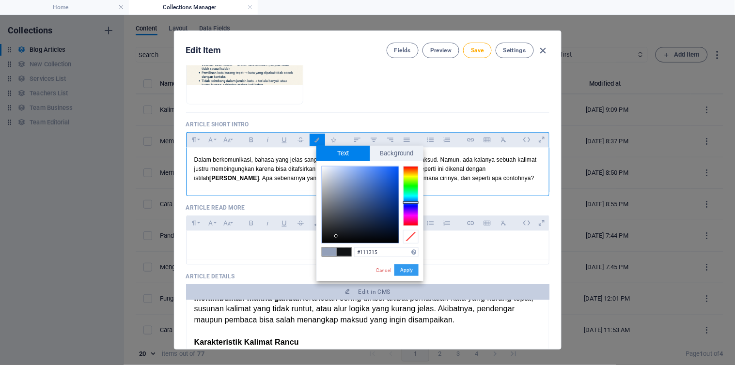
click at [405, 272] on button "Apply" at bounding box center [406, 271] width 24 height 12
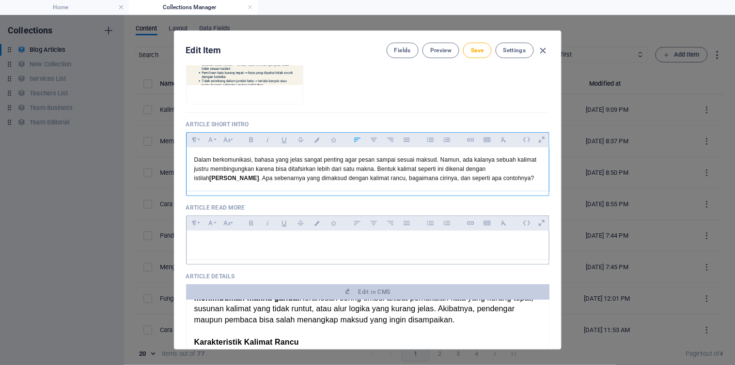
click at [424, 216] on div "Unordered List Ordered List" at bounding box center [439, 223] width 32 height 15
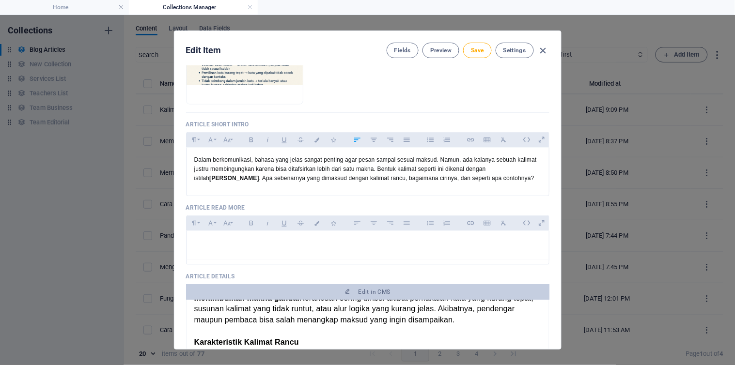
click at [422, 206] on p "Article Read More" at bounding box center [367, 208] width 363 height 8
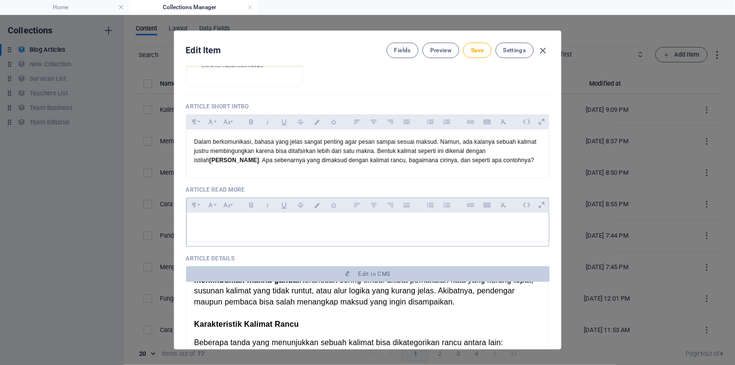
scroll to position [185, 0]
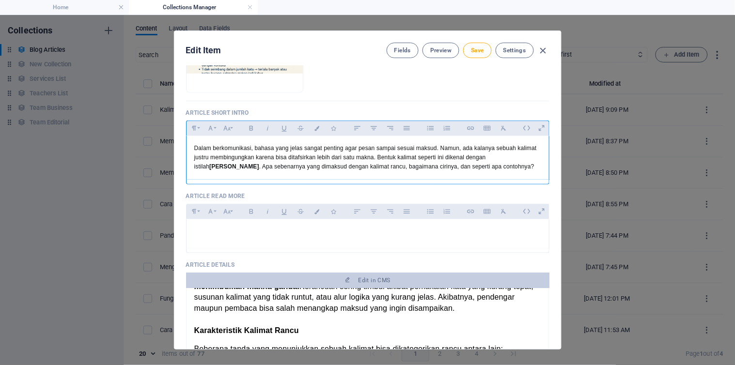
click at [482, 167] on span "Dalam berkomunikasi, bahasa yang jelas sangat penting agar pesan sampai sesuai …" at bounding box center [365, 157] width 343 height 25
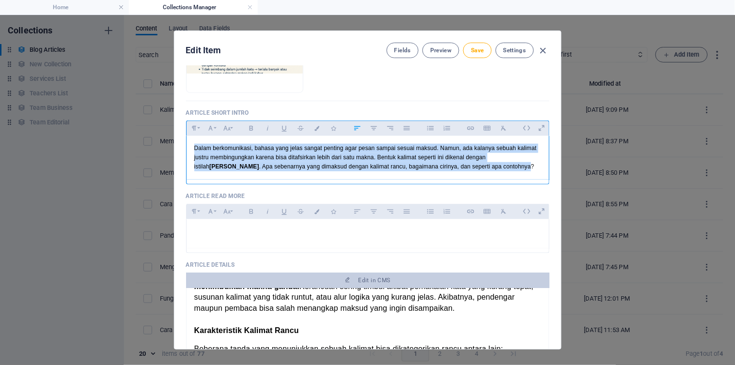
drag, startPoint x: 458, startPoint y: 169, endPoint x: 189, endPoint y: 144, distance: 269.5
click at [189, 144] on div "Dalam berkomunikasi, bahasa yang jelas sangat penting agar pesan sampai sesuai …" at bounding box center [368, 158] width 362 height 44
click at [236, 161] on p "Dalam berkomunikasi, bahasa yang jelas sangat penting agar pesan sampai sesuai …" at bounding box center [367, 158] width 347 height 28
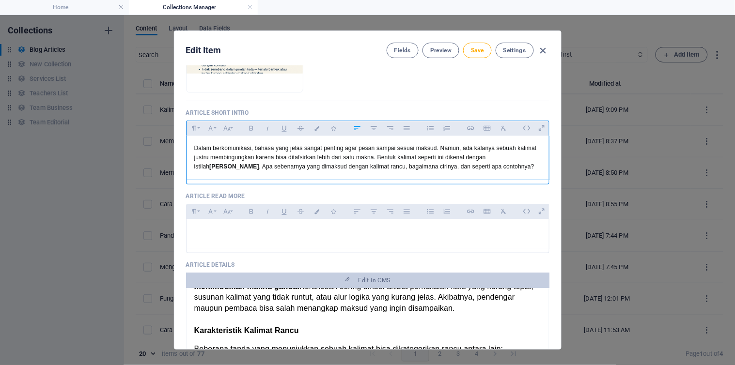
click at [218, 156] on span "Dalam berkomunikasi, bahasa yang jelas sangat penting agar pesan sampai sesuai …" at bounding box center [365, 157] width 343 height 25
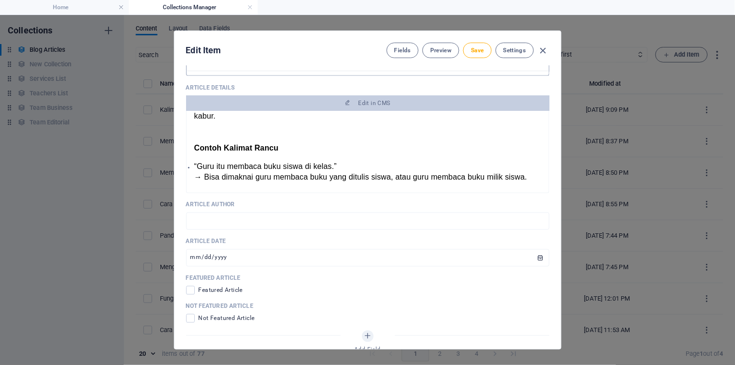
scroll to position [365, 0]
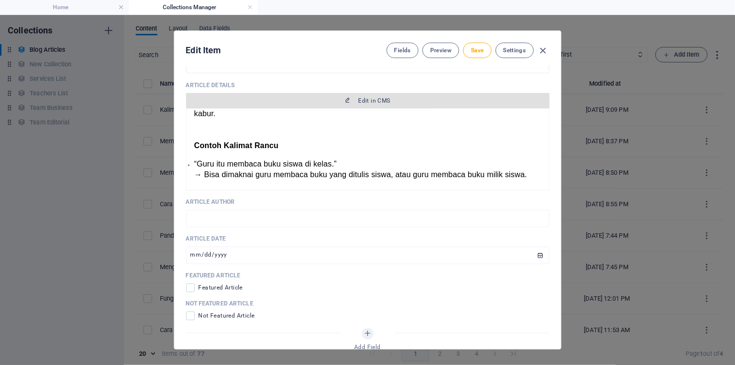
click at [359, 99] on span "Edit in CMS" at bounding box center [375, 101] width 32 height 8
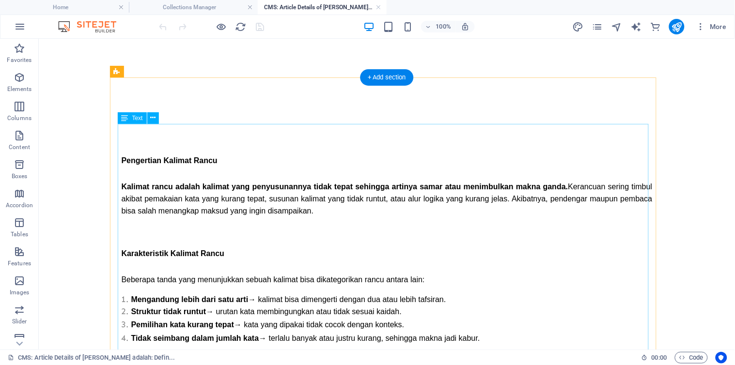
scroll to position [0, 0]
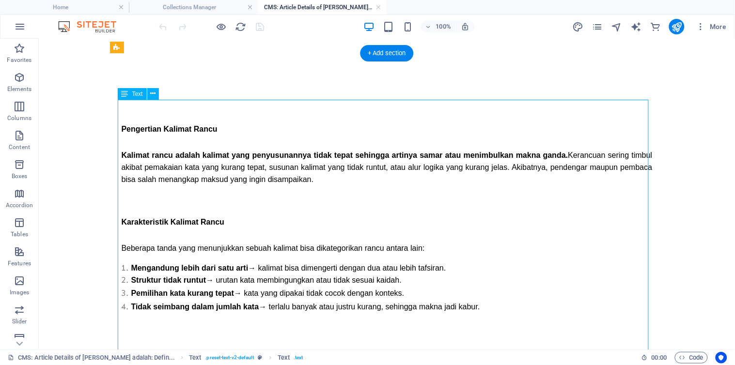
scroll to position [102, 0]
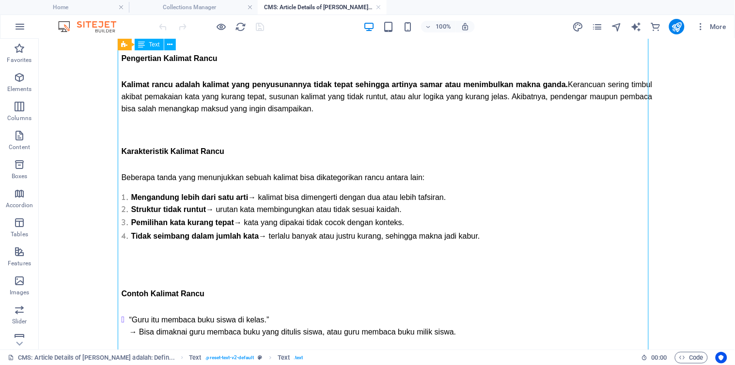
click at [226, 208] on div "Pengertian Kalimat Rancu Kalimat rancu adalah kalimat yang penyusunannya tidak …" at bounding box center [386, 322] width 531 height 602
click at [199, 142] on div "Pengertian Kalimat Rancu Kalimat rancu adalah kalimat yang penyusunannya tidak …" at bounding box center [386, 322] width 531 height 602
click at [124, 45] on span "Text" at bounding box center [129, 45] width 11 height 6
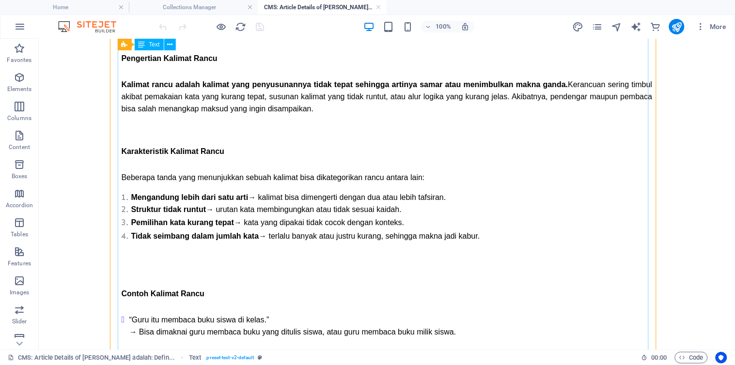
click at [131, 74] on div "Pengertian Kalimat Rancu Kalimat rancu adalah kalimat yang penyusunannya tidak …" at bounding box center [386, 322] width 531 height 602
click at [149, 45] on span "Text" at bounding box center [154, 45] width 11 height 6
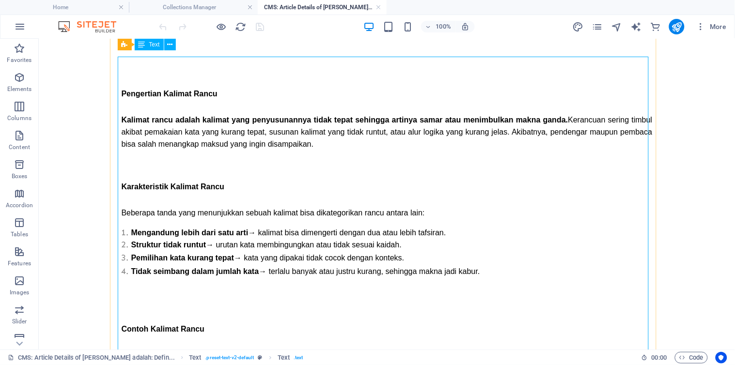
scroll to position [0, 0]
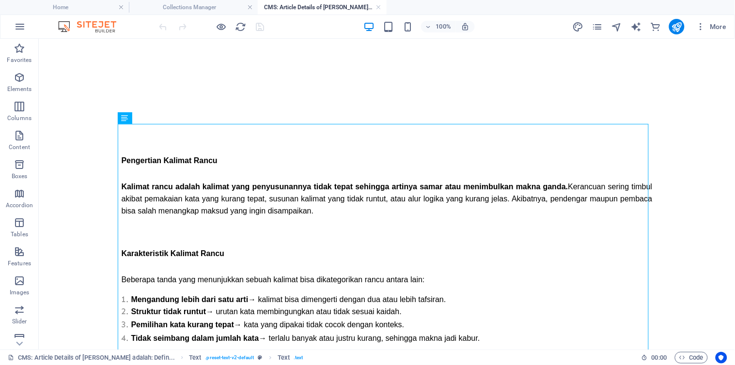
click at [375, 5] on h4 "CMS: Article Details of [PERSON_NAME] adalah: Defin..." at bounding box center [322, 7] width 129 height 11
click at [380, 6] on link at bounding box center [379, 7] width 6 height 9
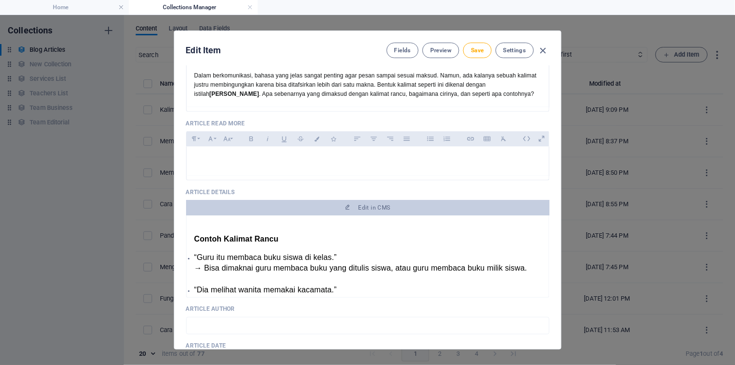
scroll to position [218, 0]
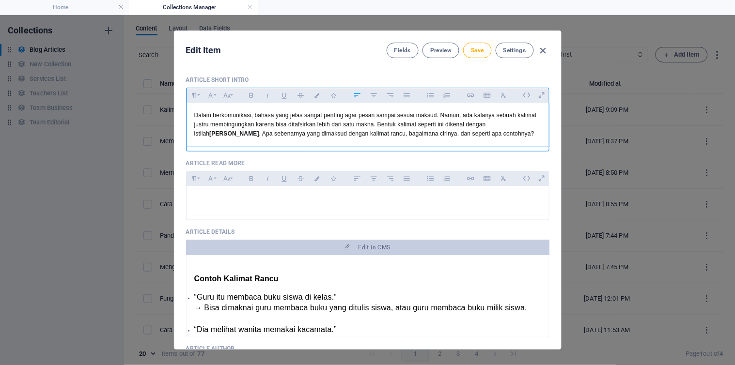
click at [288, 133] on span "Dalam berkomunikasi, bahasa yang jelas sangat penting agar pesan sampai sesuai …" at bounding box center [365, 124] width 343 height 25
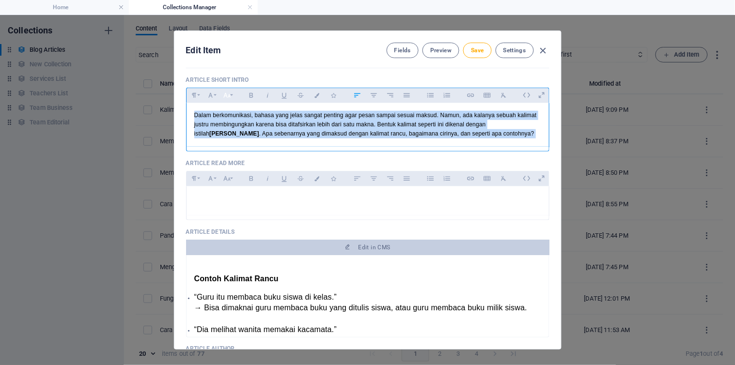
click at [230, 95] on button "Font Size" at bounding box center [227, 95] width 16 height 13
click at [231, 114] on link "14" at bounding box center [237, 115] width 35 height 15
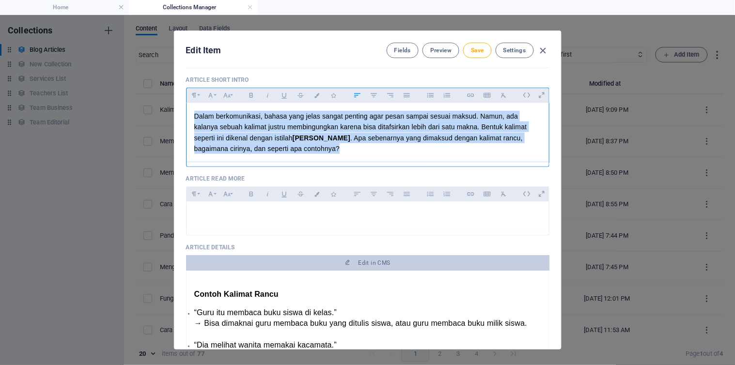
click at [248, 153] on p "Dalam berkomunikasi, bahasa yang jelas sangat penting agar pesan sampai sesuai …" at bounding box center [367, 133] width 347 height 44
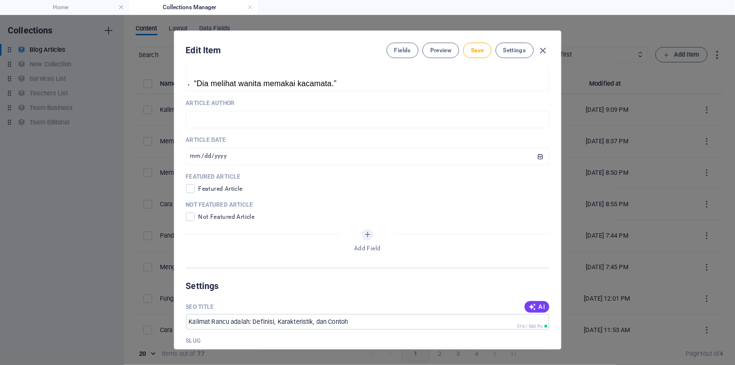
scroll to position [482, 0]
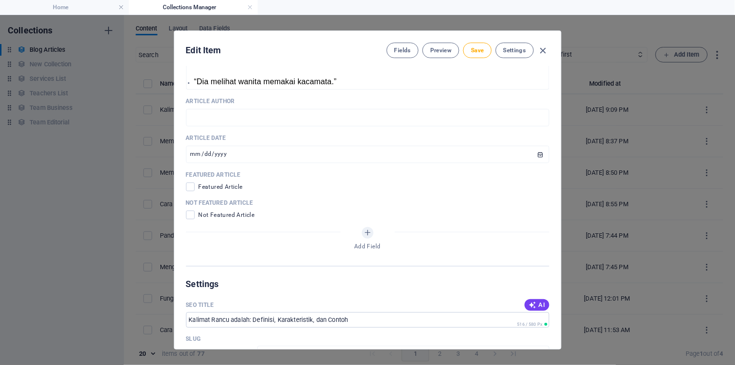
click at [281, 107] on div "Article Author ​" at bounding box center [367, 111] width 363 height 29
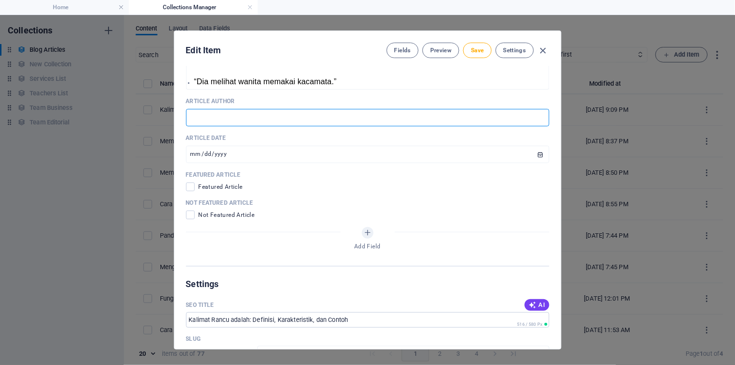
click at [281, 117] on input "text" at bounding box center [367, 117] width 363 height 17
type input "[PERSON_NAME]"
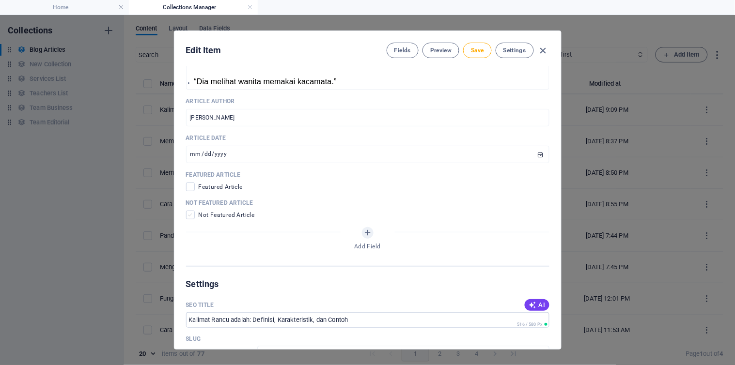
click at [190, 215] on span at bounding box center [190, 215] width 9 height 9
click at [190, 215] on input "checkbox" at bounding box center [192, 215] width 13 height 9
checkbox input "true"
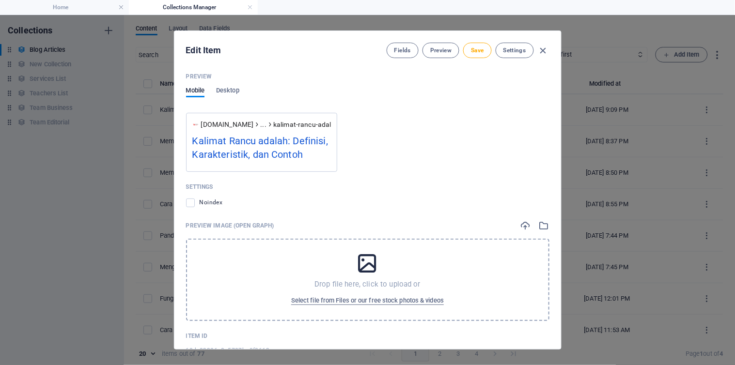
scroll to position [932, 0]
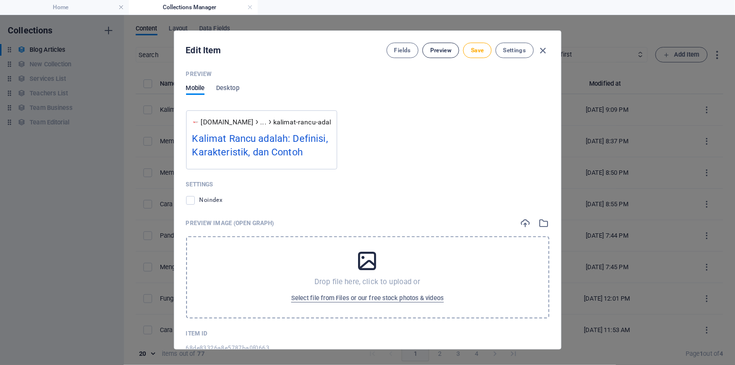
click at [432, 49] on span "Preview" at bounding box center [440, 51] width 21 height 8
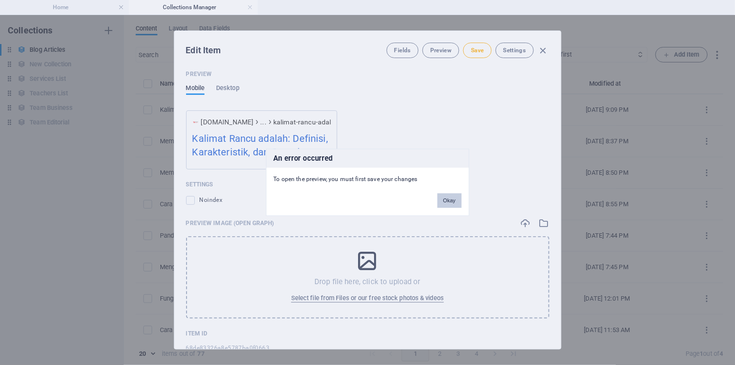
click at [448, 199] on button "Okay" at bounding box center [449, 201] width 24 height 15
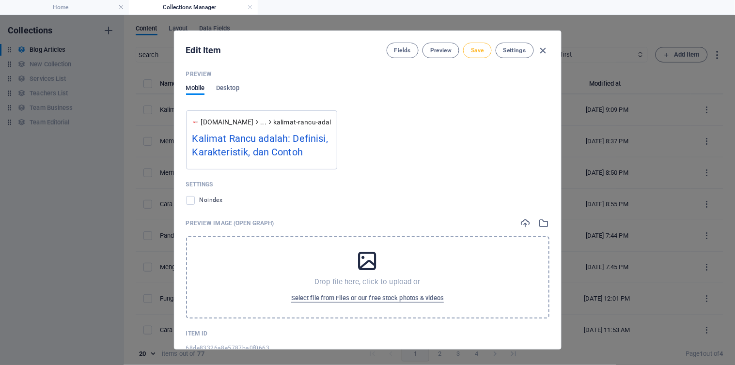
click at [477, 48] on span "Save" at bounding box center [477, 51] width 13 height 8
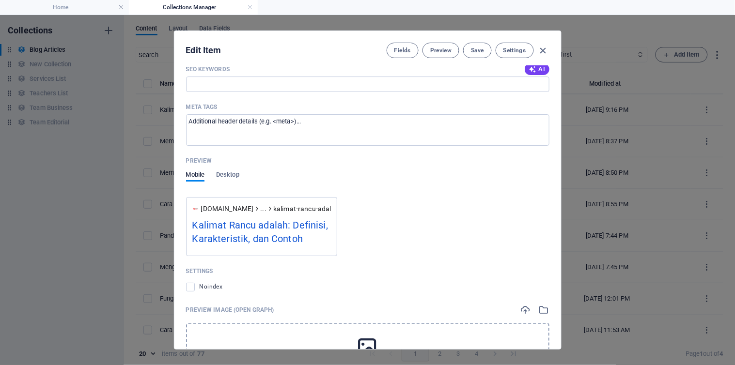
scroll to position [813, 0]
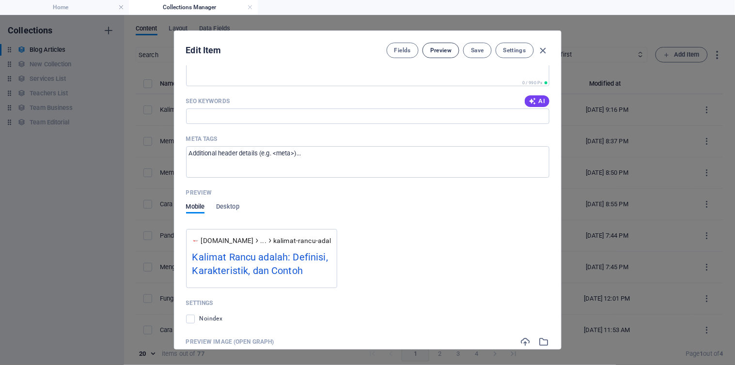
click at [437, 50] on span "Preview" at bounding box center [440, 51] width 21 height 8
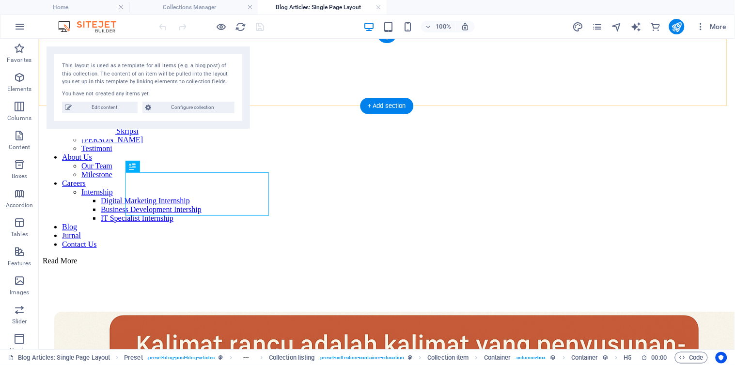
scroll to position [1194, 0]
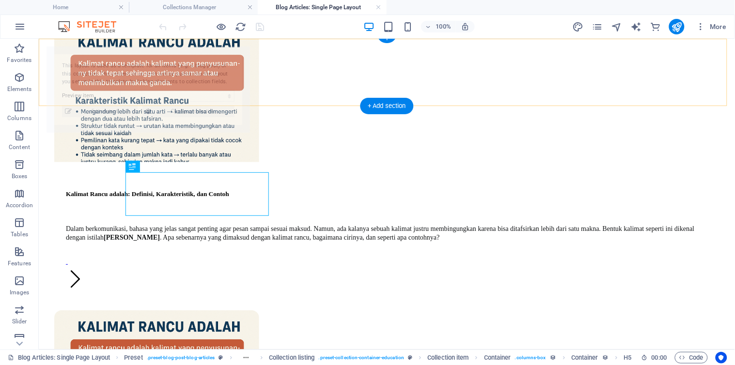
select select "68de83326a8e5787ba0f0663"
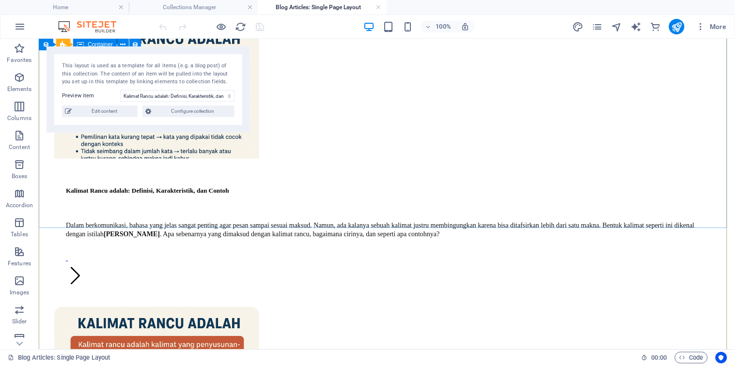
scroll to position [1473, 0]
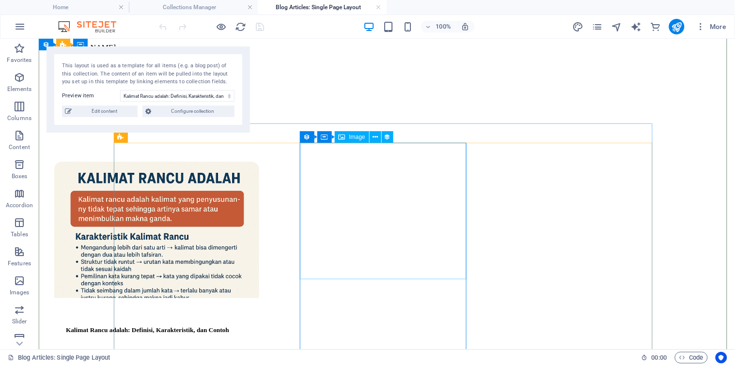
scroll to position [1072, 0]
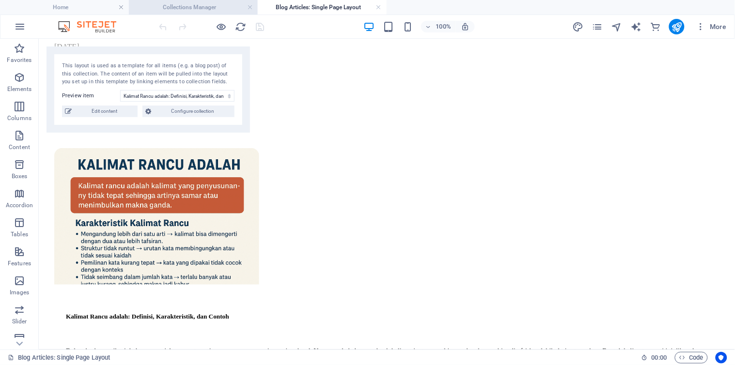
click at [187, 5] on h4 "Collections Manager" at bounding box center [193, 7] width 129 height 11
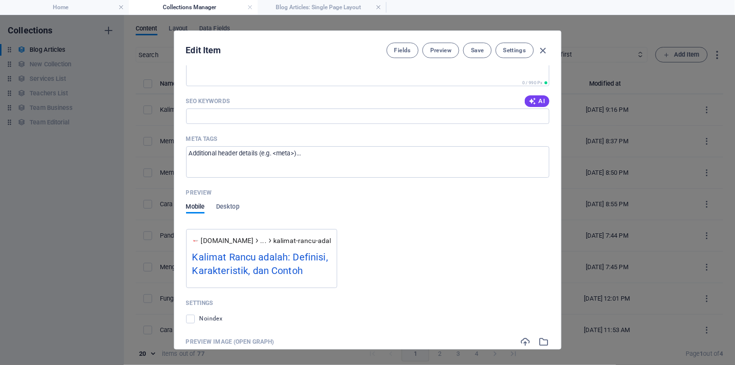
scroll to position [0, 0]
click at [538, 49] on icon "button" at bounding box center [543, 50] width 11 height 11
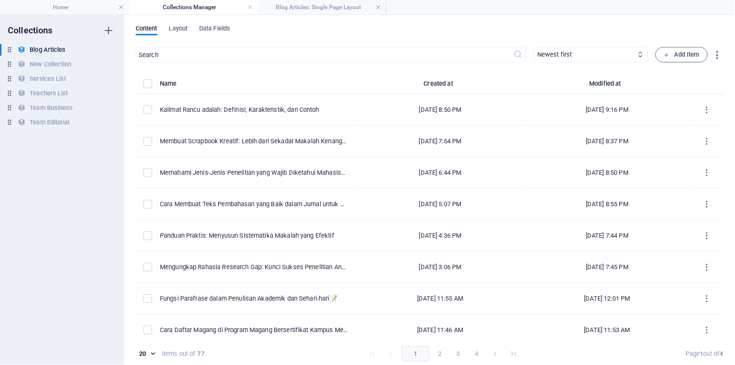
checkbox input "false"
type input "kalimat-rancu-adalah-definisi-karakteristik-dan-contoh"
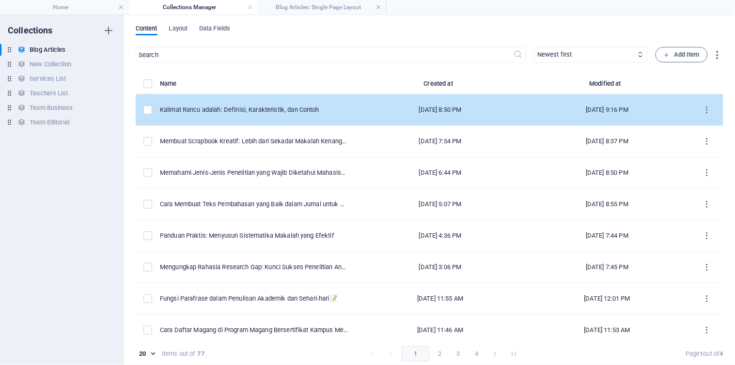
click at [375, 106] on div "[DATE] 8:50 PM" at bounding box center [441, 110] width 152 height 9
click at [375, 105] on div "​ Newest first Oldest first Last modified Article Title (ascending) Article Tit…" at bounding box center [430, 208] width 588 height 323
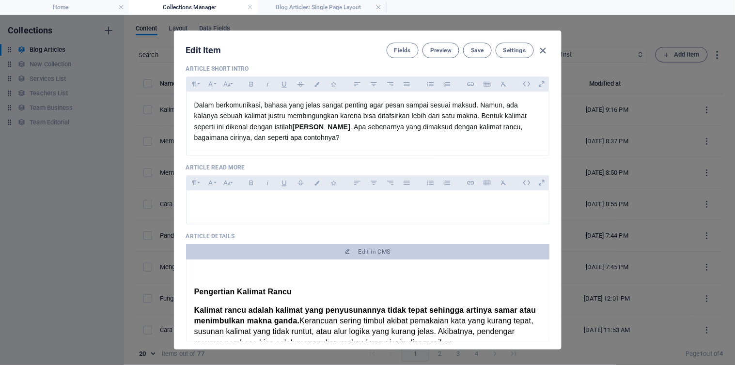
scroll to position [197, 0]
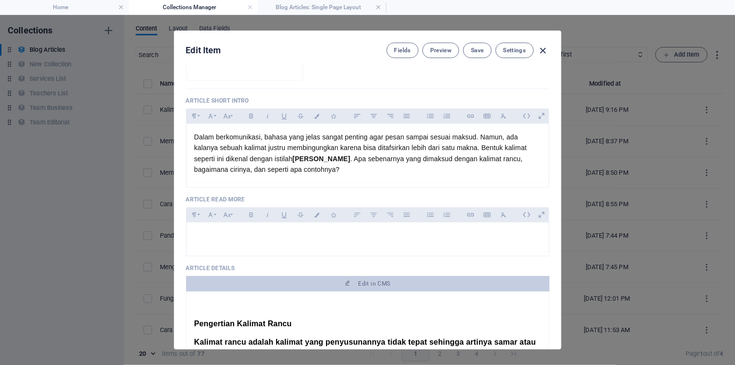
click at [546, 48] on icon "button" at bounding box center [543, 50] width 11 height 11
checkbox input "false"
type input "kalimat-rancu-adalah-definisi-karakteristik-dan-contoh"
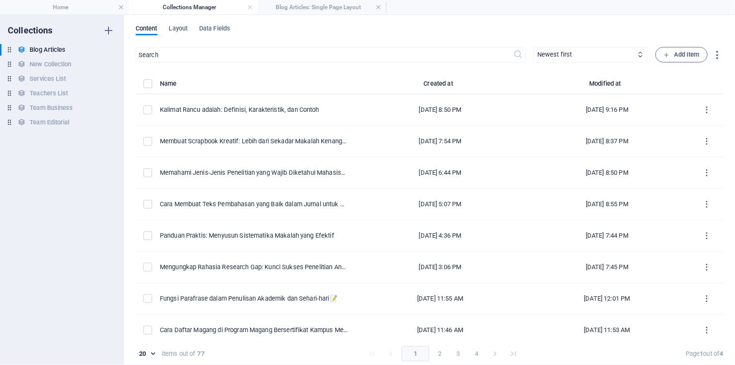
click at [259, 32] on div "Content Layout Data Fields" at bounding box center [430, 34] width 588 height 18
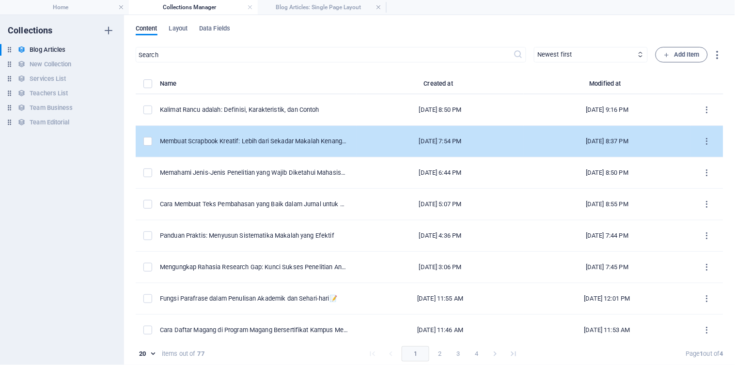
click at [264, 135] on td "Membuat Scrapbook Kreatif: Lebih dari Sekadar Makalah Kenangan" at bounding box center [258, 141] width 197 height 31
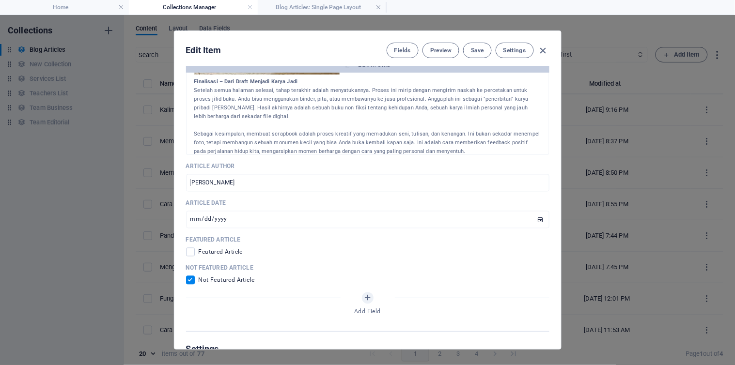
scroll to position [447, 0]
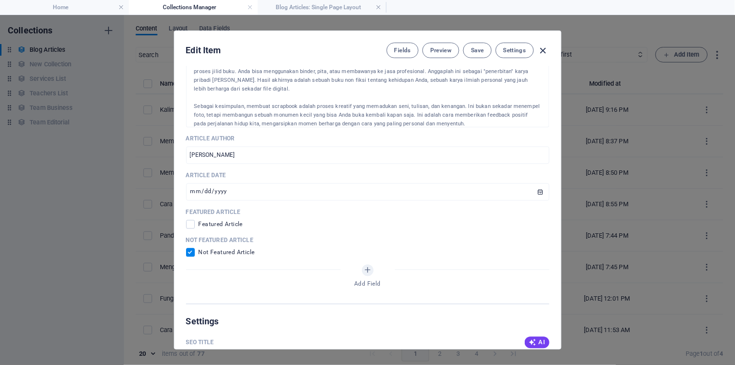
click at [542, 45] on icon "button" at bounding box center [543, 50] width 11 height 11
checkbox input "false"
type input "membuat-scrapbook-kreatif-lebih-dari-sekadar-makalah-kenangan"
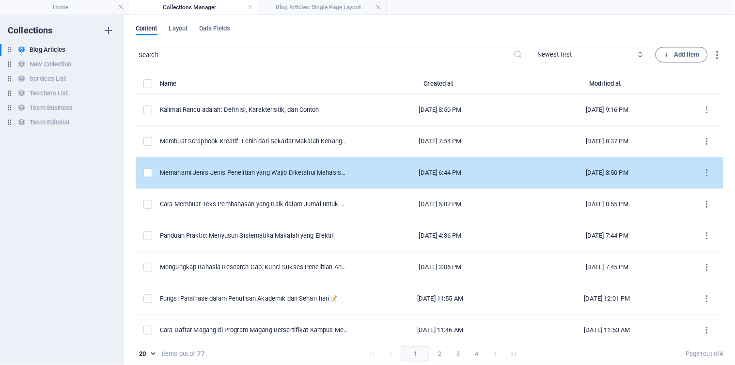
click at [361, 180] on td "[DATE] 6:44 PM" at bounding box center [440, 172] width 167 height 31
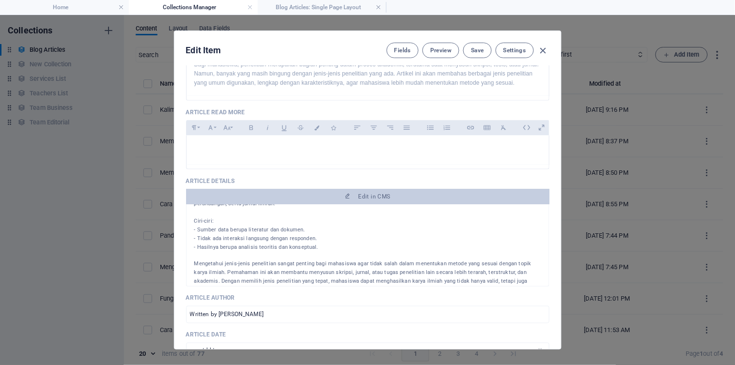
scroll to position [894, 0]
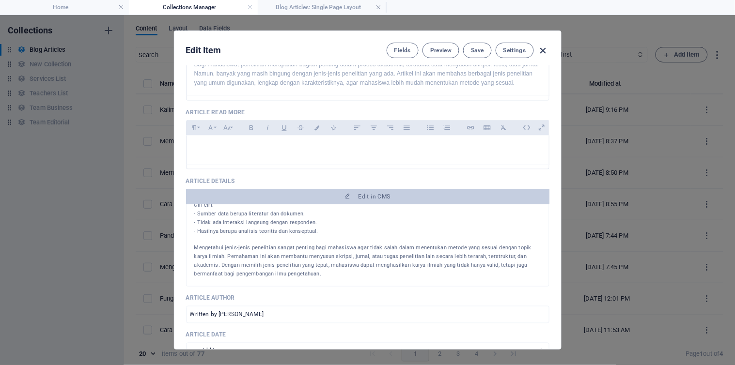
click at [541, 47] on icon "button" at bounding box center [543, 50] width 11 height 11
checkbox input "false"
type input "memahami-jenis-jenis-penelitian-yang-wajib-diketahui-mahasiswa"
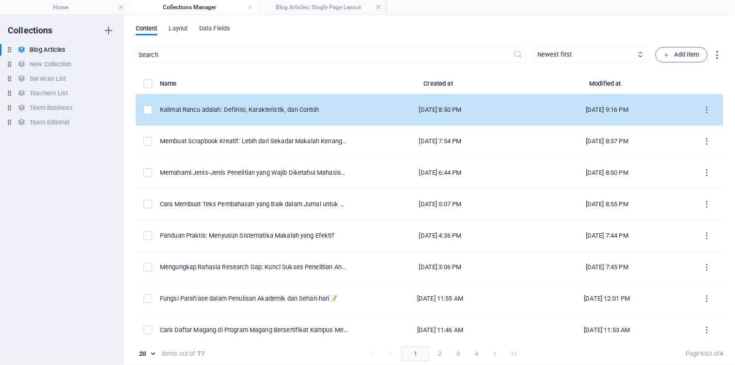
click at [391, 108] on div "[DATE] 8:50 PM" at bounding box center [441, 110] width 152 height 9
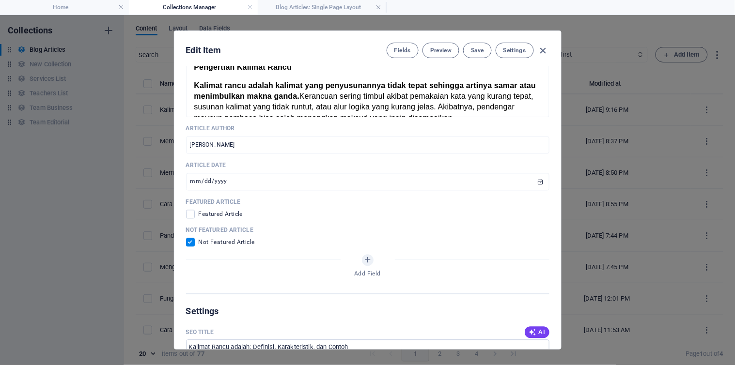
scroll to position [452, 0]
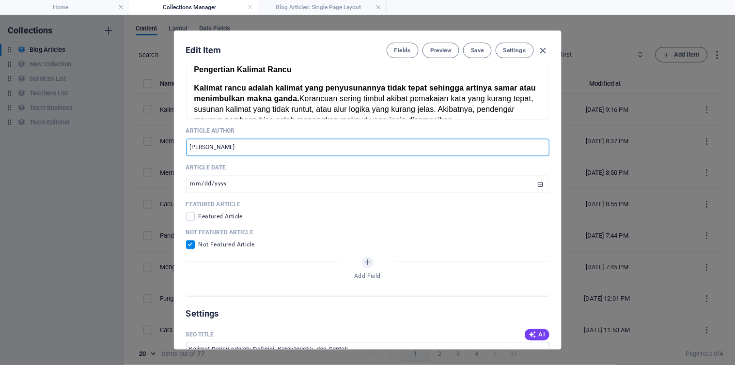
click at [189, 146] on input "[PERSON_NAME]" at bounding box center [367, 147] width 363 height 17
type input "Written by [PERSON_NAME]"
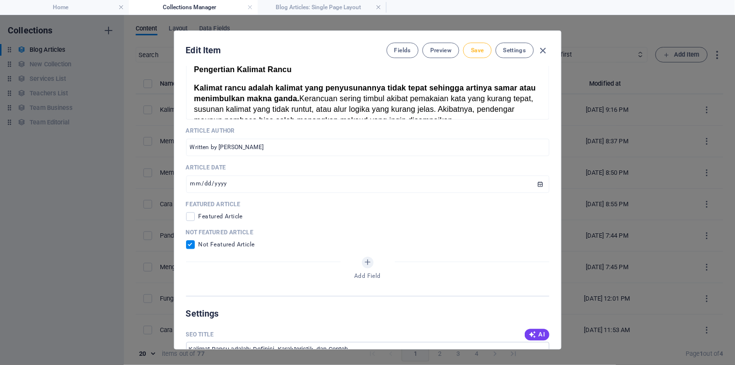
click at [478, 50] on span "Save" at bounding box center [477, 51] width 13 height 8
click at [546, 50] on icon "button" at bounding box center [543, 50] width 11 height 11
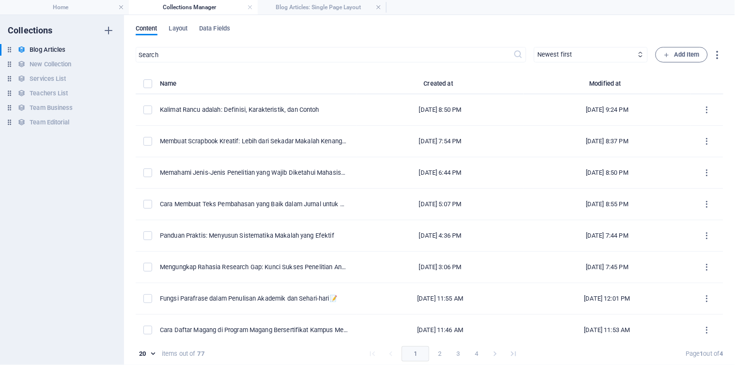
checkbox input "false"
type input "kalimat-rancu-adalah-definisi-karakteristik-dan-contoh"
